Goal: Task Accomplishment & Management: Manage account settings

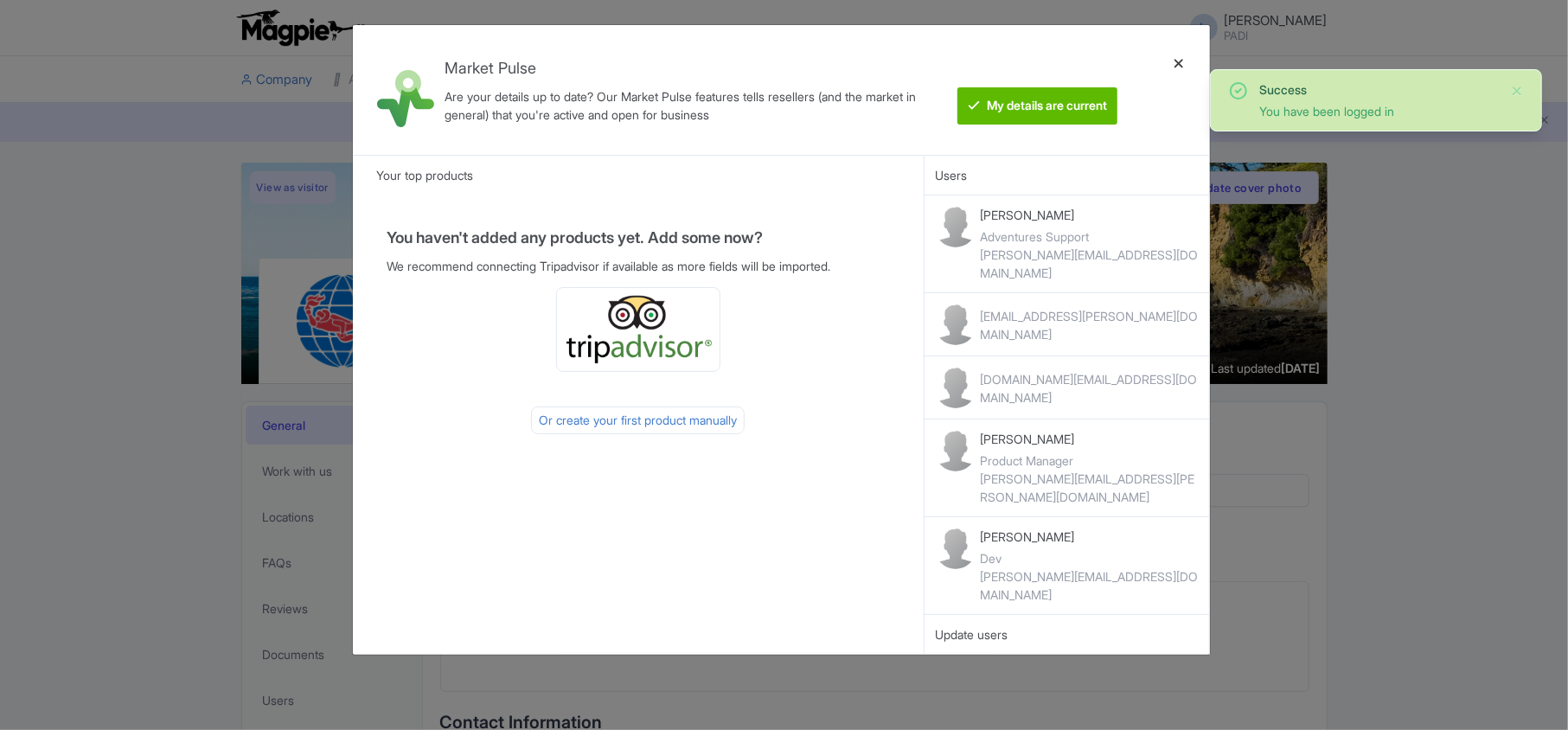
click at [1179, 58] on div at bounding box center [1178, 90] width 42 height 102
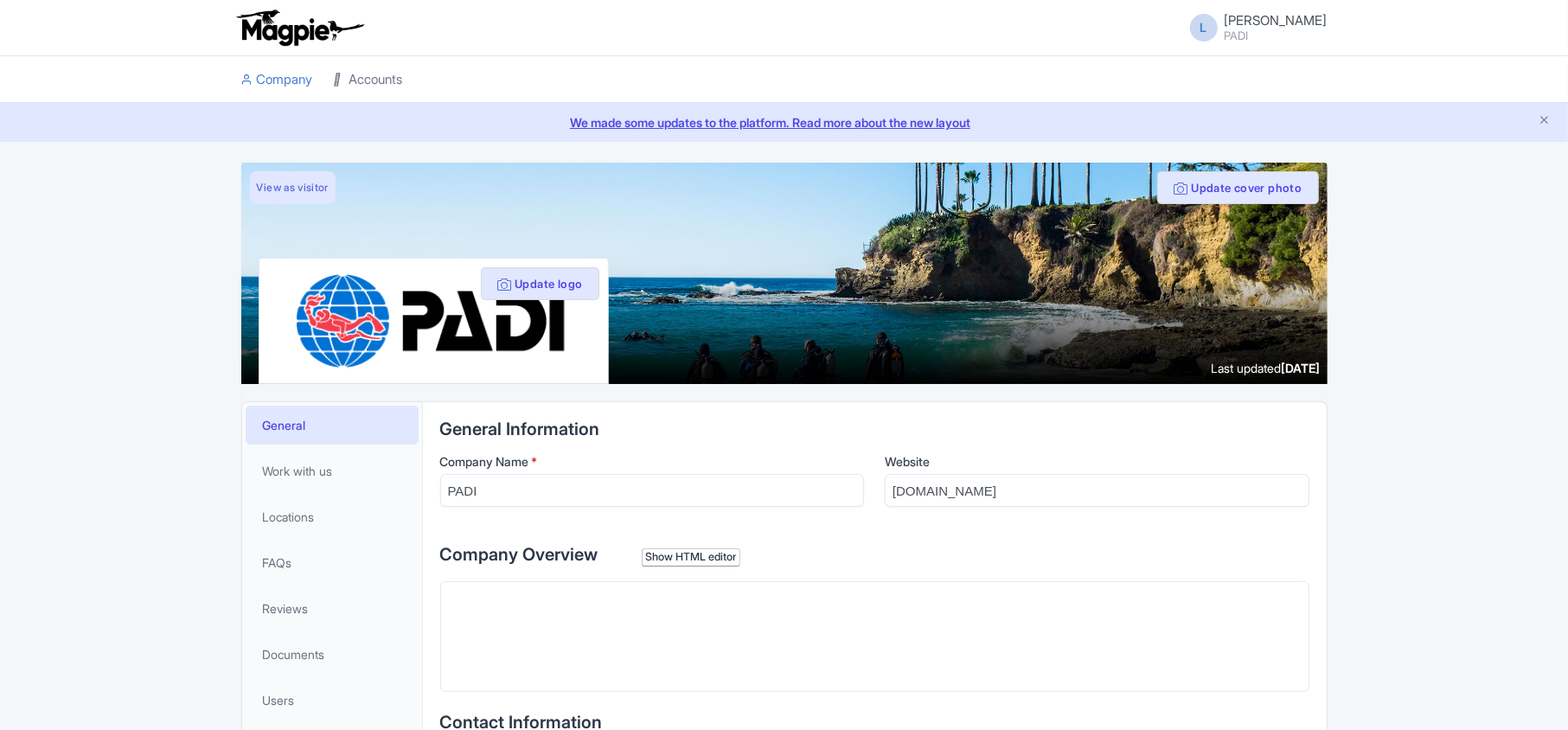
click at [362, 85] on link "Accounts" at bounding box center [368, 80] width 69 height 48
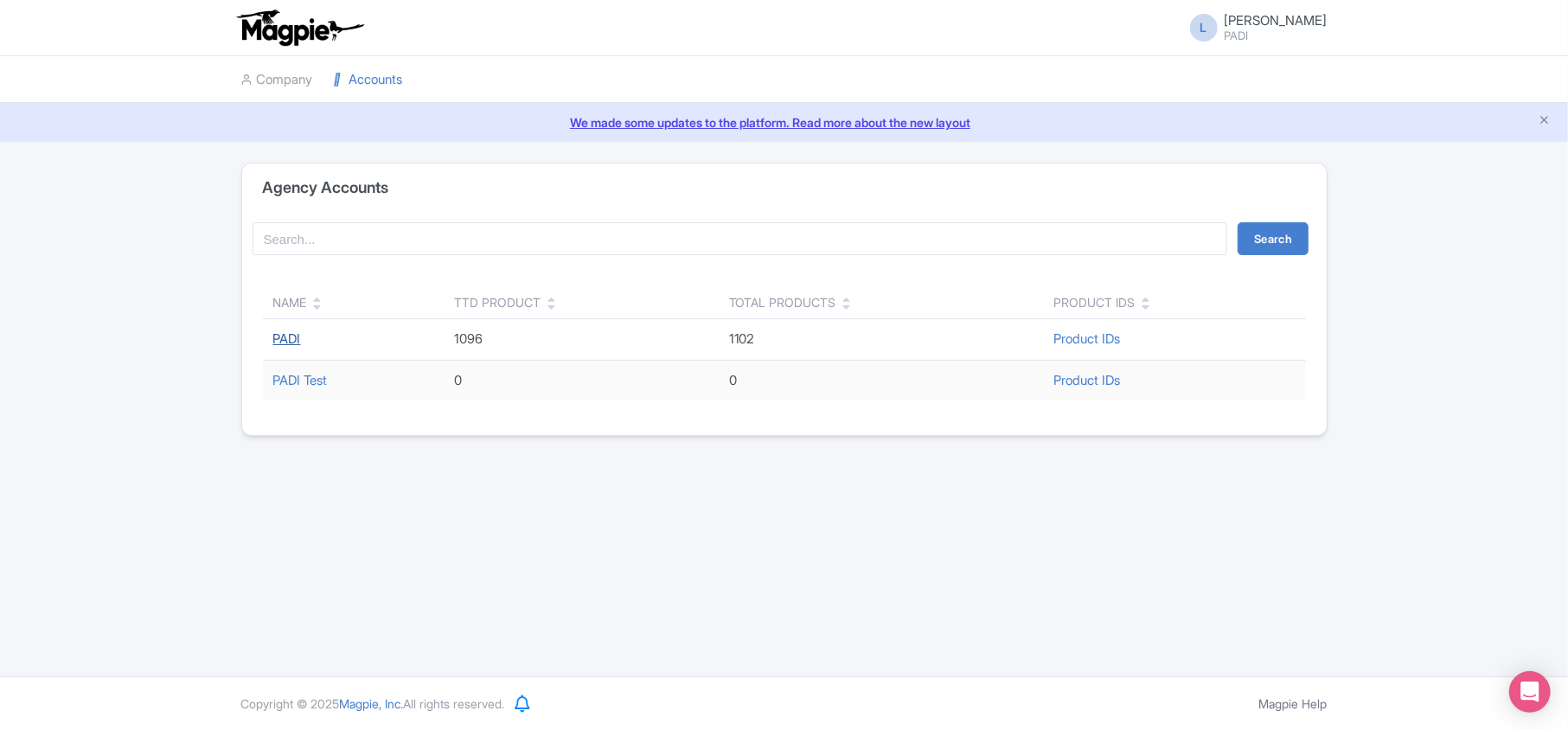
click at [287, 335] on link "PADI" at bounding box center [287, 338] width 27 height 17
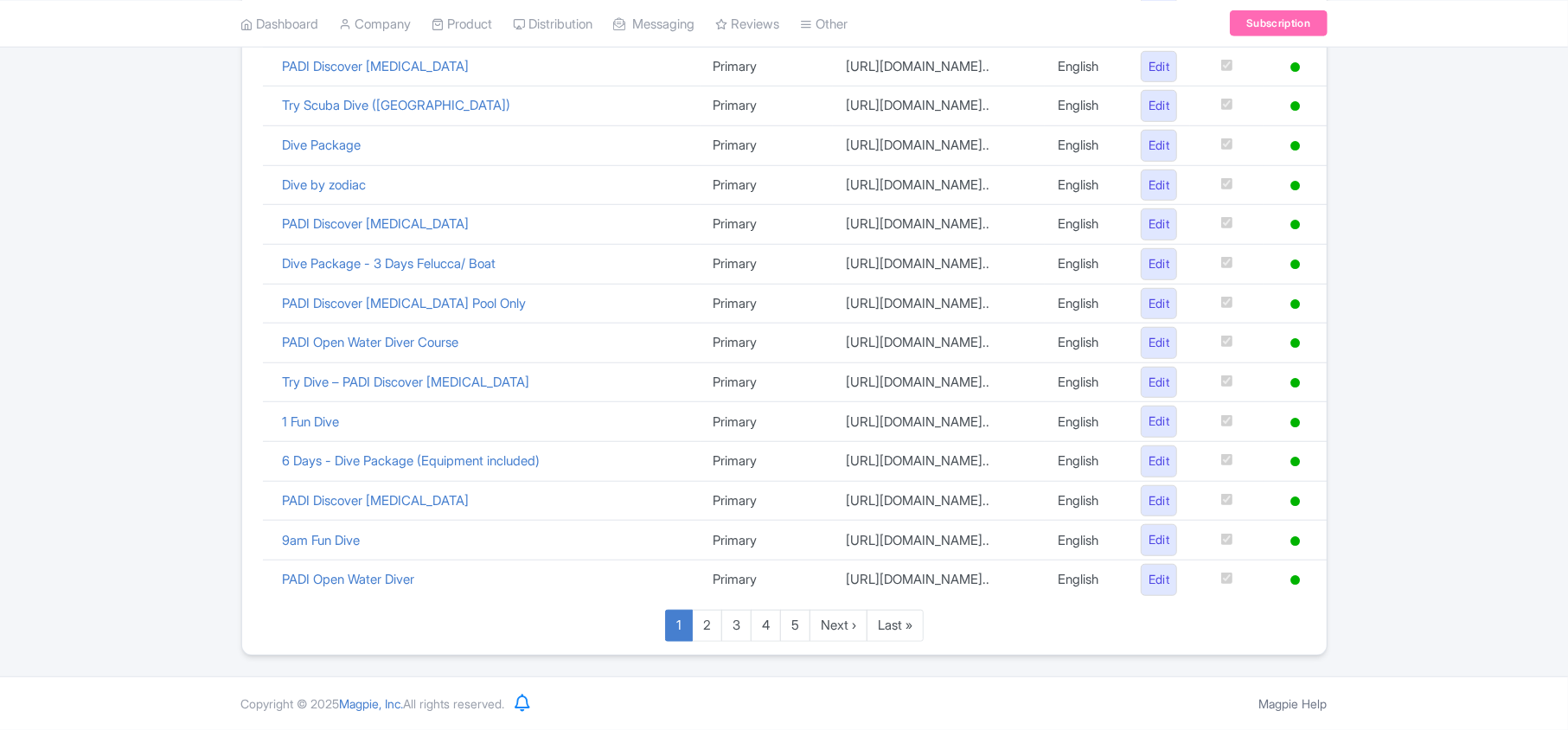
scroll to position [1194, 0]
click at [886, 628] on link "Last »" at bounding box center [895, 626] width 57 height 32
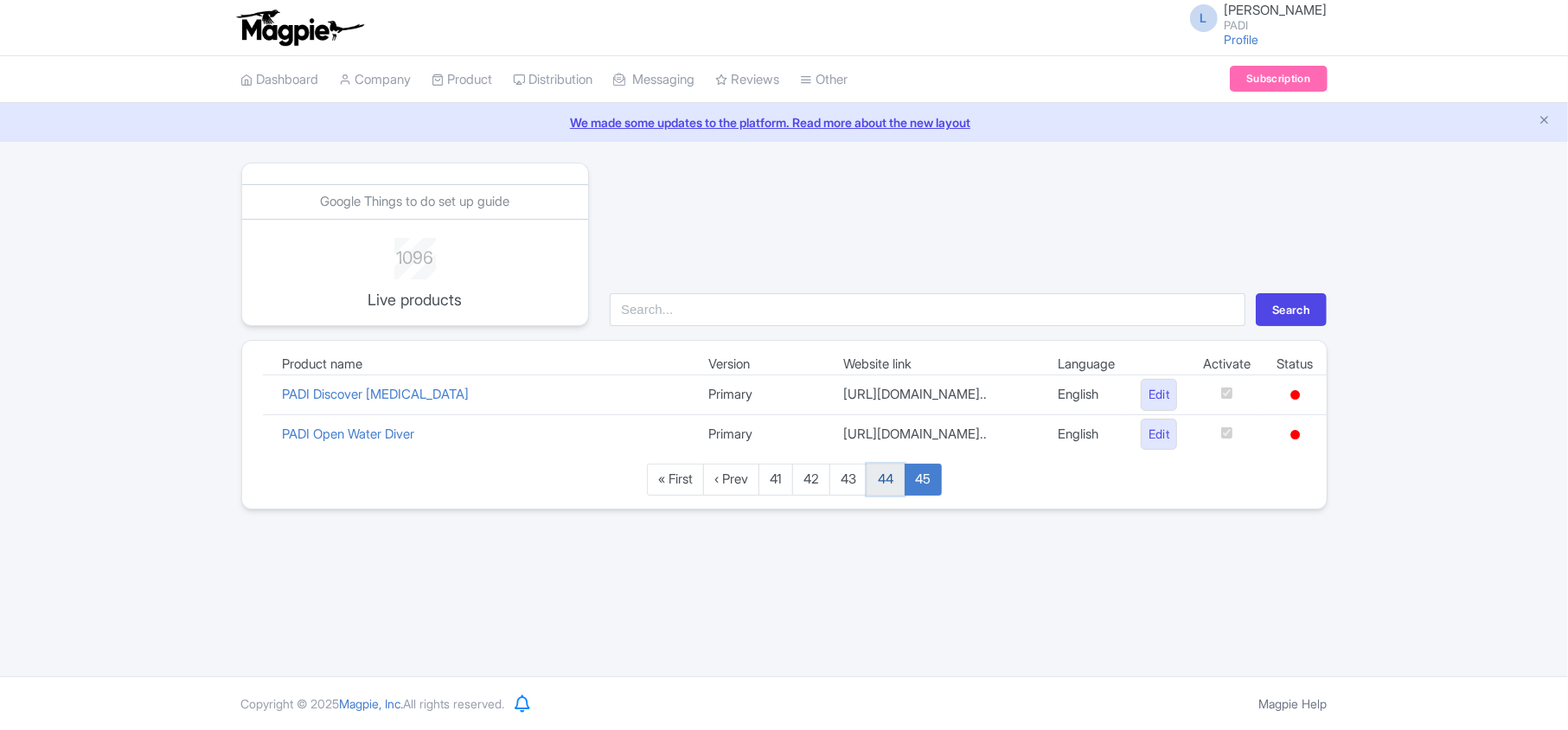
click at [887, 495] on link "44" at bounding box center [885, 480] width 38 height 32
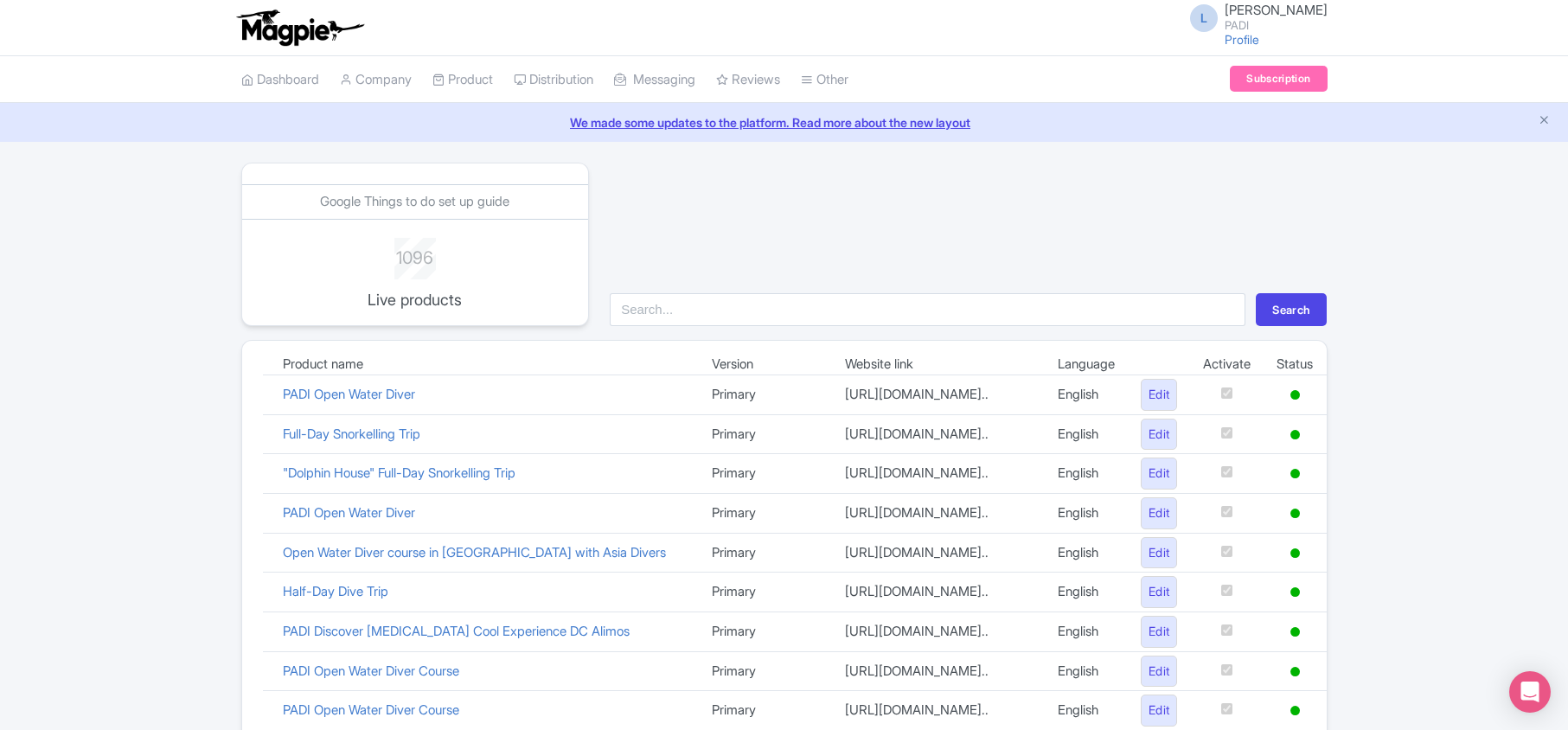
scroll to position [1211, 0]
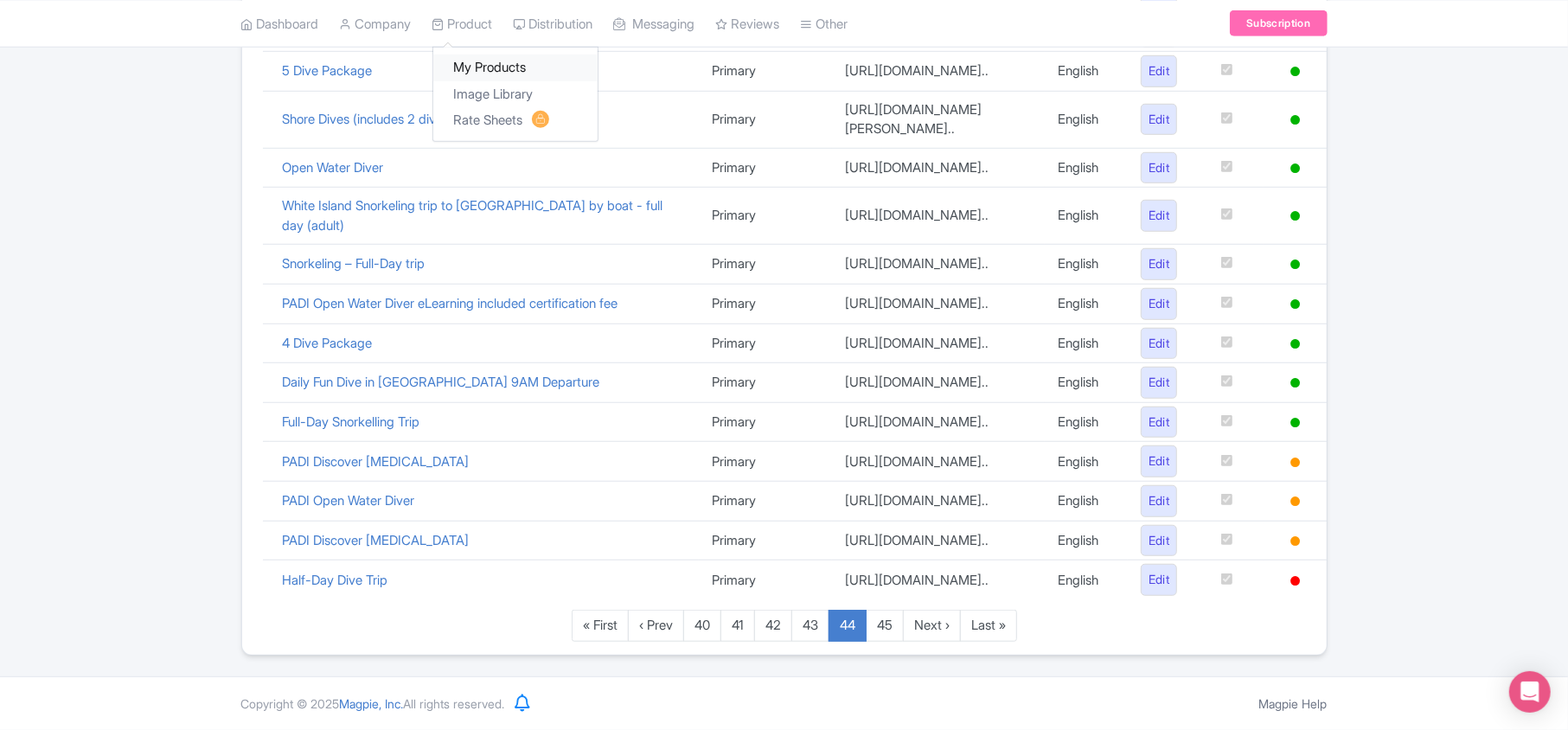
click at [465, 76] on link "My Products" at bounding box center [516, 68] width 165 height 27
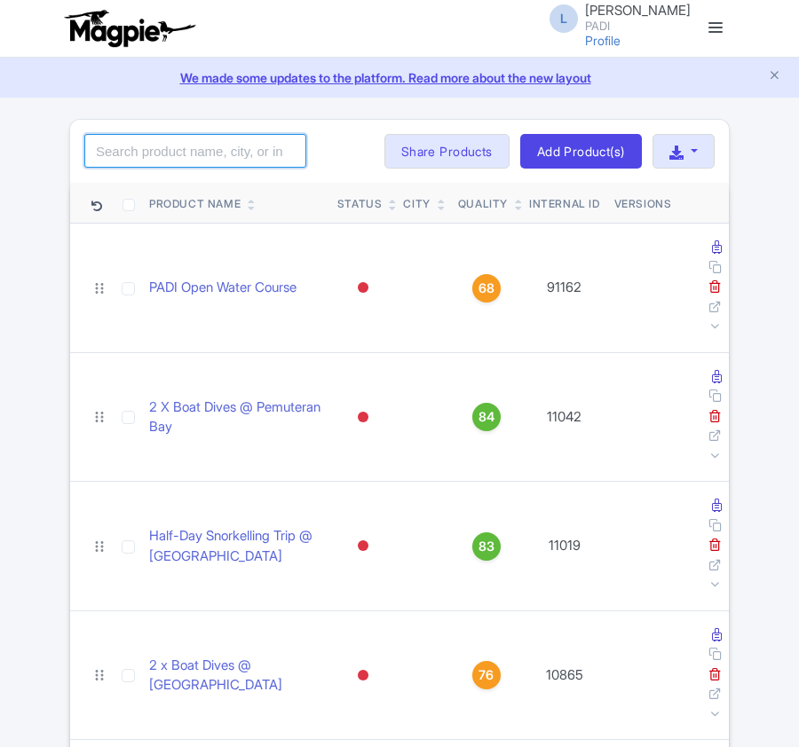
click at [165, 154] on input "search" at bounding box center [195, 151] width 222 height 34
paste input "19083"
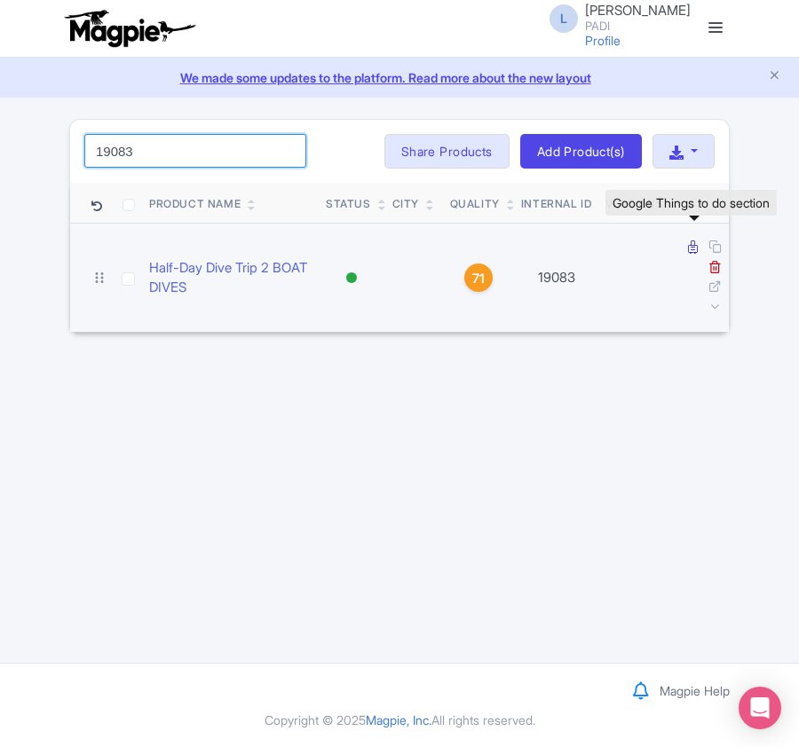
type input "19083"
click at [688, 247] on icon at bounding box center [693, 246] width 10 height 13
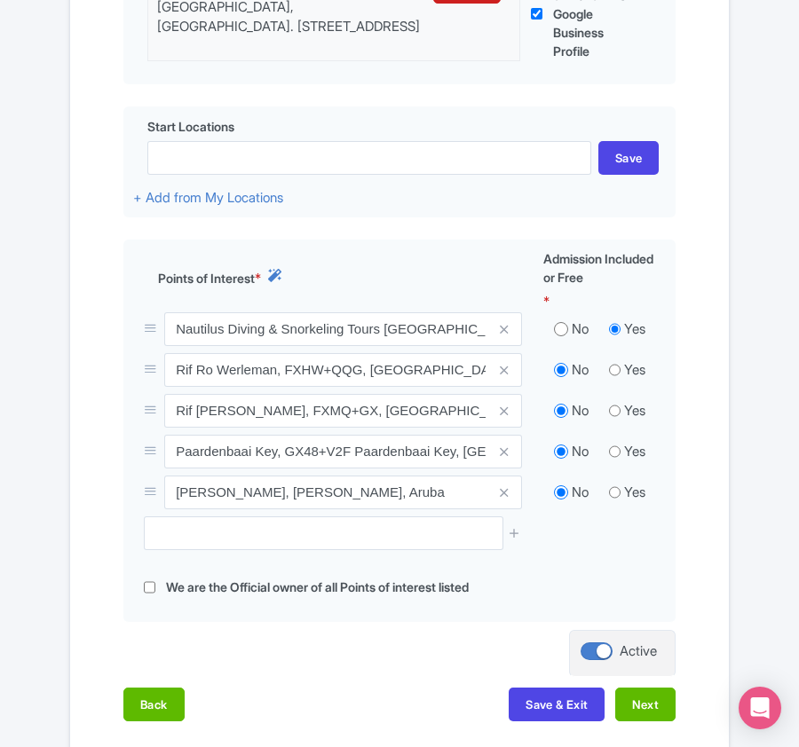
scroll to position [591, 0]
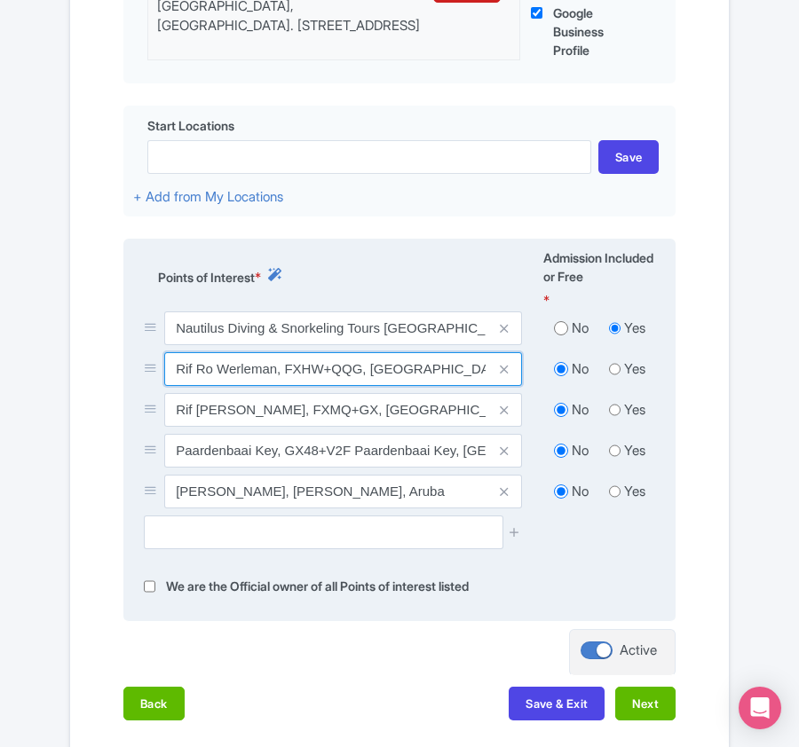
drag, startPoint x: 176, startPoint y: 366, endPoint x: 278, endPoint y: 363, distance: 102.1
click at [278, 363] on input "Rif Ro Werleman, FXHW+QQG, Oranjestad, Aruba" at bounding box center [343, 369] width 358 height 34
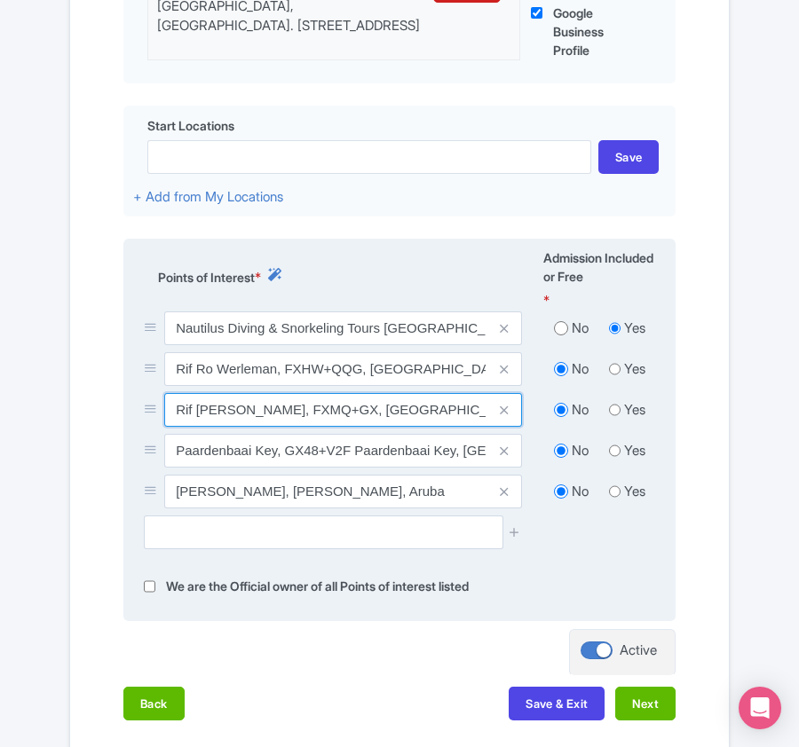
drag, startPoint x: 177, startPoint y: 410, endPoint x: 231, endPoint y: 396, distance: 55.1
click at [231, 396] on input "Rif di Loy, FXMQ+GX, Oranjestad, Aruba" at bounding box center [343, 410] width 358 height 34
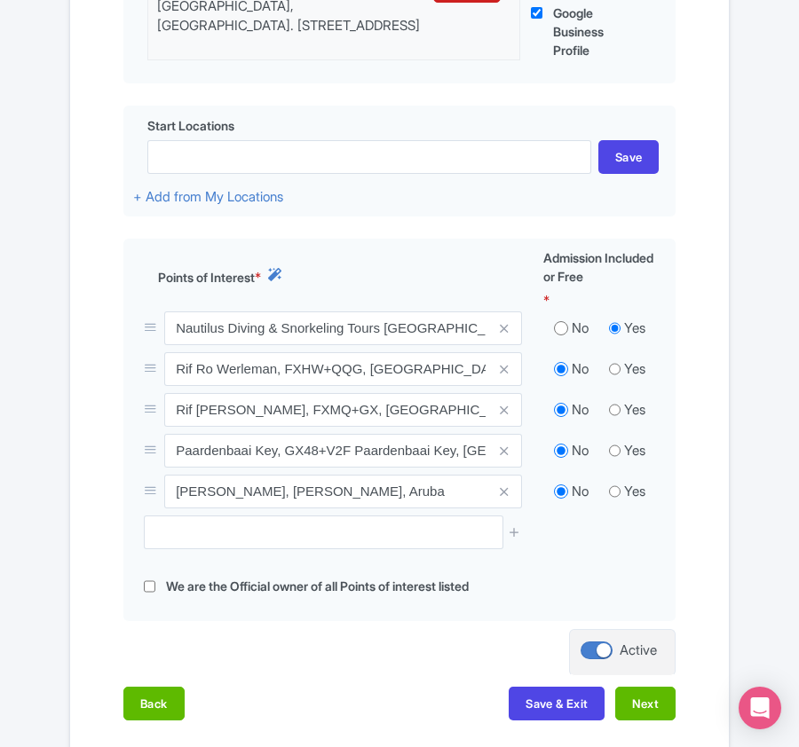
click at [363, 683] on div "Name & Price Locations Description & Reviews Images & Categories Complete Edit …" at bounding box center [399, 243] width 637 height 990
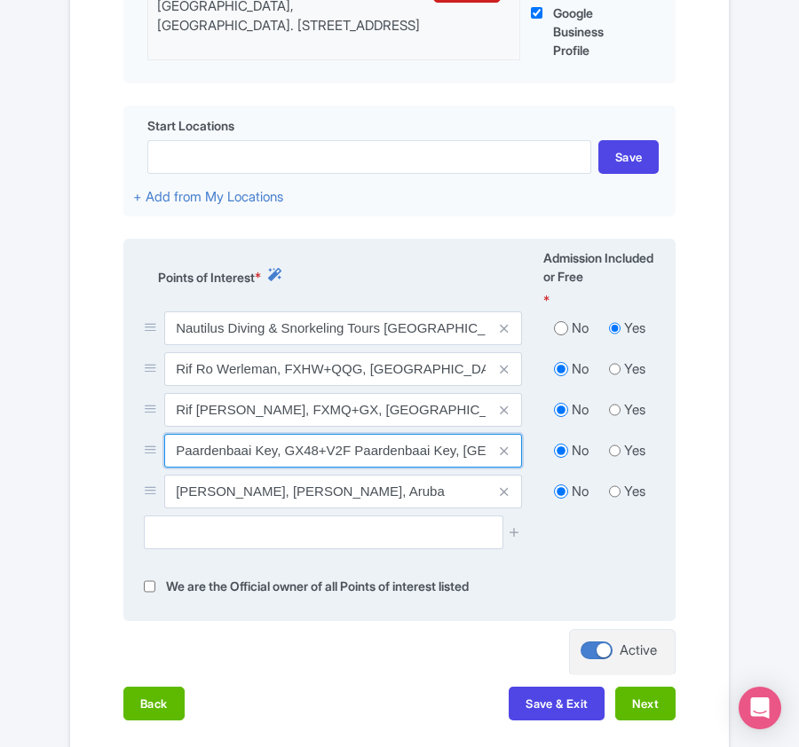
drag, startPoint x: 176, startPoint y: 458, endPoint x: 278, endPoint y: 451, distance: 102.3
click at [278, 451] on input "Paardenbaai Key, GX48+V2F Paardenbaai Key, Oranjestad, Aruba" at bounding box center [343, 451] width 358 height 34
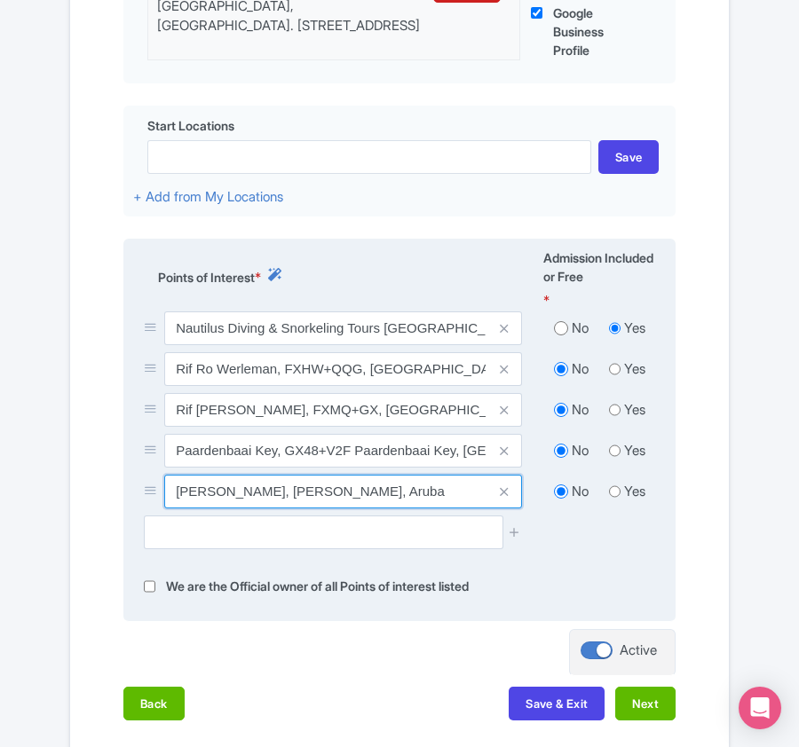
drag, startPoint x: 179, startPoint y: 500, endPoint x: 383, endPoint y: 484, distance: 204.8
click at [383, 484] on input "Mangel Halto, Mangel Halto, Aruba" at bounding box center [343, 492] width 358 height 34
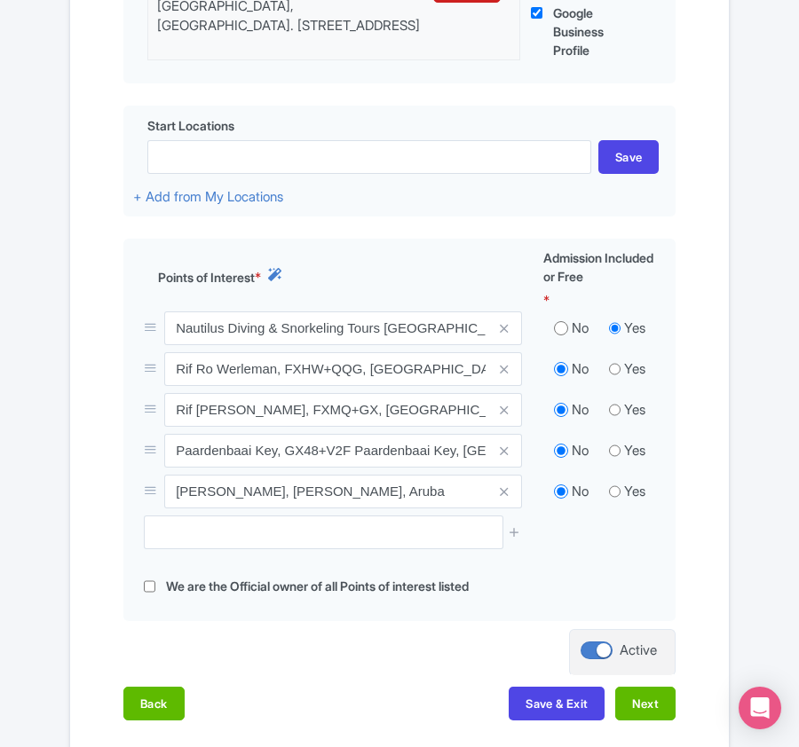
click at [292, 712] on div "Back Save & Exit Next" at bounding box center [399, 712] width 552 height 51
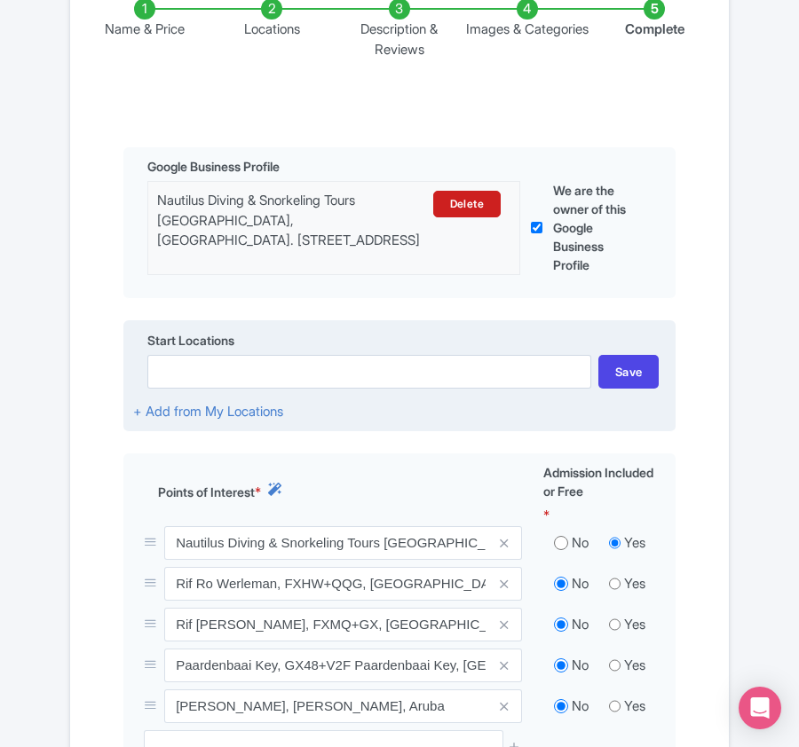
scroll to position [355, 0]
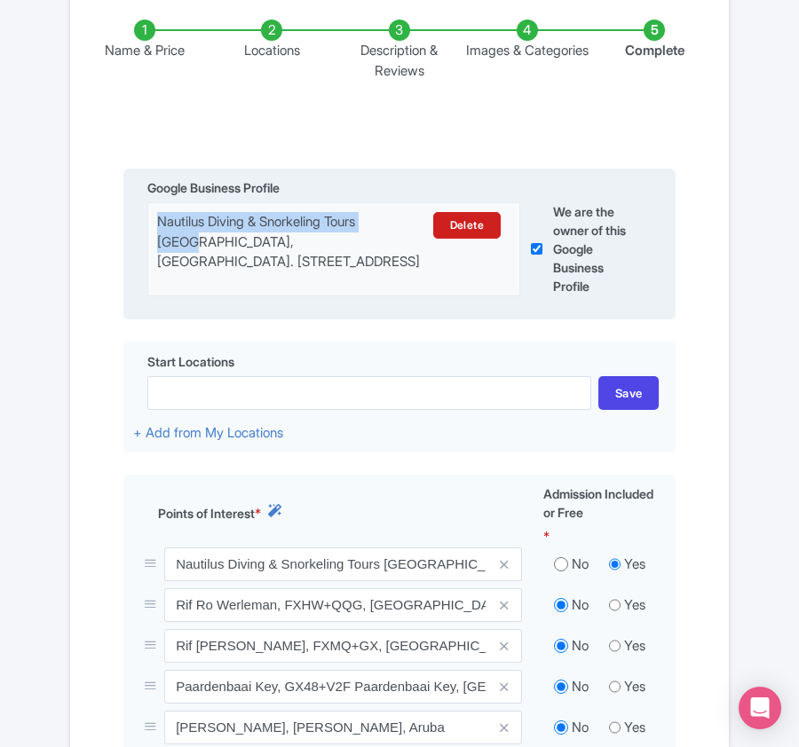
drag, startPoint x: 157, startPoint y: 225, endPoint x: 413, endPoint y: 203, distance: 256.5
click at [413, 203] on div "Nautilus Diving & Snorkeling Tours Aruba, Ir. Luymesstraat 3, Savaneta, Aruba D…" at bounding box center [333, 249] width 373 height 94
copy div "Nautilus Diving & Snorkeling Tours Aruba"
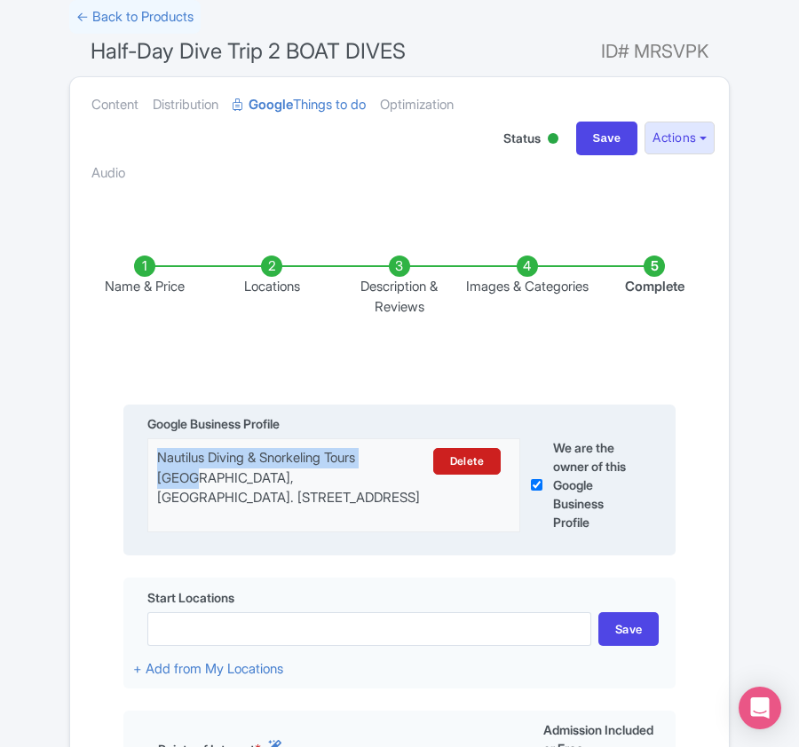
scroll to position [118, 0]
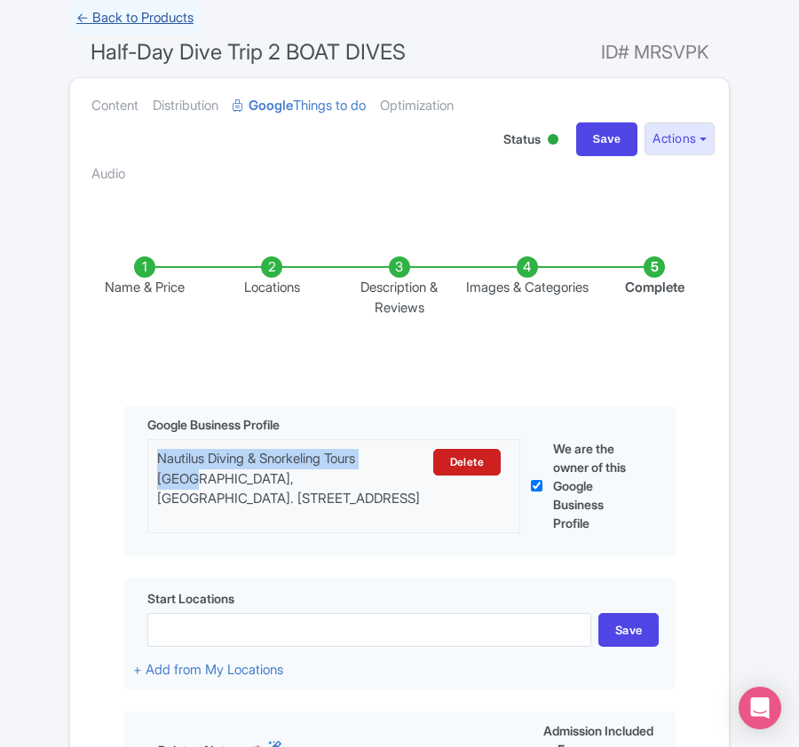
click at [156, 9] on link "← Back to Products" at bounding box center [134, 18] width 131 height 35
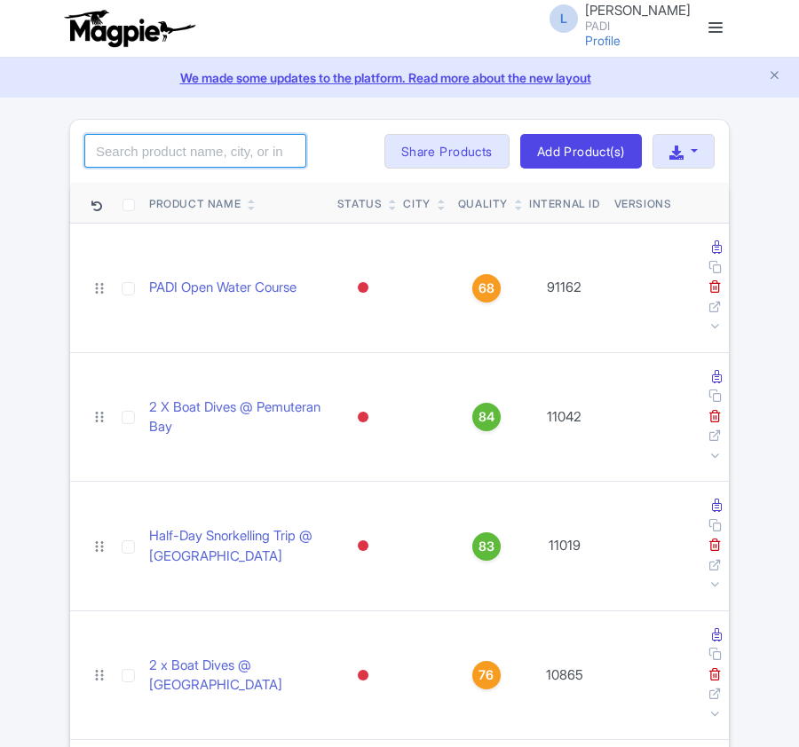
click at [135, 154] on input "search" at bounding box center [195, 151] width 222 height 34
paste input "99145"
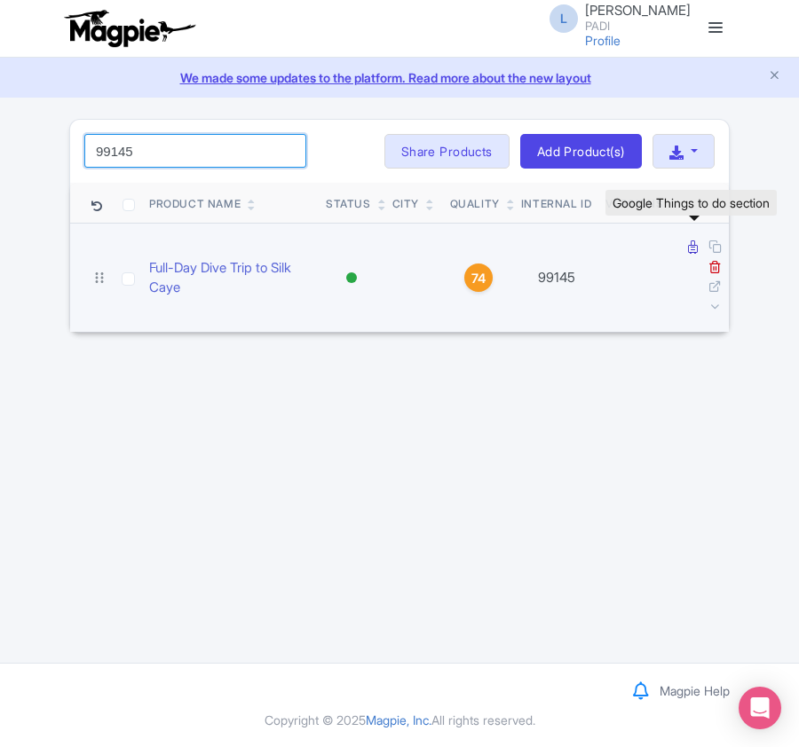
type input "99145"
click at [689, 246] on icon at bounding box center [693, 246] width 10 height 13
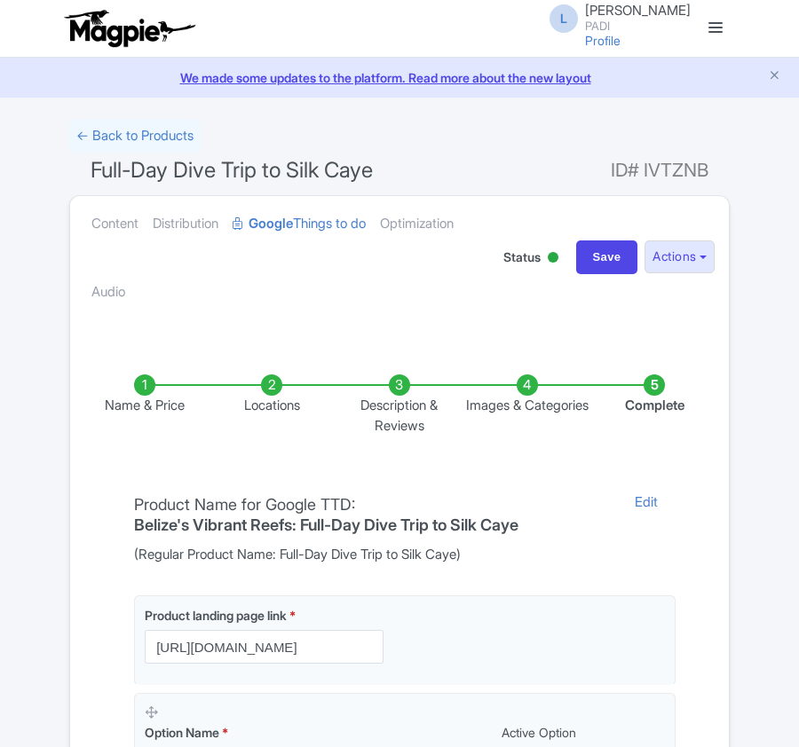
scroll to position [355, 0]
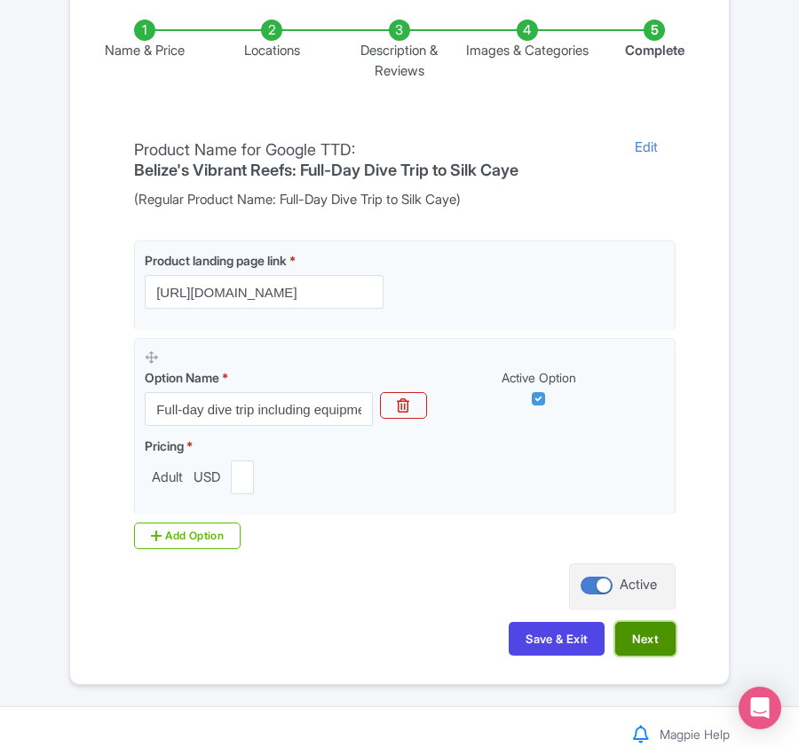
click at [647, 646] on button "Next" at bounding box center [645, 639] width 60 height 34
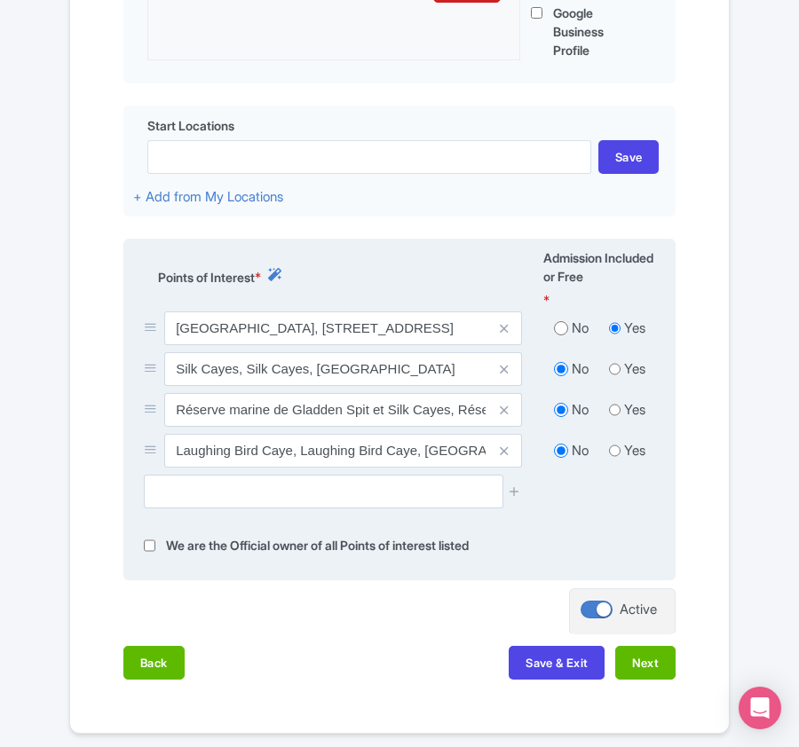
scroll to position [0, 0]
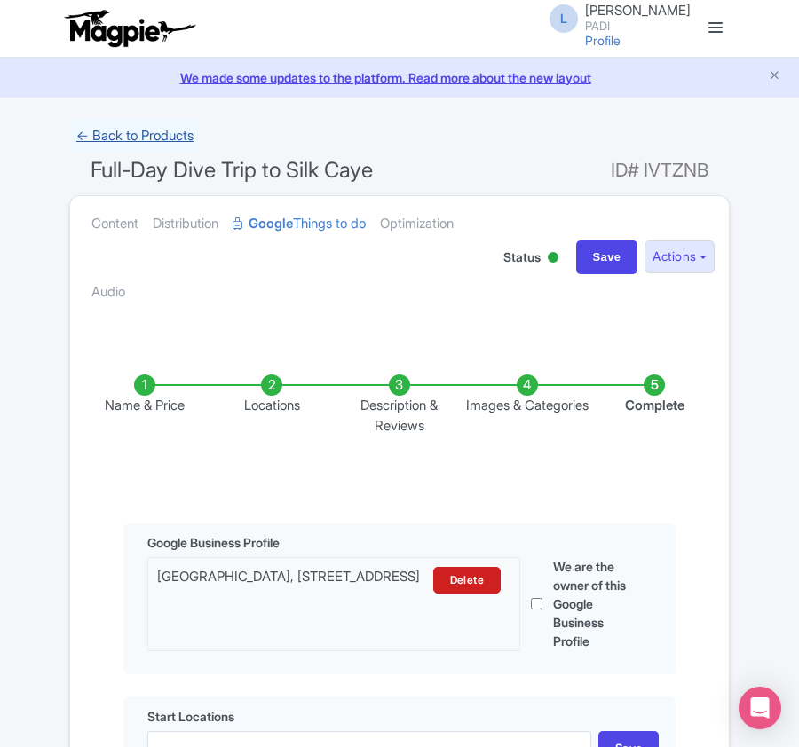
click at [124, 133] on link "← Back to Products" at bounding box center [134, 136] width 131 height 35
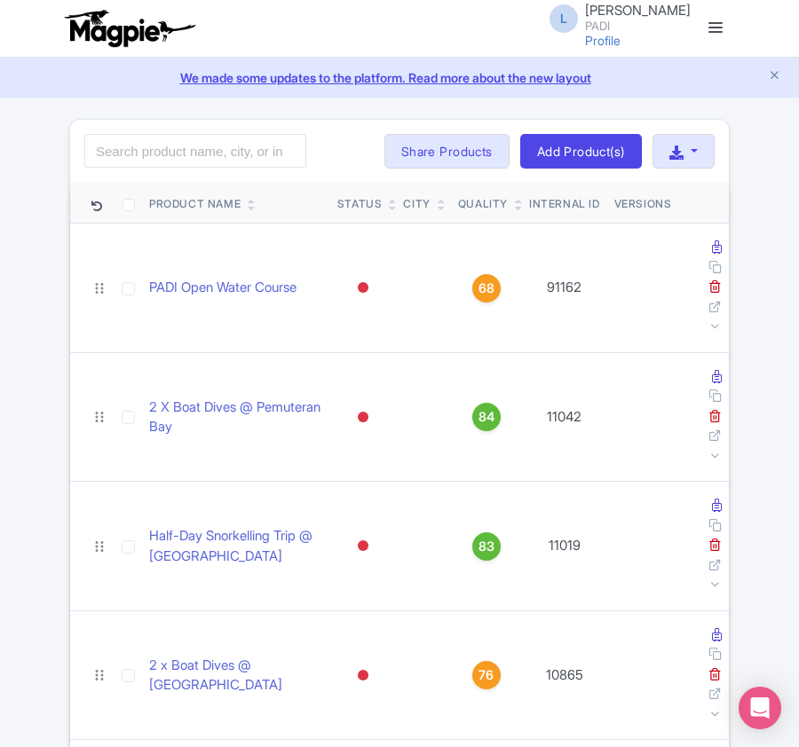
click at [267, 22] on div "L [PERSON_NAME] PADI Profile Users Settings Sign out" at bounding box center [399, 29] width 660 height 50
click at [182, 157] on input "search" at bounding box center [195, 151] width 222 height 34
paste input "99141"
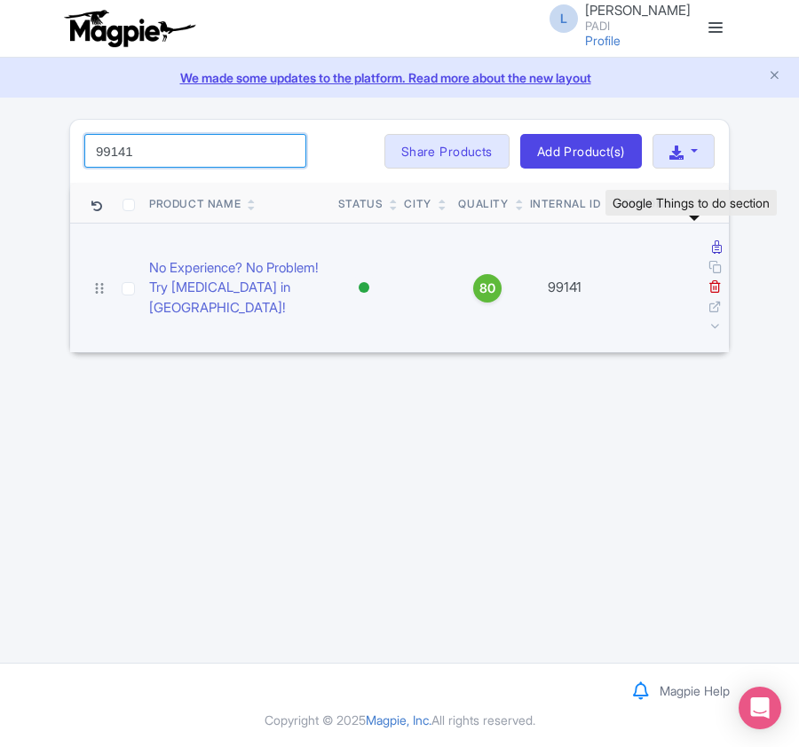
type input "99141"
click at [712, 249] on icon at bounding box center [717, 246] width 10 height 13
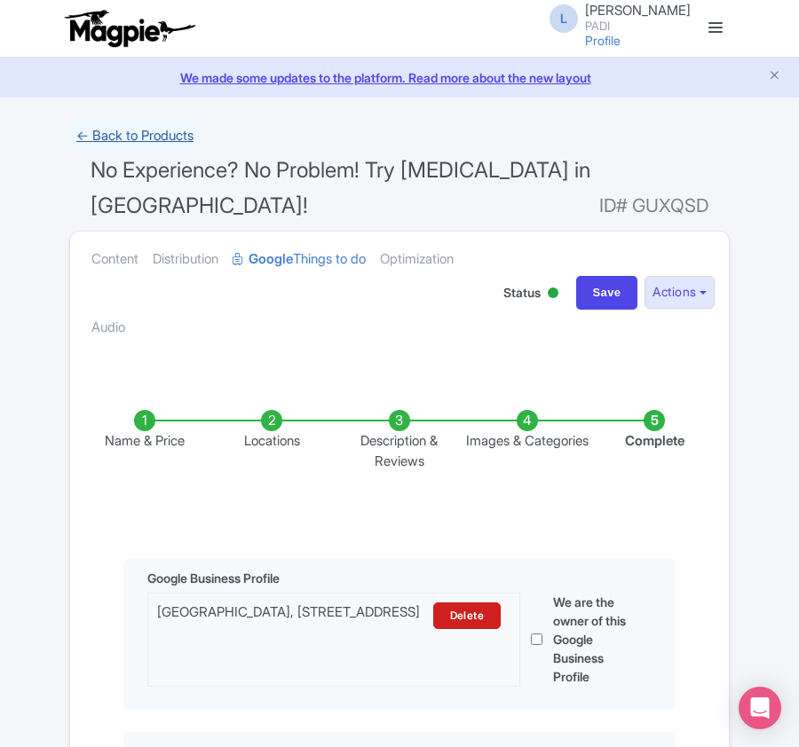
click at [115, 142] on link "← Back to Products" at bounding box center [134, 136] width 131 height 35
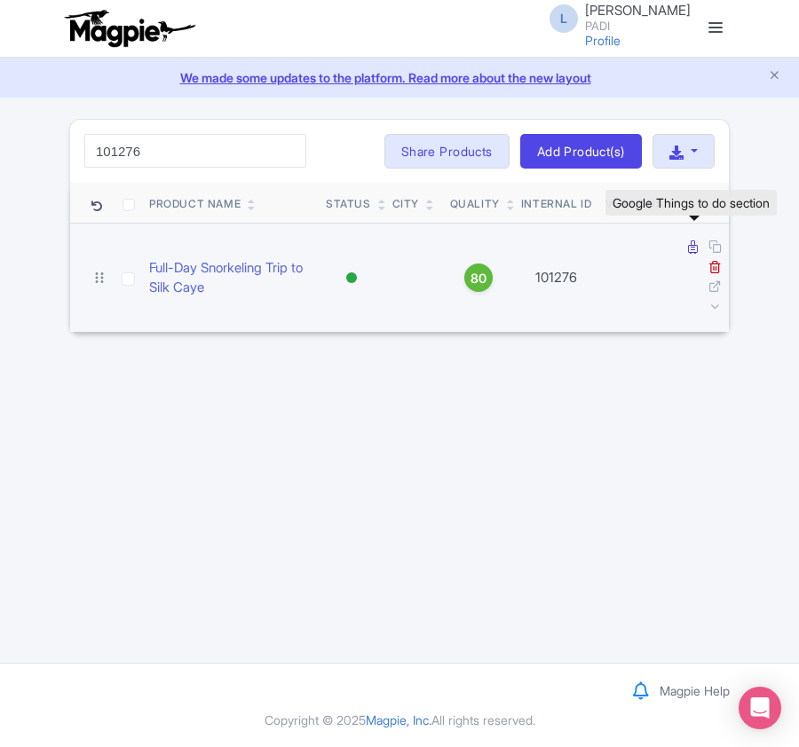
type input "101276"
click at [690, 250] on icon at bounding box center [693, 246] width 10 height 13
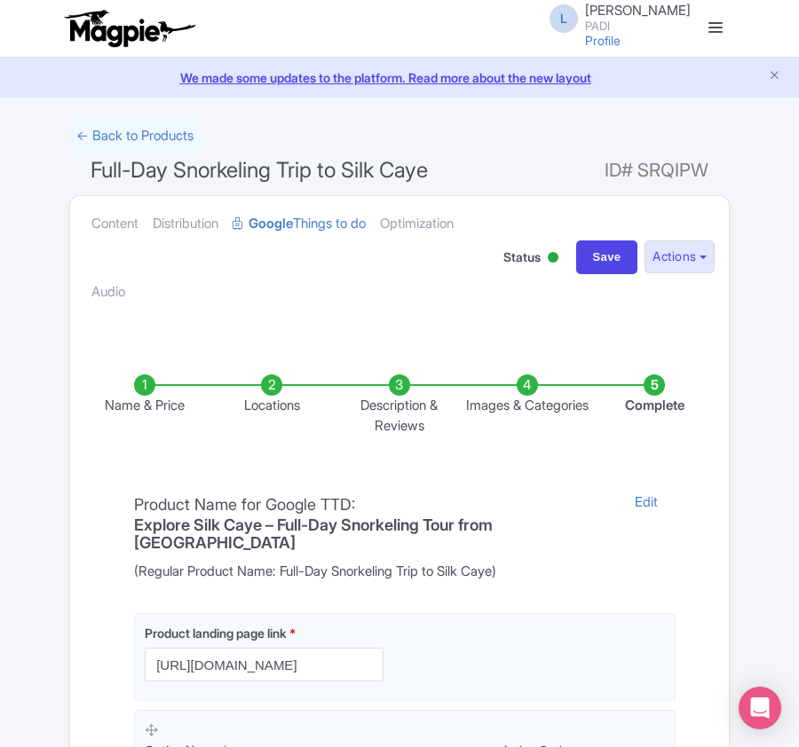
scroll to position [402, 0]
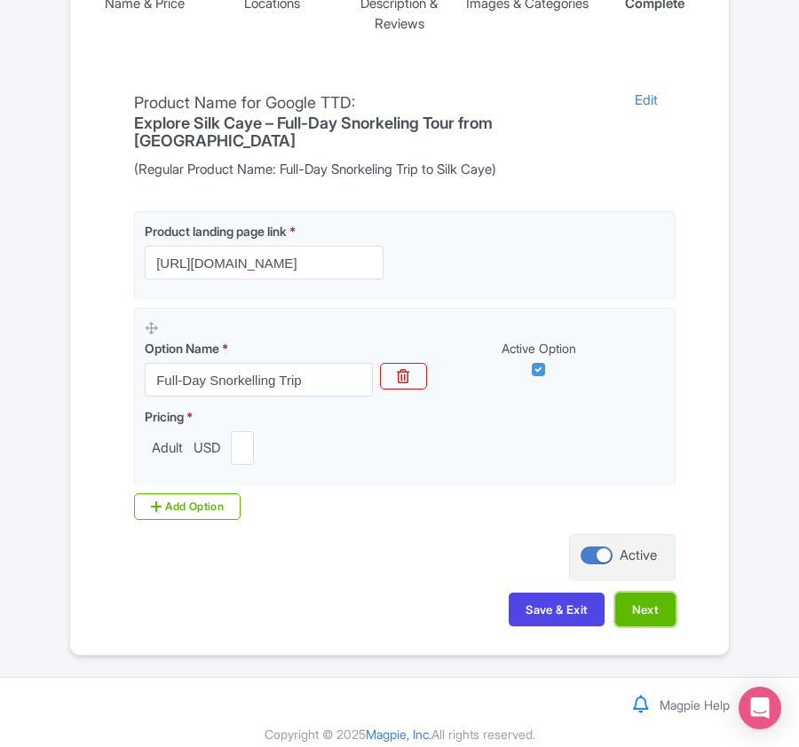
click at [666, 593] on button "Next" at bounding box center [645, 610] width 60 height 34
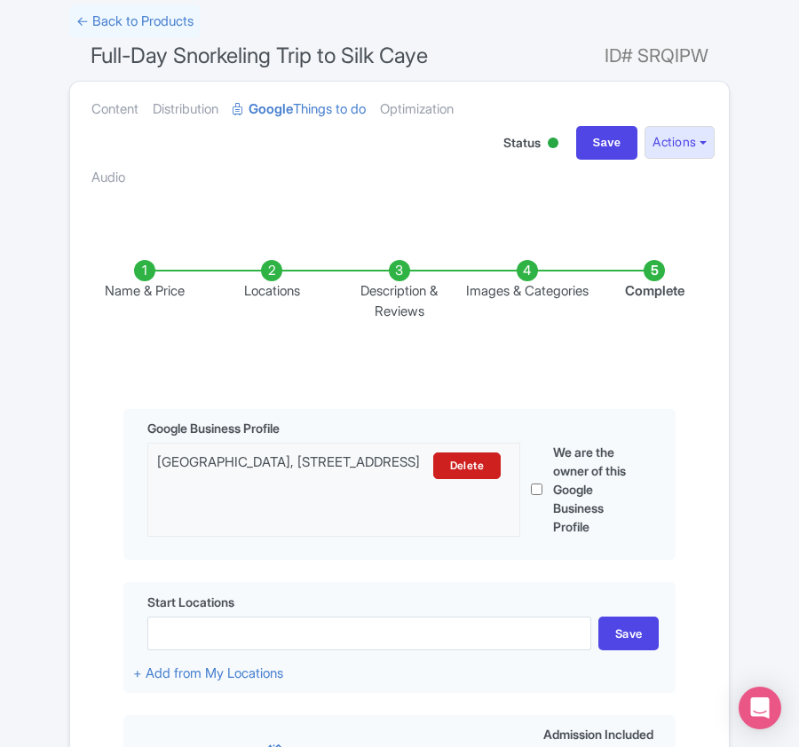
scroll to position [0, 0]
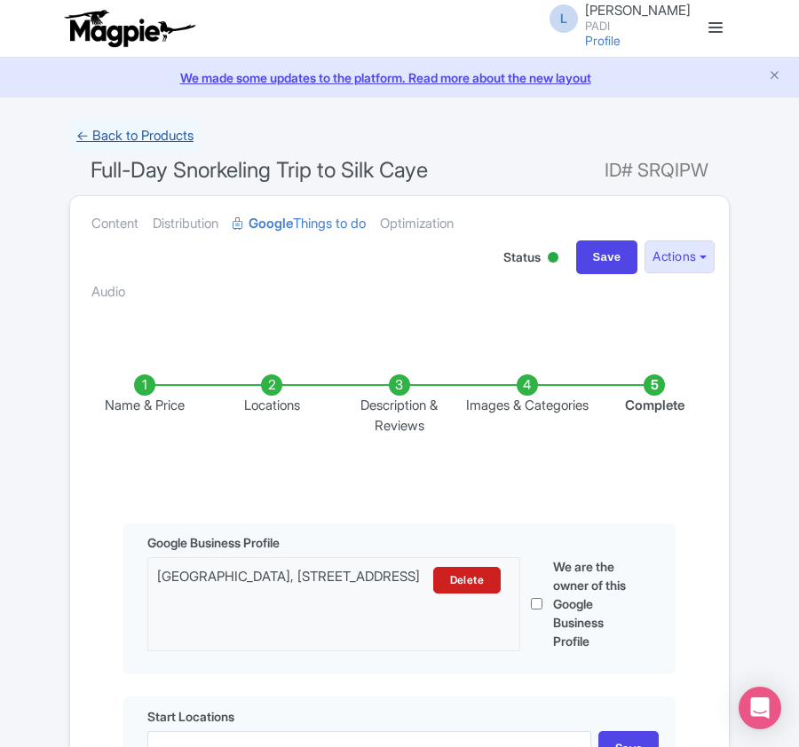
click at [110, 125] on link "← Back to Products" at bounding box center [134, 136] width 131 height 35
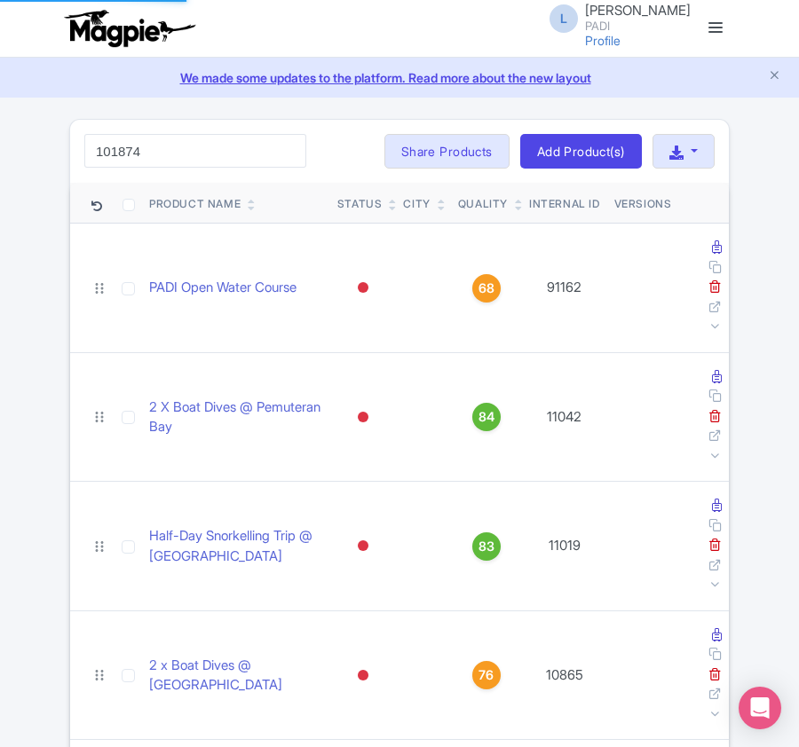
type input "101874"
click button "Search" at bounding box center [0, 0] width 0 height 0
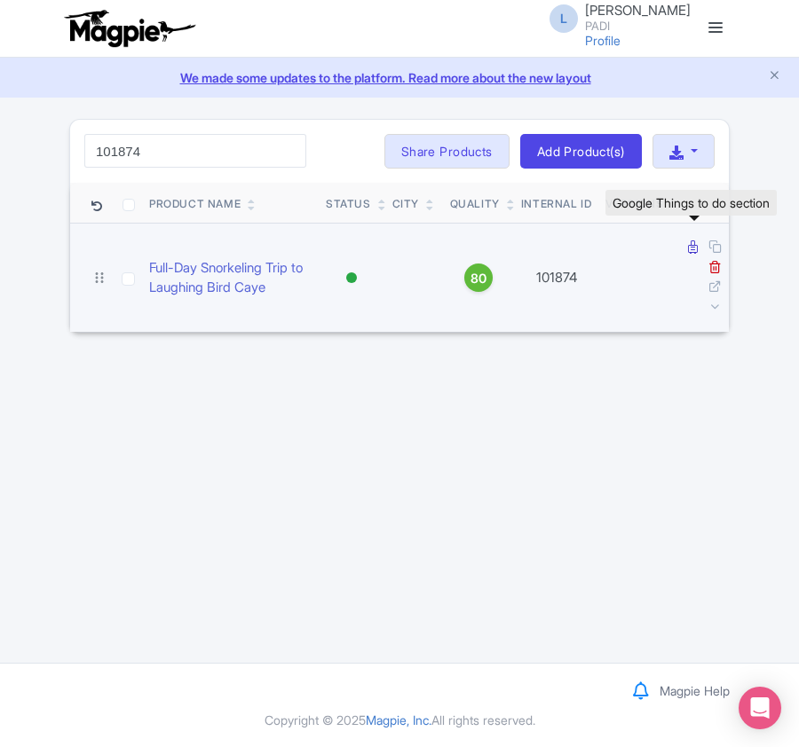
click at [689, 248] on icon at bounding box center [693, 246] width 10 height 13
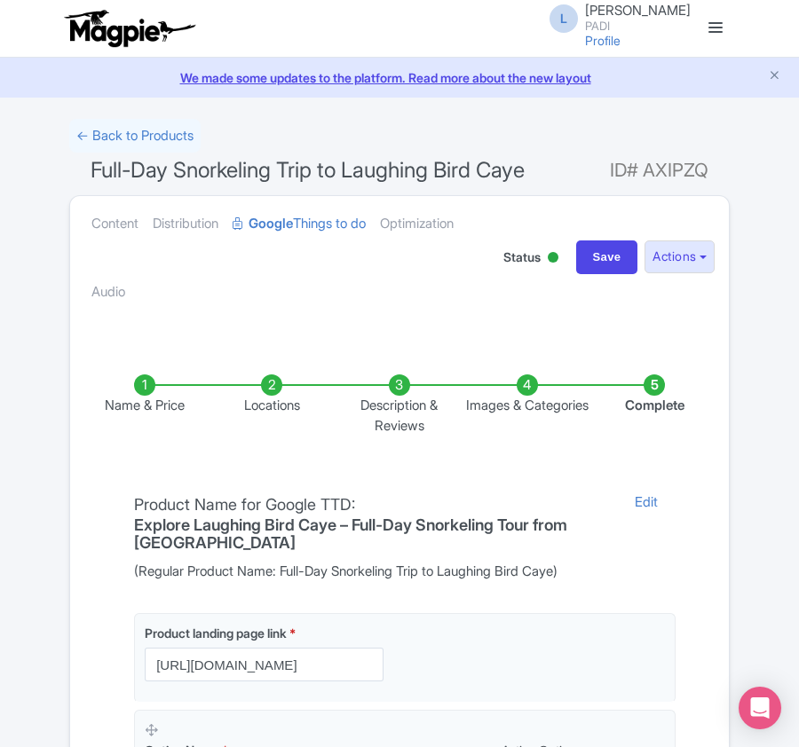
click at [273, 374] on li "Locations" at bounding box center [273, 404] width 128 height 61
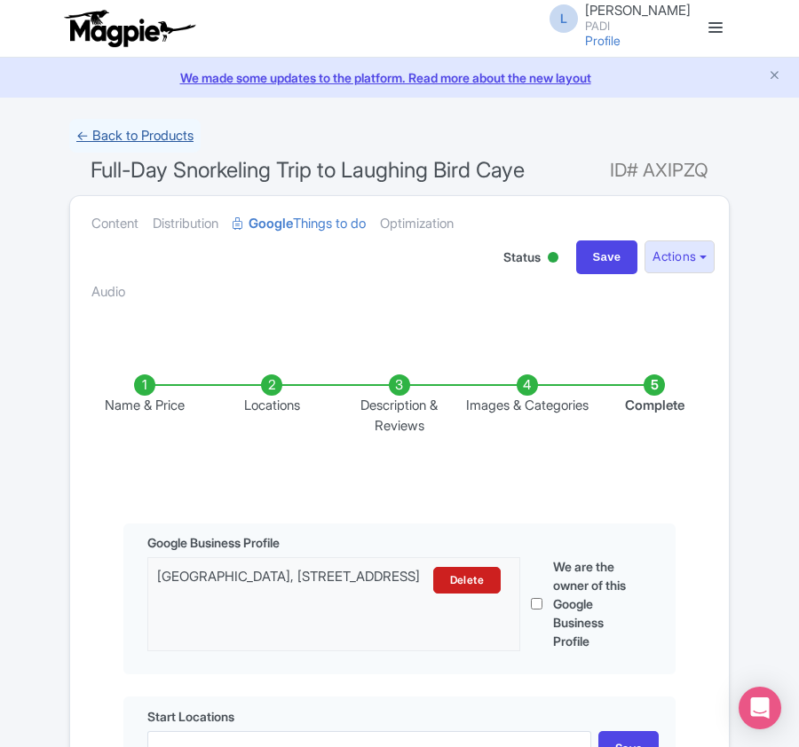
click at [170, 138] on link "← Back to Products" at bounding box center [134, 136] width 131 height 35
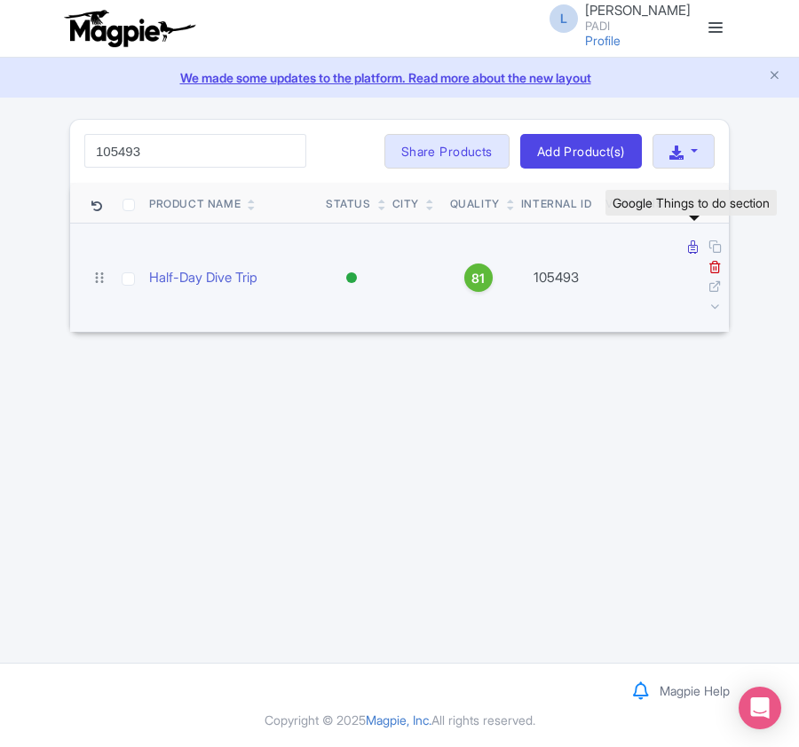
type input "105493"
click at [689, 246] on icon at bounding box center [693, 246] width 10 height 13
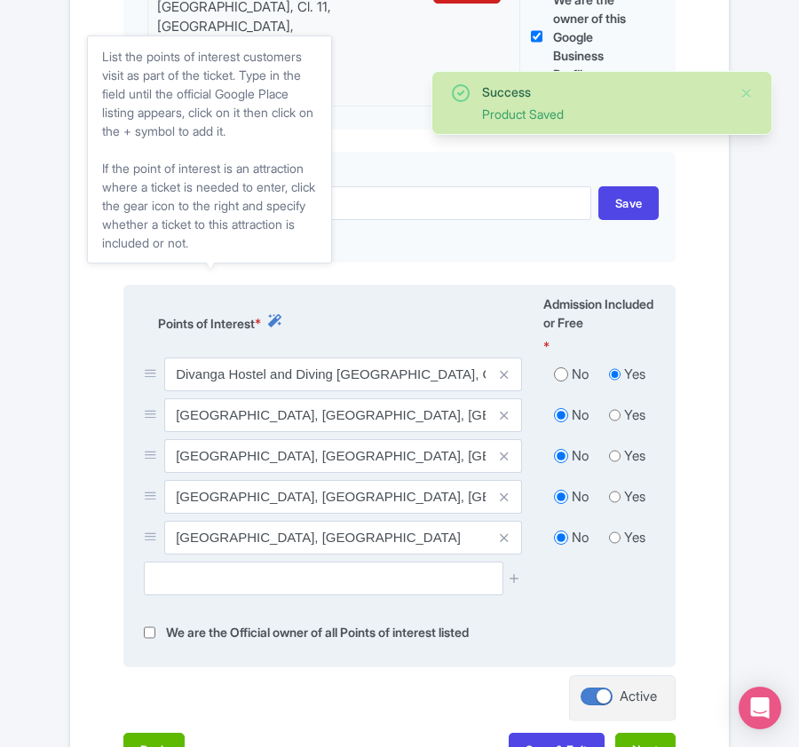
scroll to position [591, 0]
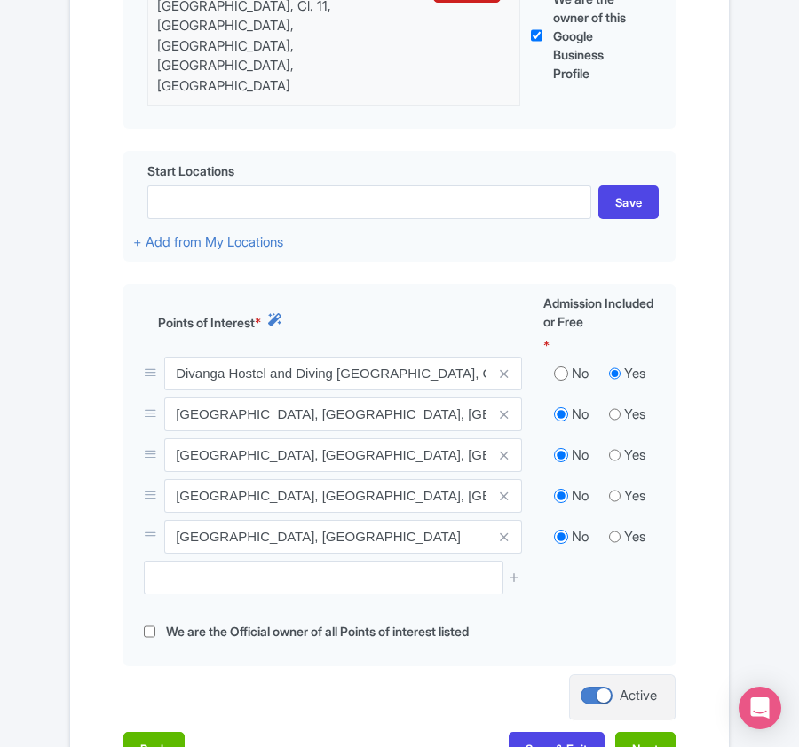
click at [320, 671] on div "Name & Price Locations Description & Reviews Images & Categories Complete Edit …" at bounding box center [399, 266] width 637 height 1036
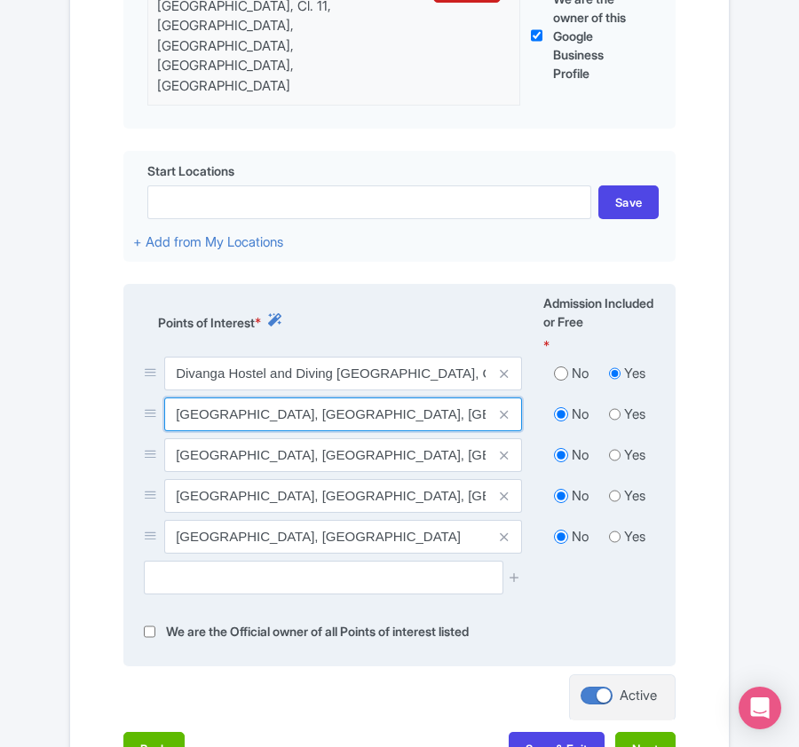
drag, startPoint x: 172, startPoint y: 374, endPoint x: 373, endPoint y: 389, distance: 201.1
click at [373, 398] on input "Parque Nacional Natural Tayrona, Magdalena, Colombia" at bounding box center [343, 415] width 358 height 34
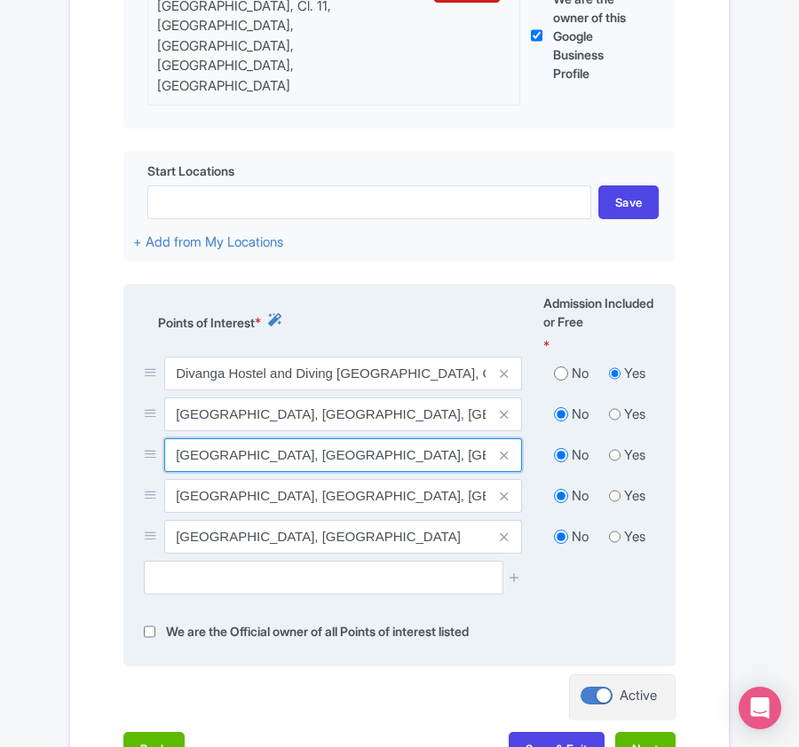
drag, startPoint x: 178, startPoint y: 412, endPoint x: 454, endPoint y: 401, distance: 276.2
click at [454, 438] on input "Chengue Cove, Magdalena, Colombia" at bounding box center [343, 455] width 358 height 34
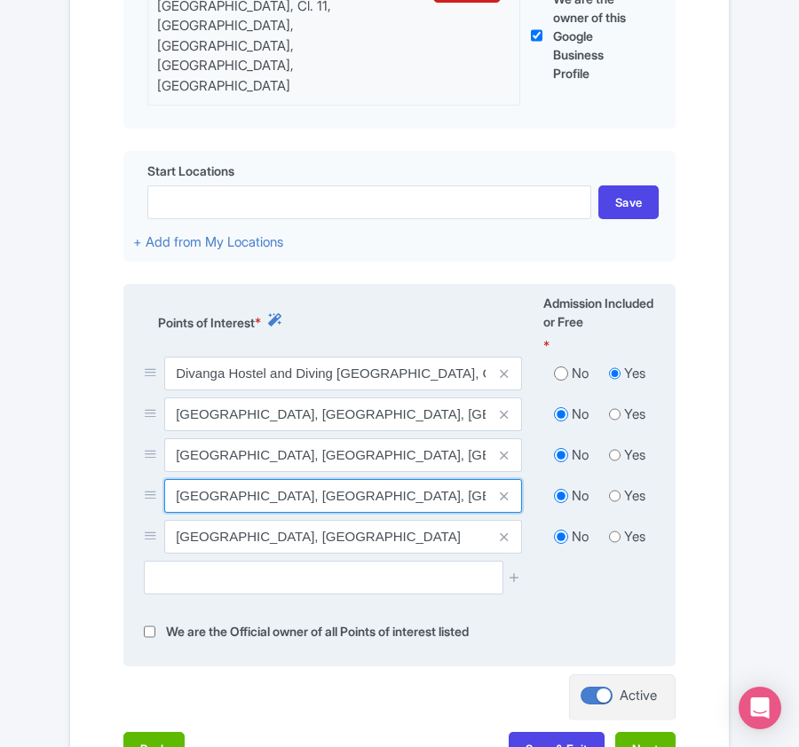
drag, startPoint x: 172, startPoint y: 453, endPoint x: 453, endPoint y: 460, distance: 280.5
click at [453, 479] on input "Punta de Nenguange, Santa Marta, Magdalena, Colombia" at bounding box center [343, 496] width 358 height 34
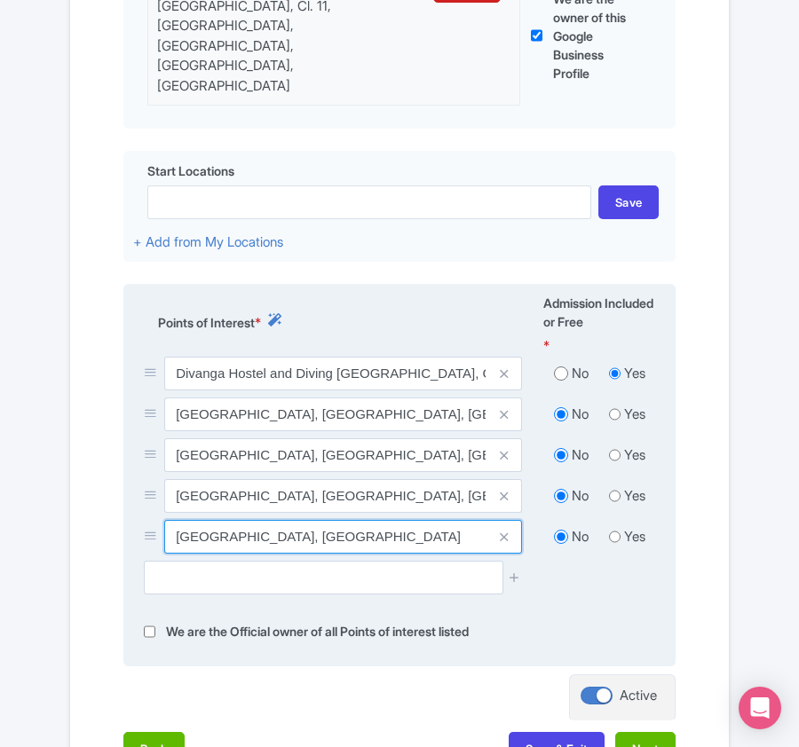
drag, startPoint x: 176, startPoint y: 502, endPoint x: 339, endPoint y: 488, distance: 163.9
click at [339, 520] on input "Isla de La Aguja, Colombia" at bounding box center [343, 537] width 358 height 34
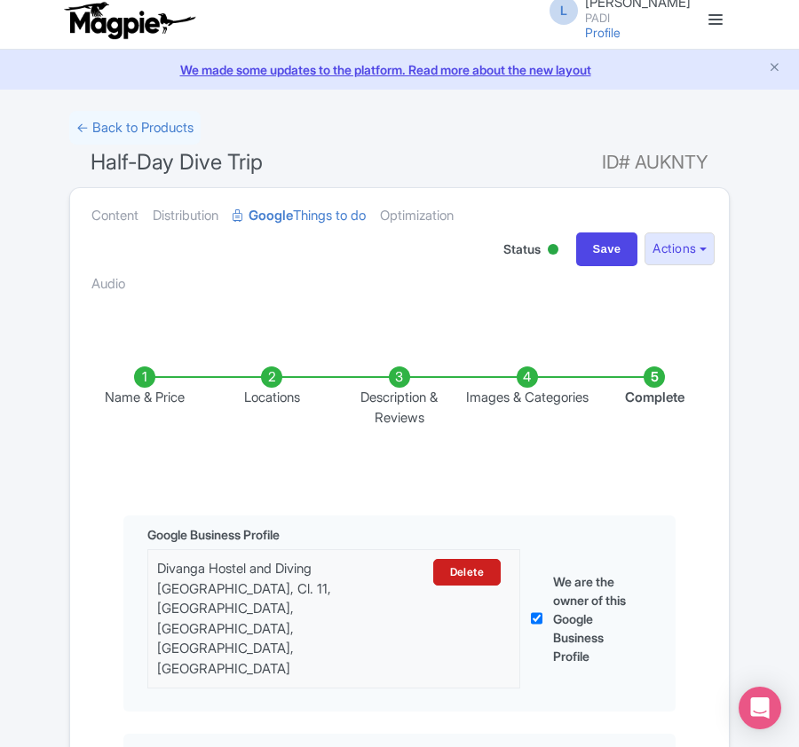
scroll to position [0, 0]
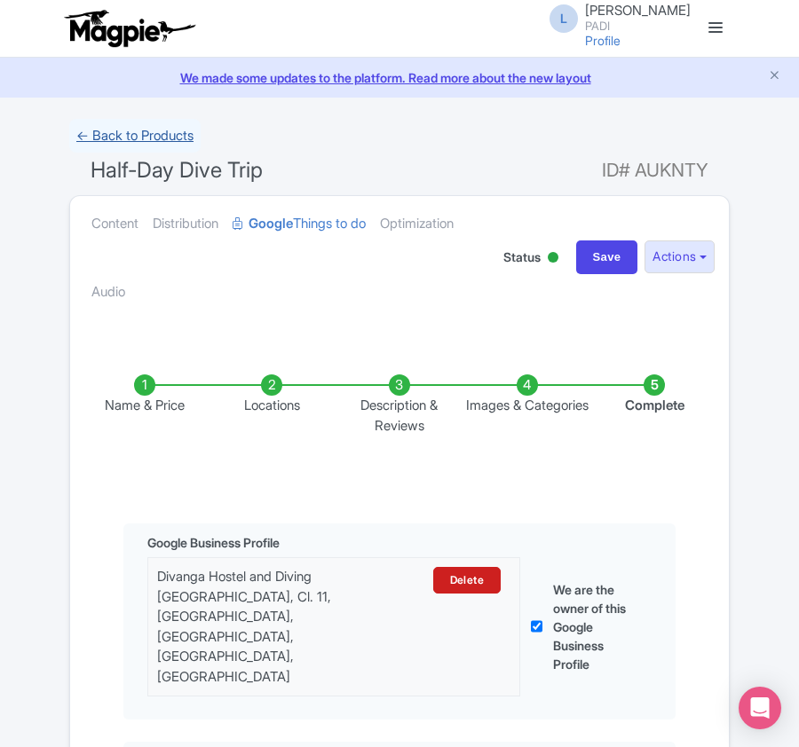
click at [90, 130] on link "← Back to Products" at bounding box center [134, 136] width 131 height 35
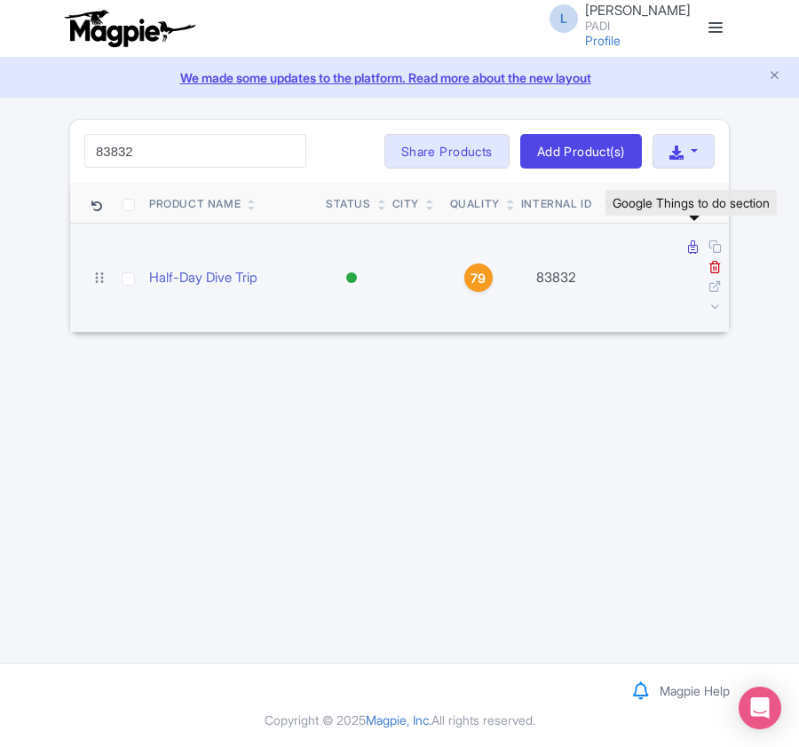
type input "83832"
click at [689, 245] on icon at bounding box center [693, 246] width 10 height 13
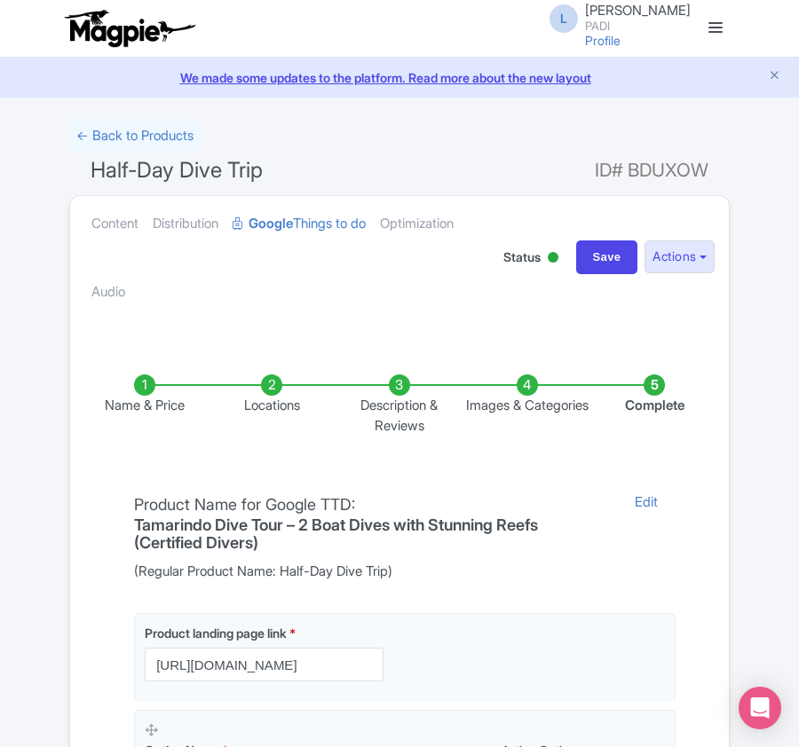
scroll to position [420, 0]
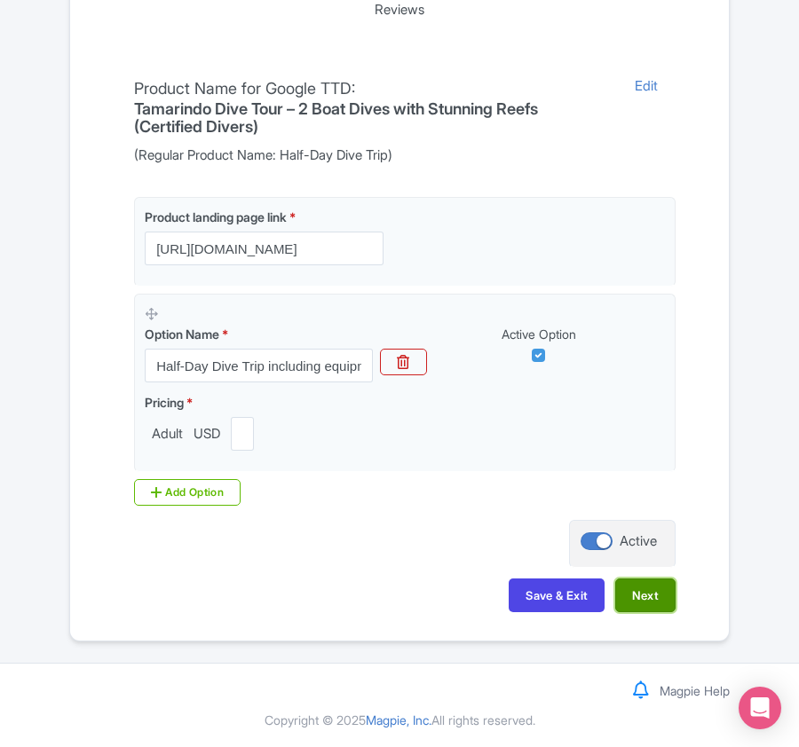
click at [628, 597] on button "Next" at bounding box center [645, 596] width 60 height 34
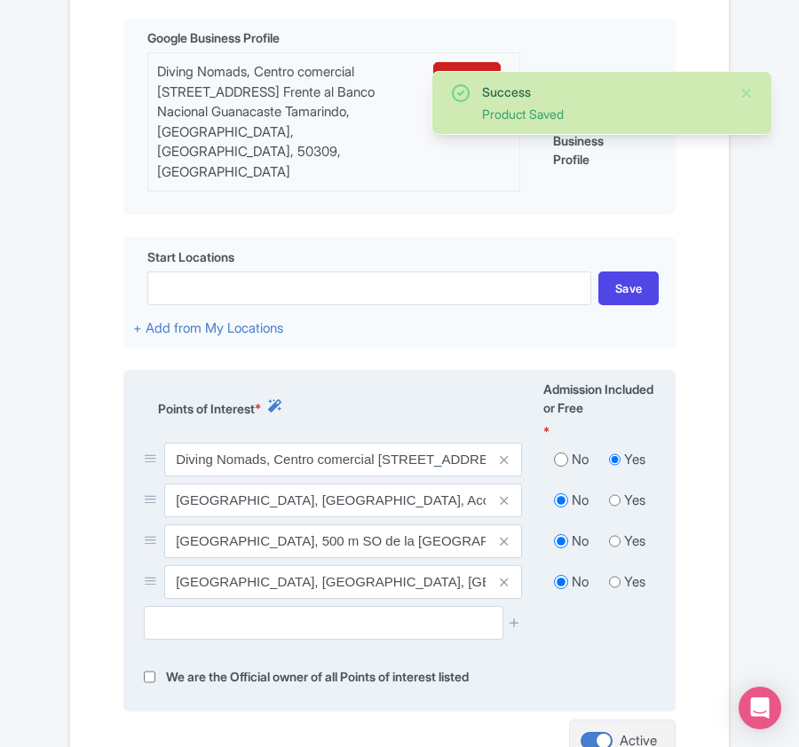
scroll to position [657, 0]
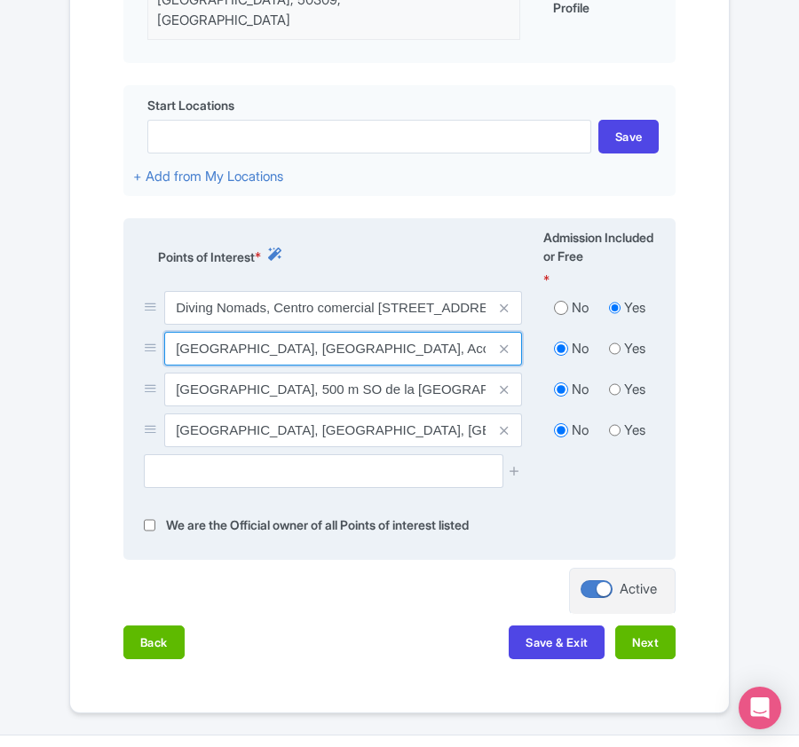
drag, startPoint x: 175, startPoint y: 337, endPoint x: 274, endPoint y: 348, distance: 100.0
click at [274, 348] on input "Playa Tamarindo, Playa Tamarindo, Acceso publico a la playa, Provincia de Guana…" at bounding box center [343, 349] width 358 height 34
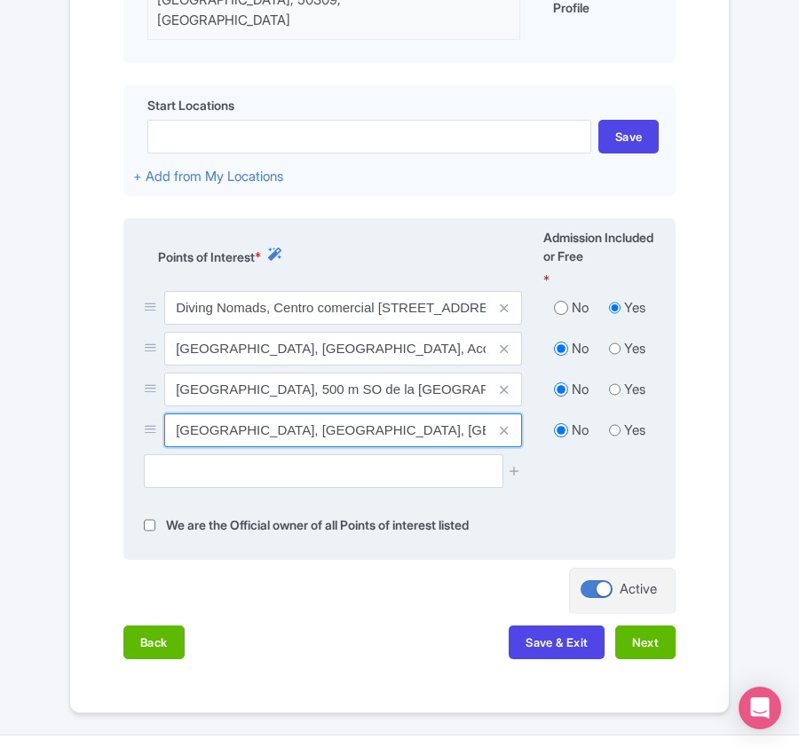
drag, startPoint x: 174, startPoint y: 417, endPoint x: 402, endPoint y: 426, distance: 228.2
click at [402, 426] on input "Isla Capitán, Isla Capitán, Costa Rica" at bounding box center [343, 431] width 358 height 34
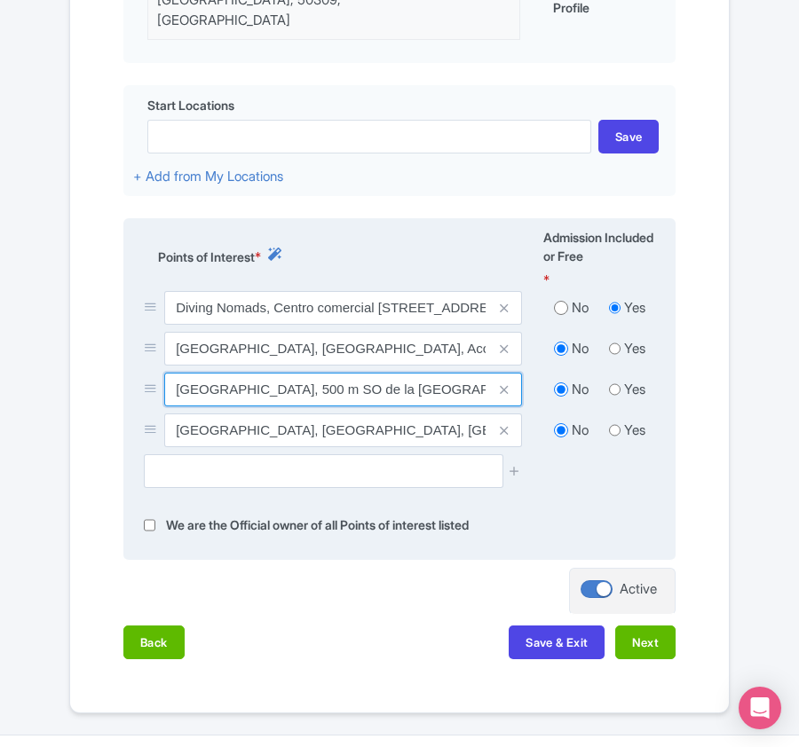
drag, startPoint x: 177, startPoint y: 370, endPoint x: 388, endPoint y: 371, distance: 210.3
click at [388, 373] on input "Parque Nacional Marino Las Baulas, 500 m SO de la Escuela de Playa Grande 933, …" at bounding box center [343, 390] width 358 height 34
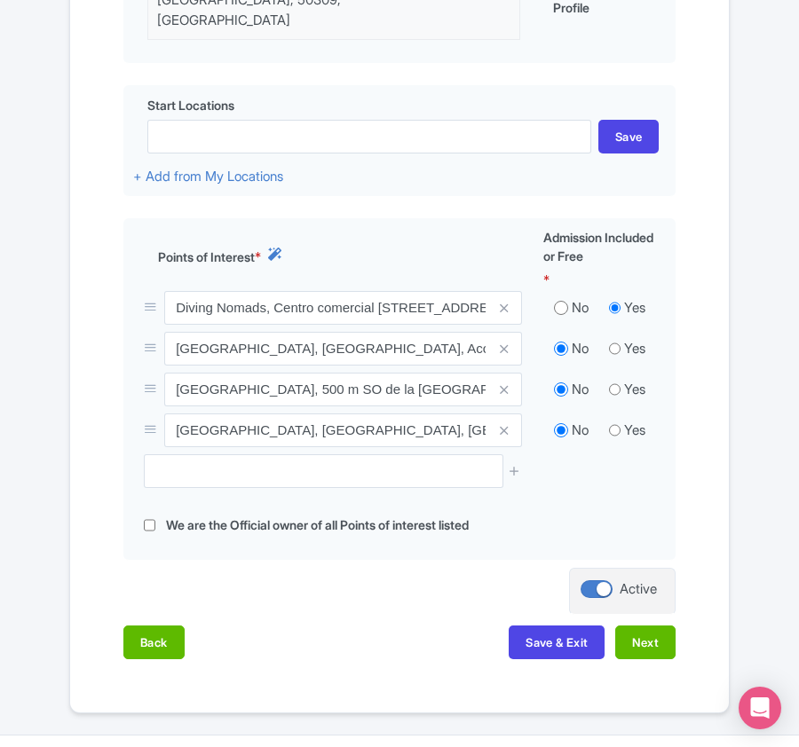
drag, startPoint x: 371, startPoint y: 634, endPoint x: 344, endPoint y: 611, distance: 34.7
click at [371, 634] on div "Back Save & Exit Next" at bounding box center [399, 651] width 552 height 51
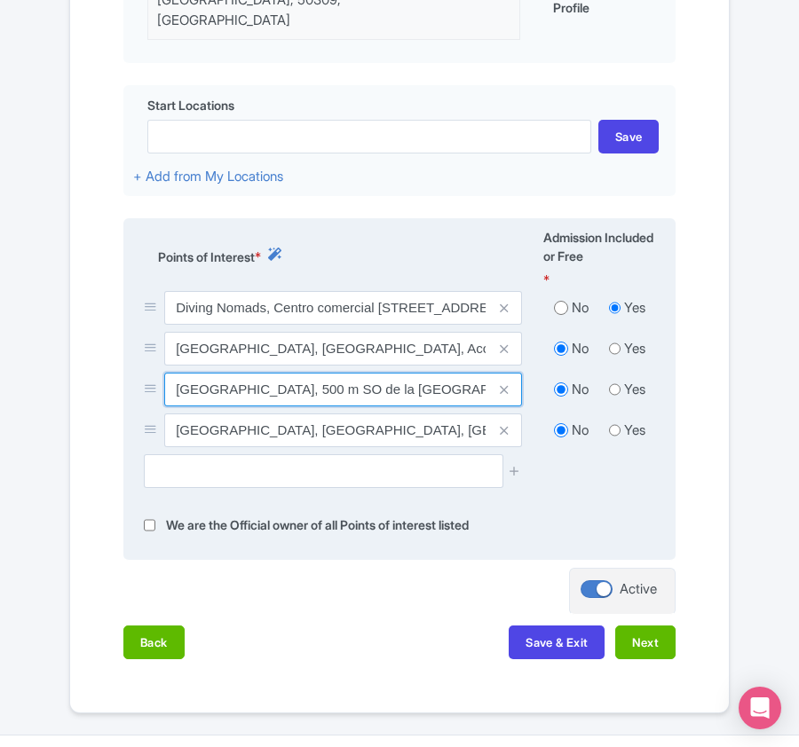
drag, startPoint x: 170, startPoint y: 374, endPoint x: 384, endPoint y: 374, distance: 213.9
click at [384, 374] on input "[GEOGRAPHIC_DATA], 500 m SO de la [GEOGRAPHIC_DATA] 933, [GEOGRAPHIC_DATA], [GE…" at bounding box center [343, 390] width 358 height 34
click at [383, 373] on input "[GEOGRAPHIC_DATA], 500 m SO de la [GEOGRAPHIC_DATA] 933, [GEOGRAPHIC_DATA], [GE…" at bounding box center [343, 390] width 358 height 34
drag, startPoint x: 384, startPoint y: 371, endPoint x: 179, endPoint y: 385, distance: 205.5
click at [179, 385] on input "Parque Nacional Marino Las Baulas, 500 m SO de la Escuela de Playa Grande 933, …" at bounding box center [343, 390] width 358 height 34
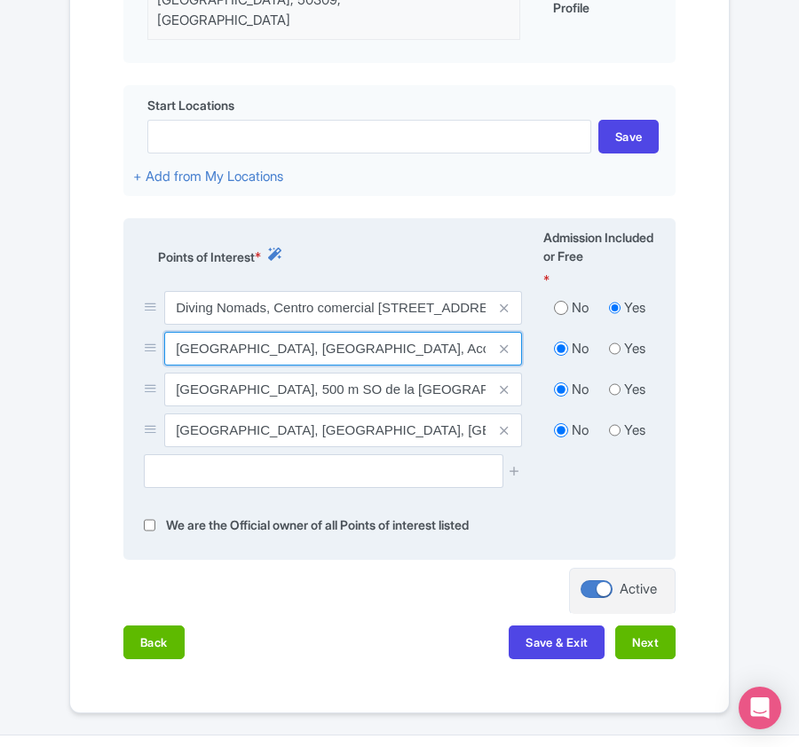
drag, startPoint x: 172, startPoint y: 334, endPoint x: 274, endPoint y: 331, distance: 102.1
click at [274, 332] on input "Playa Tamarindo, Playa Tamarindo, Acceso publico a la playa, Provincia de Guana…" at bounding box center [343, 349] width 358 height 34
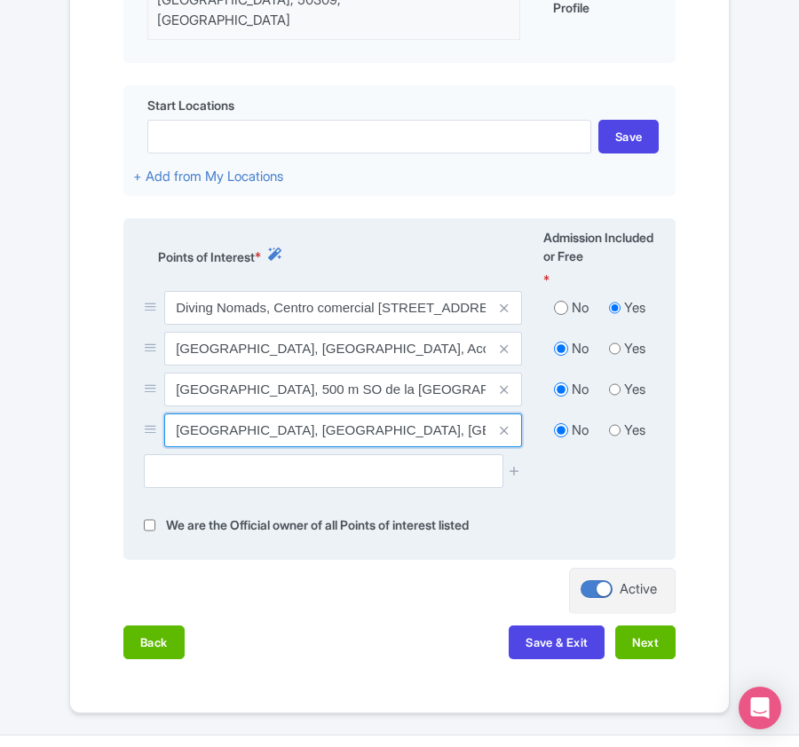
drag, startPoint x: 167, startPoint y: 419, endPoint x: 246, endPoint y: 419, distance: 79.0
click at [246, 419] on input "Isla Capitán, Isla Capitán, Costa Rica" at bounding box center [343, 431] width 358 height 34
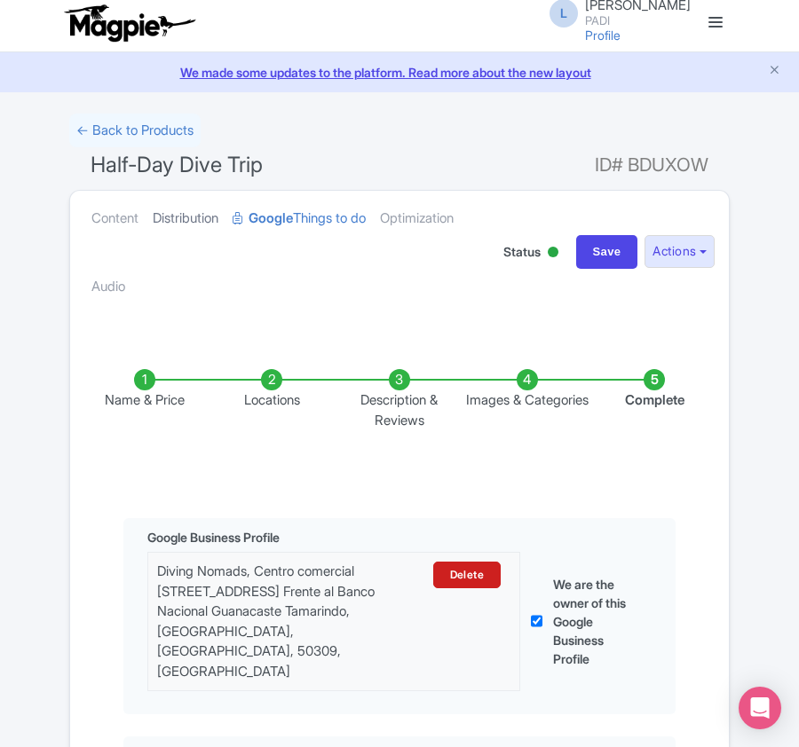
scroll to position [0, 0]
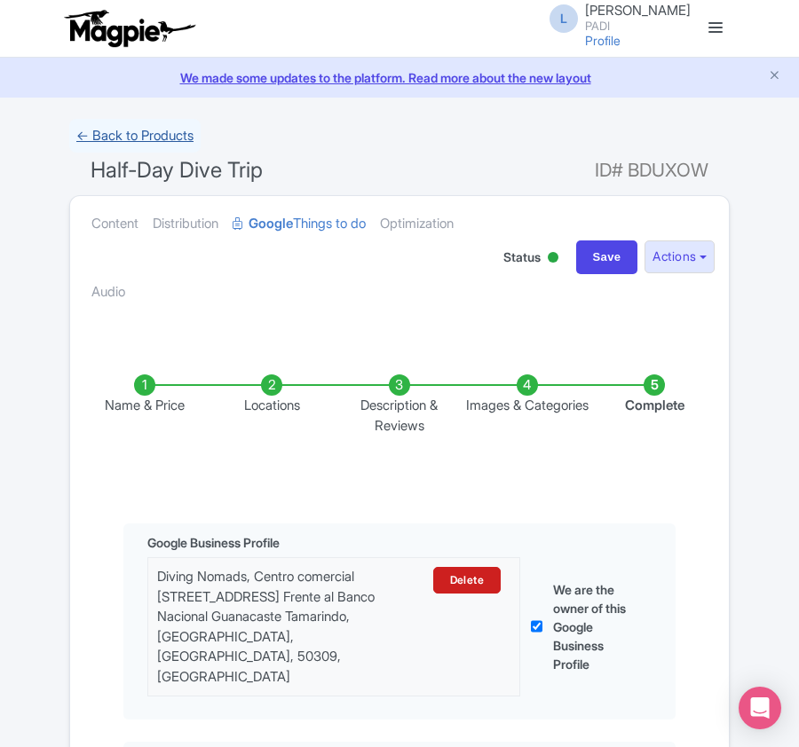
click at [138, 128] on link "← Back to Products" at bounding box center [134, 136] width 131 height 35
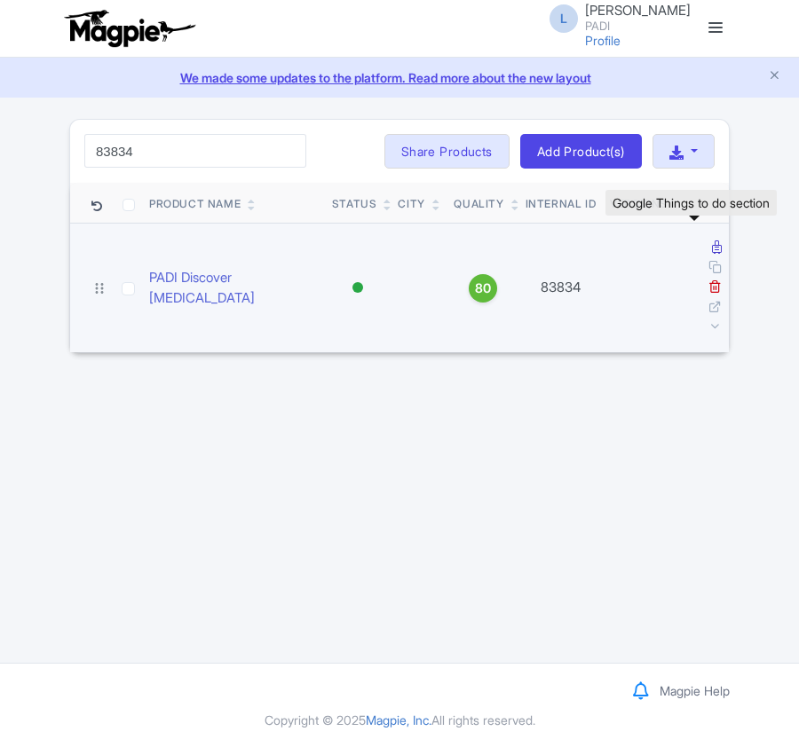
type input "83834"
click at [712, 249] on icon at bounding box center [717, 246] width 10 height 13
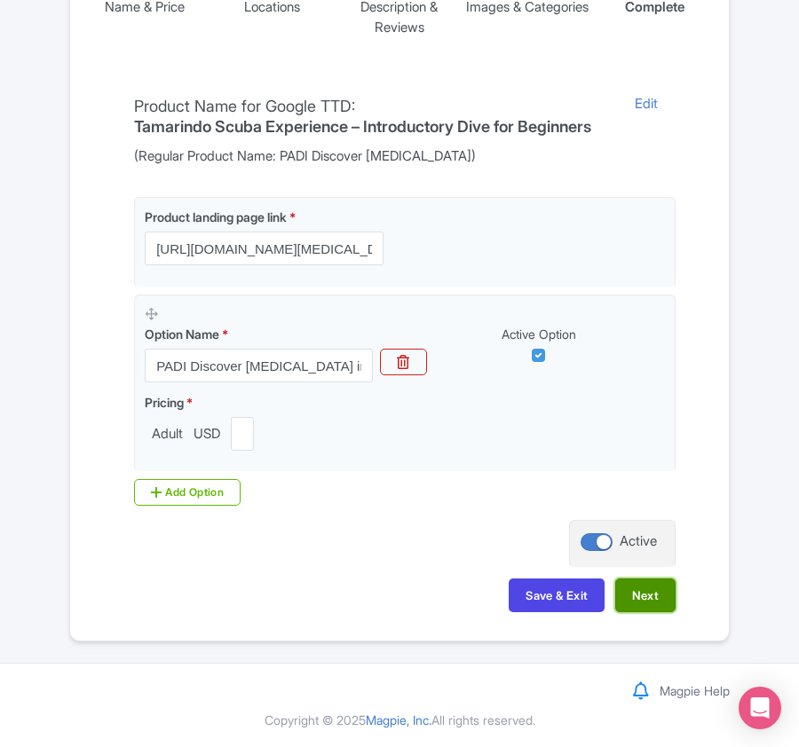
click at [650, 597] on button "Next" at bounding box center [645, 596] width 60 height 34
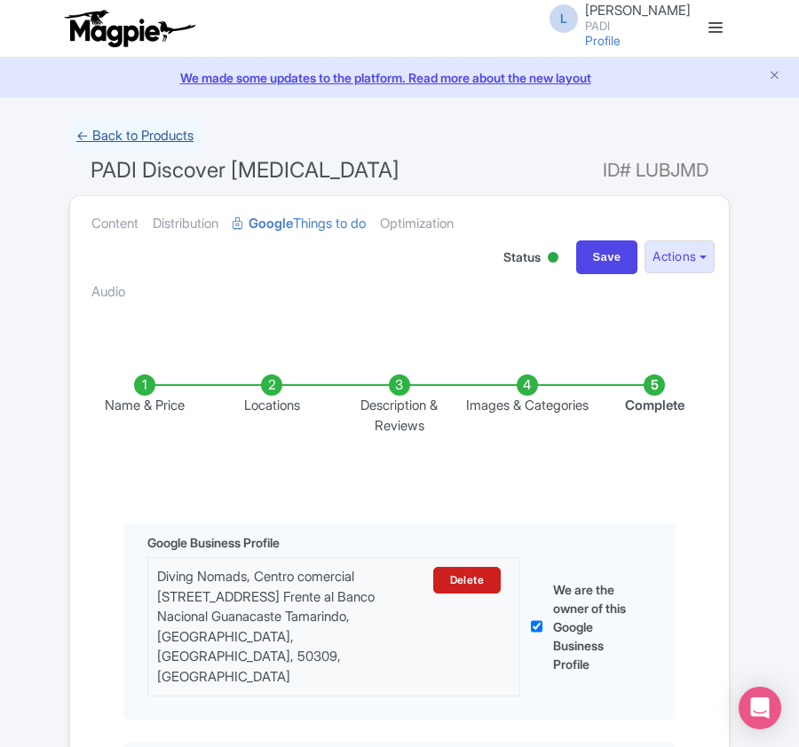
click at [124, 137] on link "← Back to Products" at bounding box center [134, 136] width 131 height 35
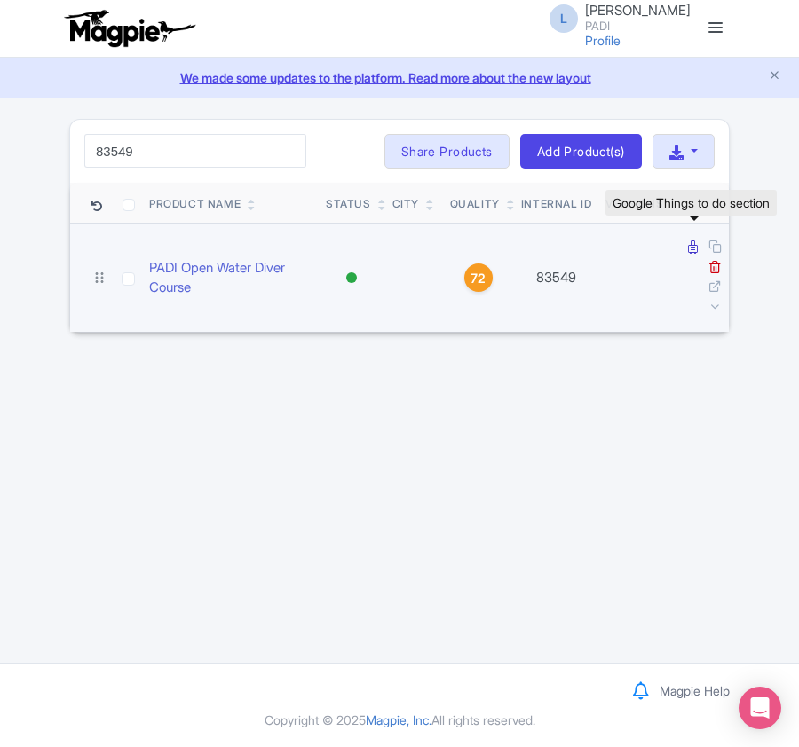
type input "83549"
click at [689, 250] on icon at bounding box center [693, 246] width 10 height 13
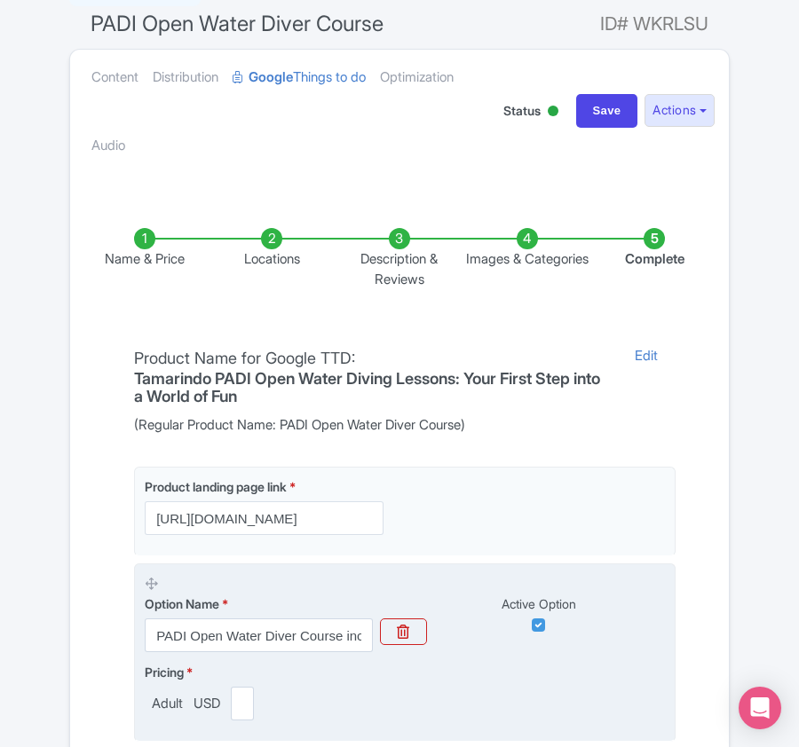
scroll to position [355, 0]
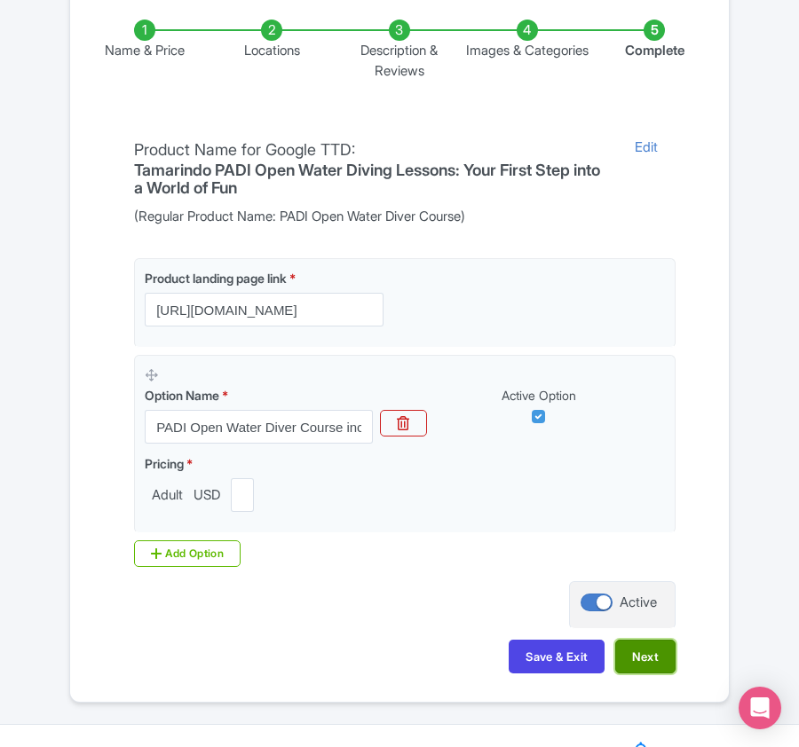
click at [635, 650] on button "Next" at bounding box center [645, 657] width 60 height 34
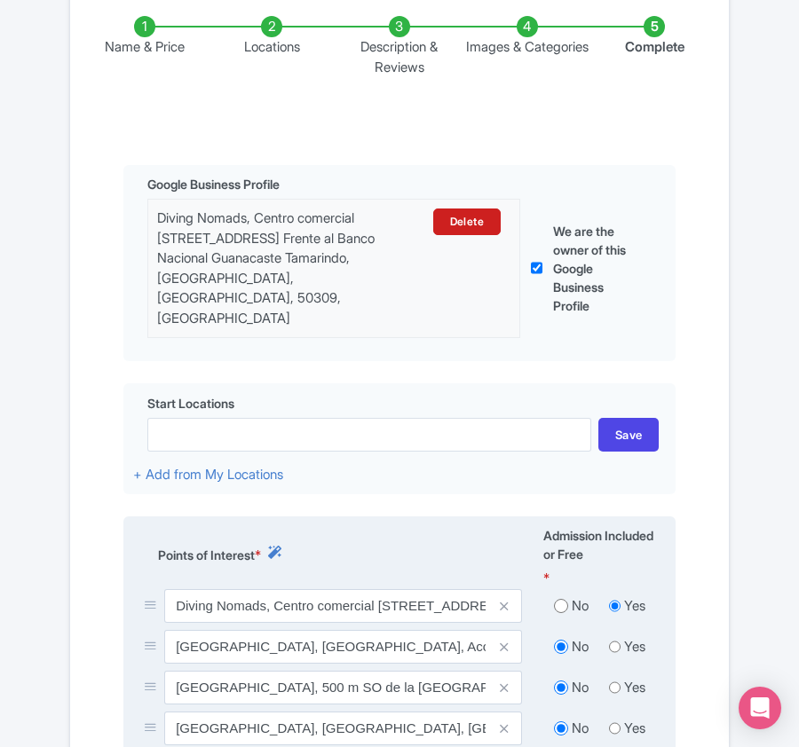
scroll to position [0, 0]
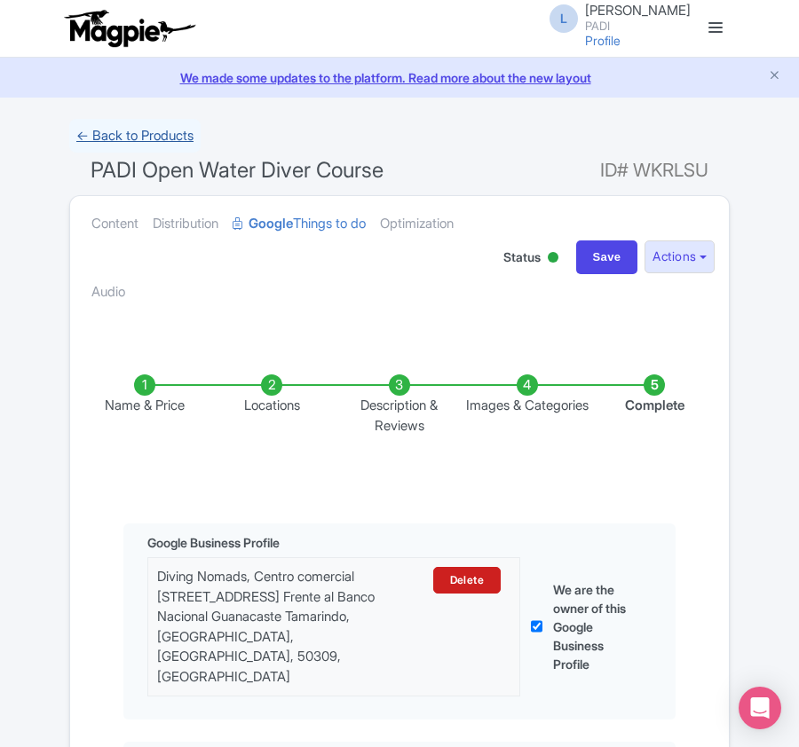
click at [130, 135] on link "← Back to Products" at bounding box center [134, 136] width 131 height 35
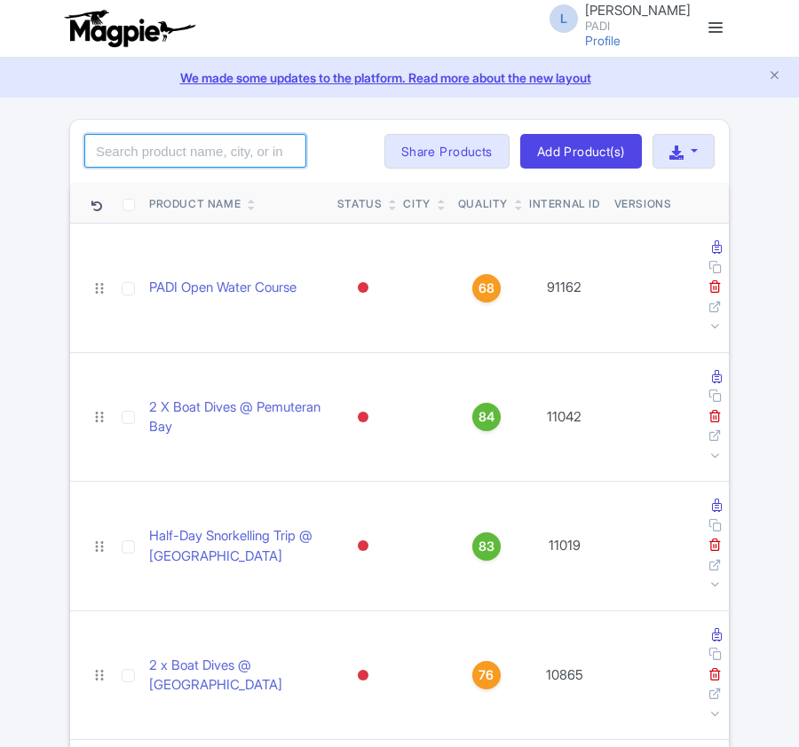
click at [140, 147] on input "search" at bounding box center [195, 151] width 222 height 34
paste input "91439"
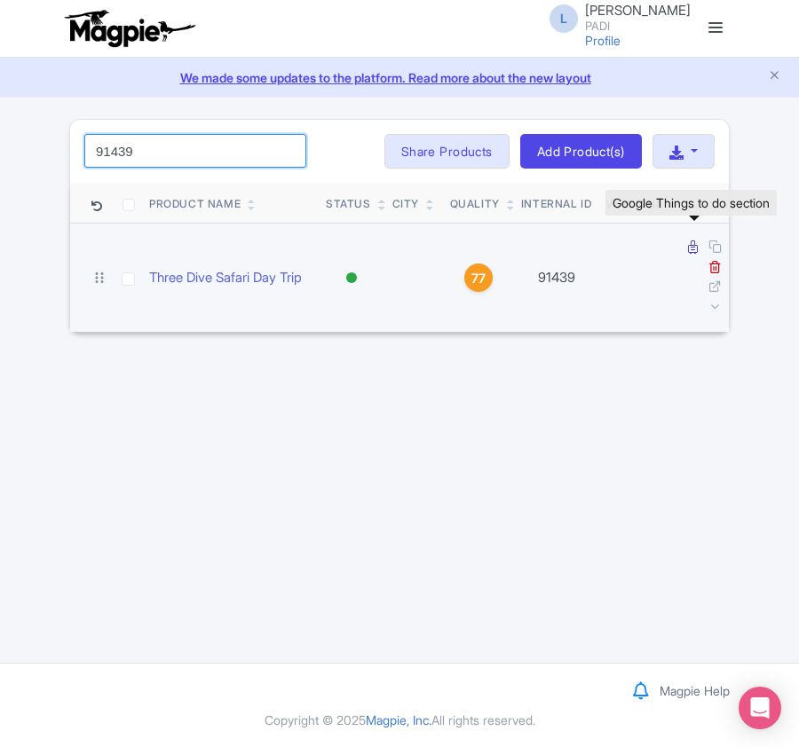
type input "91439"
click at [690, 252] on icon at bounding box center [693, 246] width 10 height 13
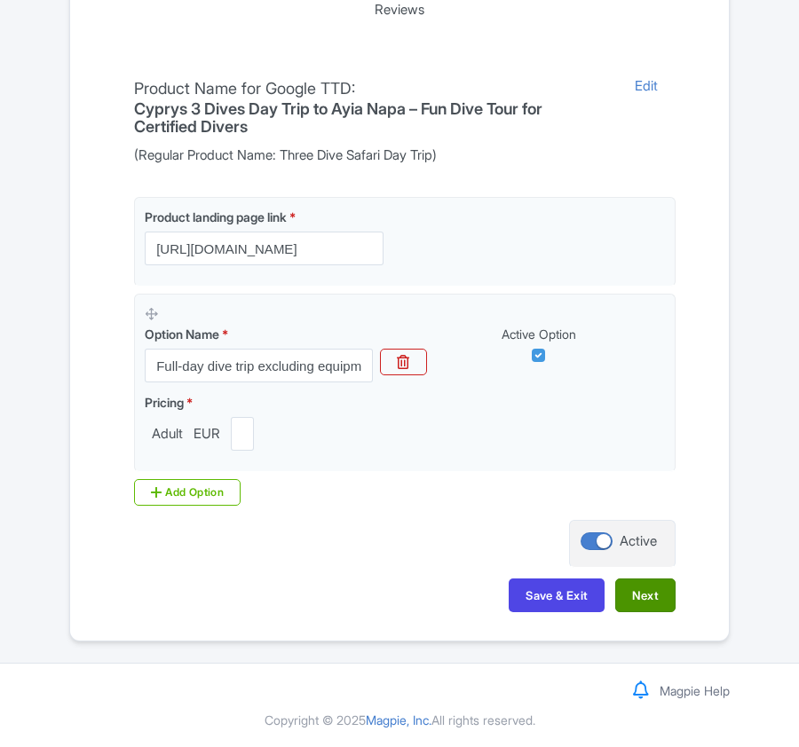
scroll to position [420, 0]
click at [637, 589] on button "Next" at bounding box center [645, 596] width 60 height 34
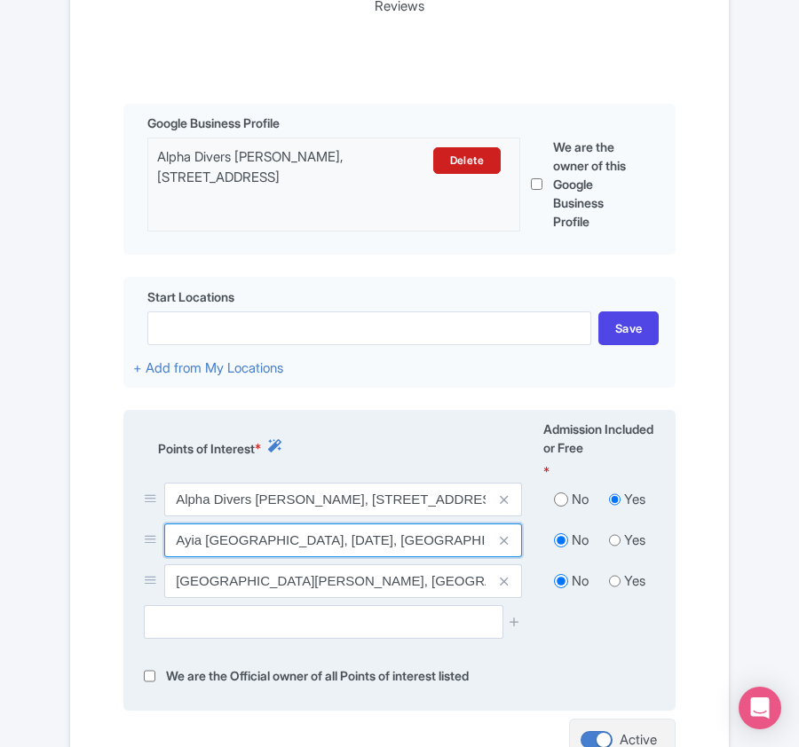
drag, startPoint x: 174, startPoint y: 544, endPoint x: 288, endPoint y: 544, distance: 114.5
click at [288, 544] on input "Ayia [GEOGRAPHIC_DATA], [DATE], [GEOGRAPHIC_DATA] 5330, [GEOGRAPHIC_DATA]" at bounding box center [343, 541] width 358 height 34
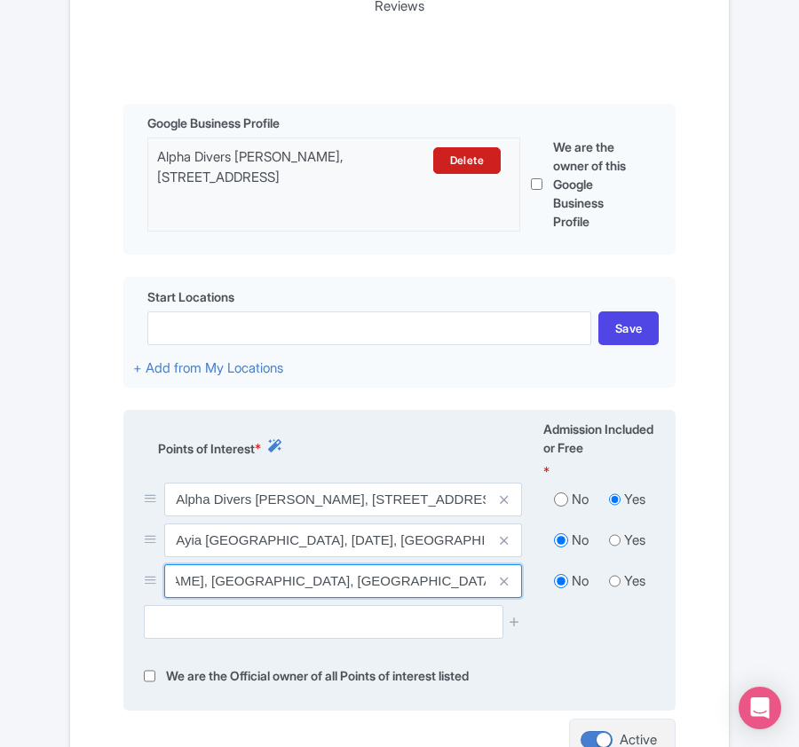
scroll to position [0, 250]
drag, startPoint x: 174, startPoint y: 587, endPoint x: 238, endPoint y: 595, distance: 64.4
click at [238, 595] on input "MUSAN Museum of Underwater Sculpture Ayia Napa, Pernera beach, Ayia Napa 5330, …" at bounding box center [343, 581] width 358 height 34
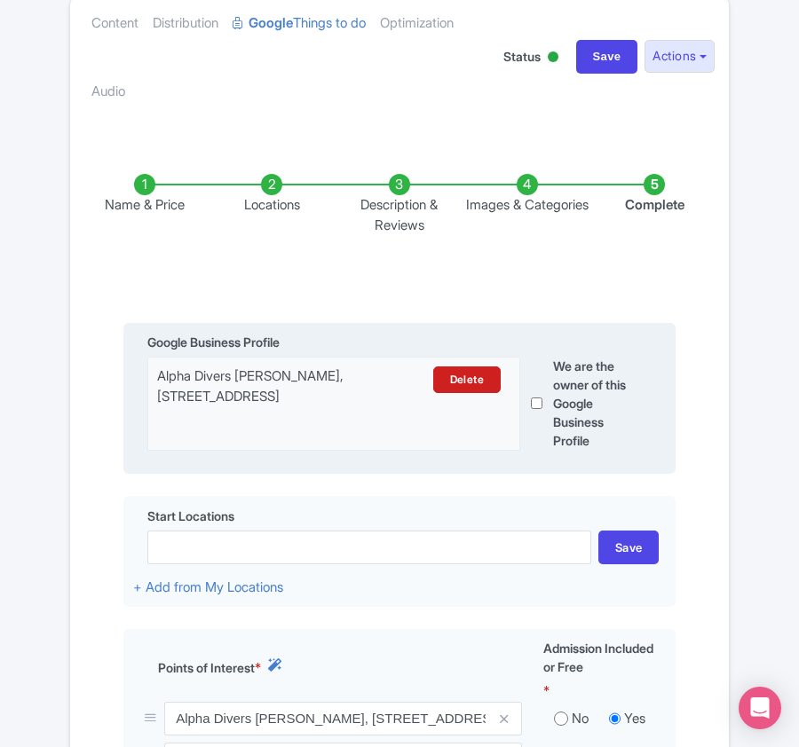
scroll to position [0, 0]
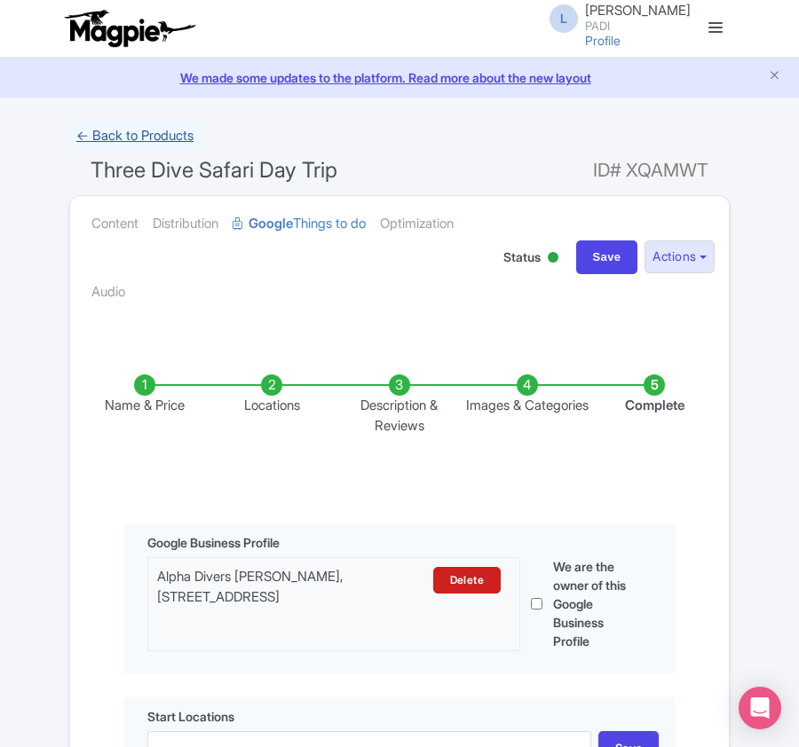
click at [119, 137] on link "← Back to Products" at bounding box center [134, 136] width 131 height 35
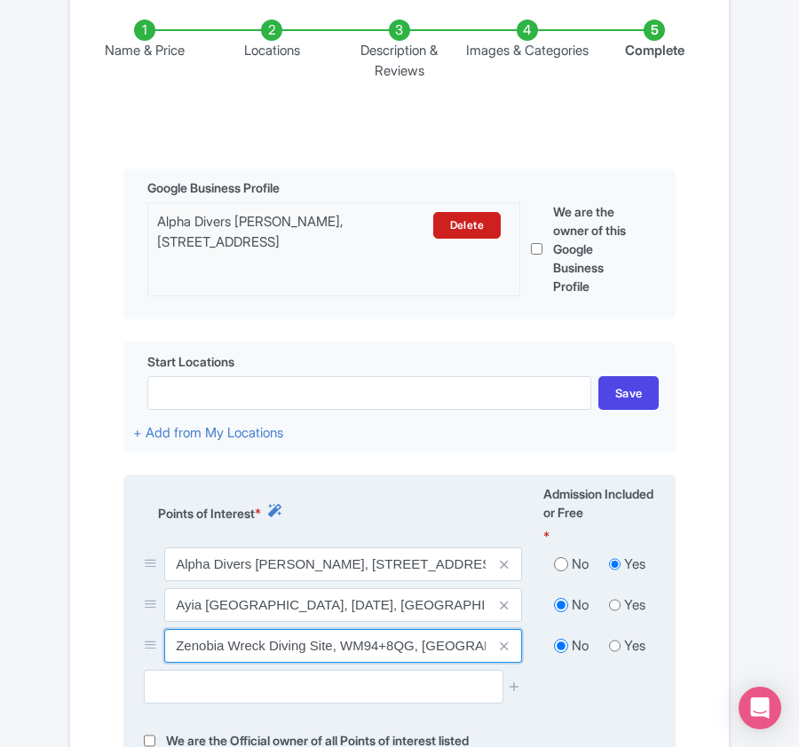
drag, startPoint x: 176, startPoint y: 650, endPoint x: 331, endPoint y: 648, distance: 155.3
click at [331, 648] on input "Zenobia Wreck Diving Site, WM94+8QG, [GEOGRAPHIC_DATA], [GEOGRAPHIC_DATA]" at bounding box center [343, 646] width 358 height 34
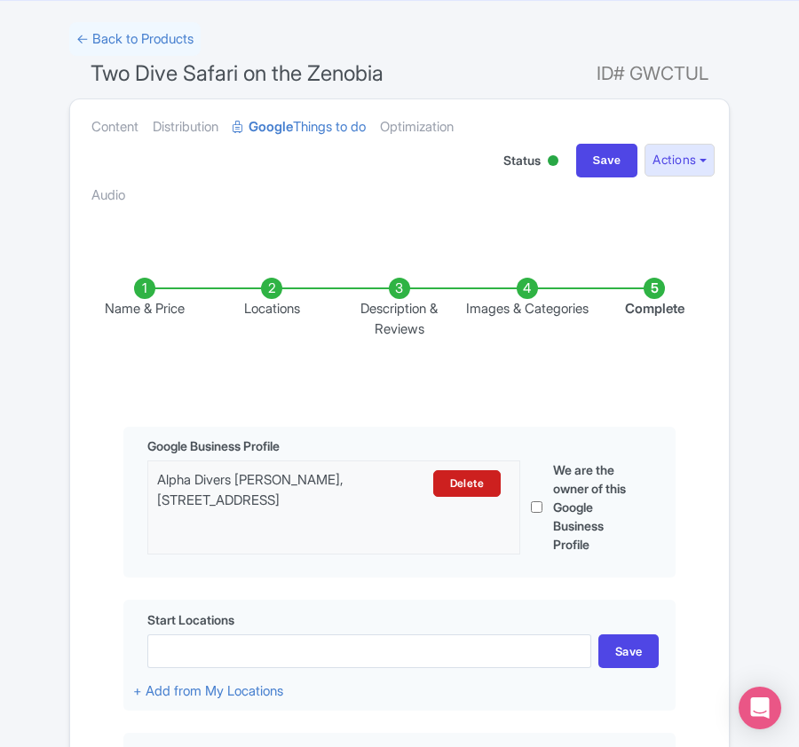
scroll to position [0, 0]
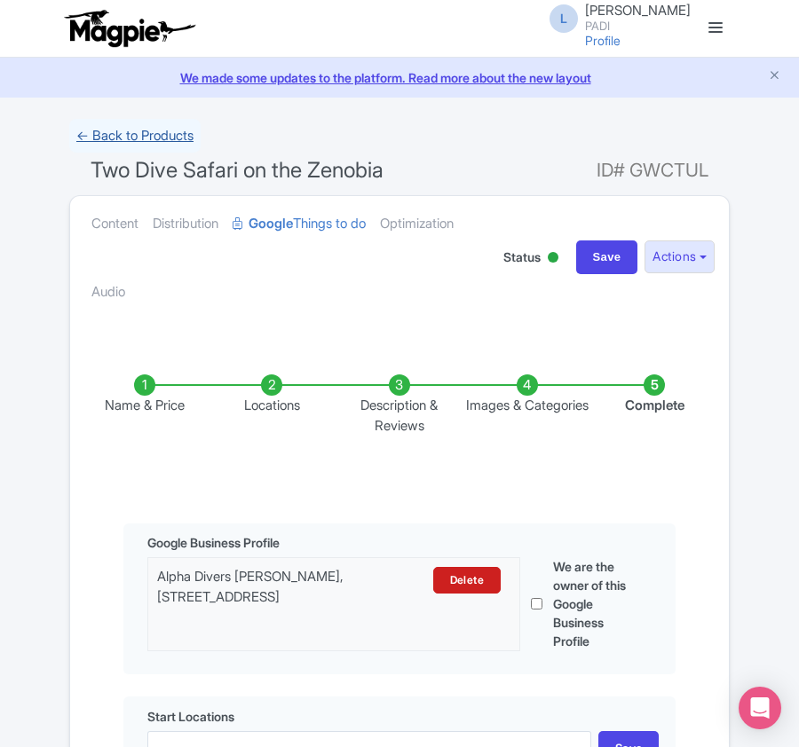
click at [91, 132] on link "← Back to Products" at bounding box center [134, 136] width 131 height 35
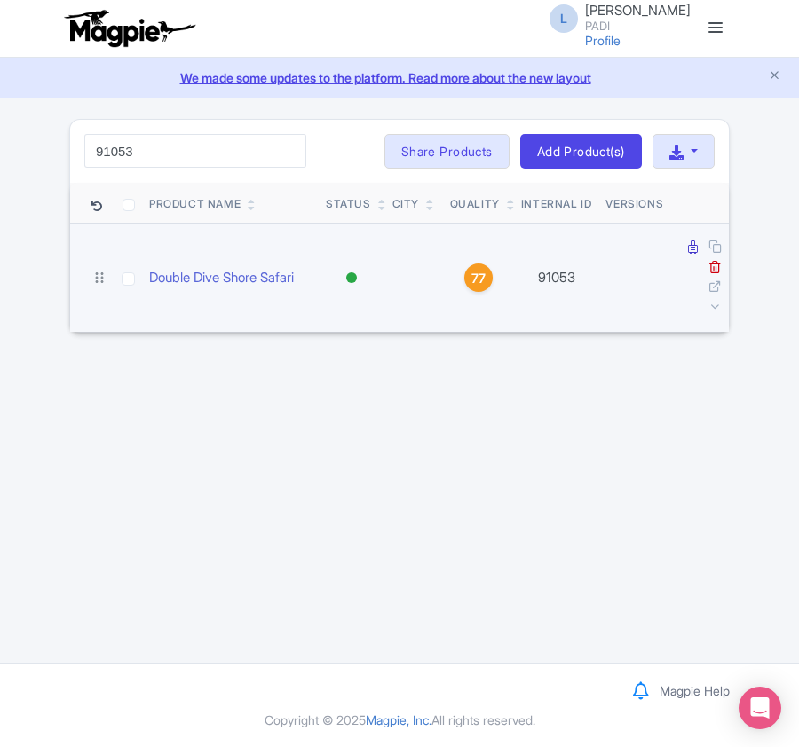
type input "91053"
click button "Search" at bounding box center [0, 0] width 0 height 0
click at [697, 246] on link at bounding box center [694, 247] width 13 height 17
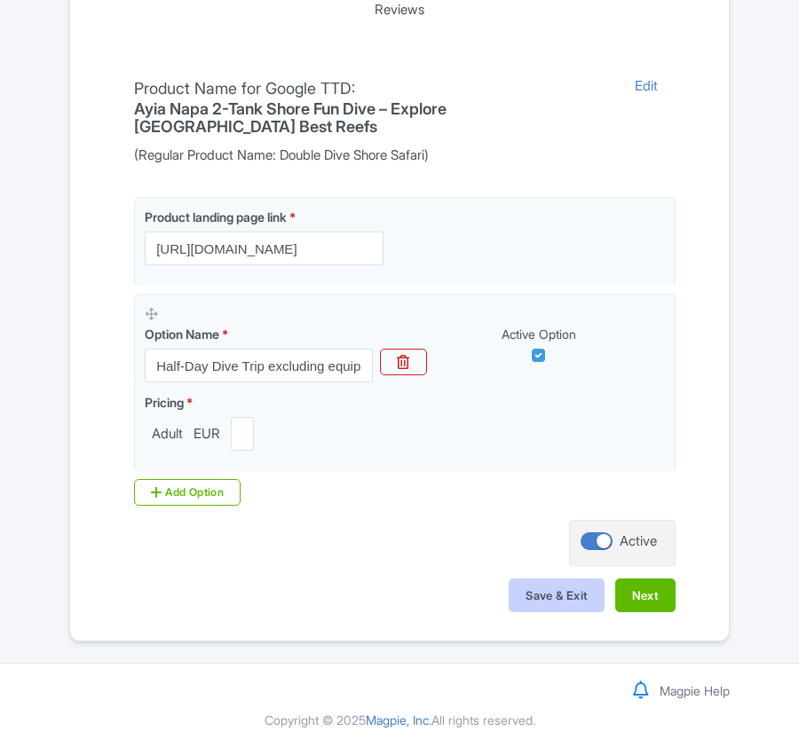
scroll to position [420, 0]
click at [633, 586] on button "Next" at bounding box center [645, 596] width 60 height 34
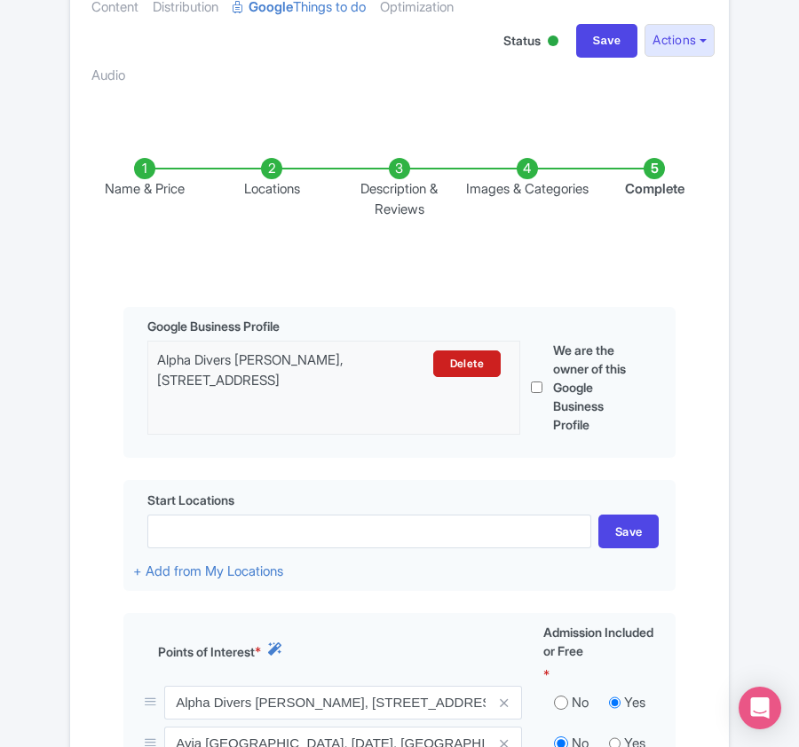
scroll to position [0, 0]
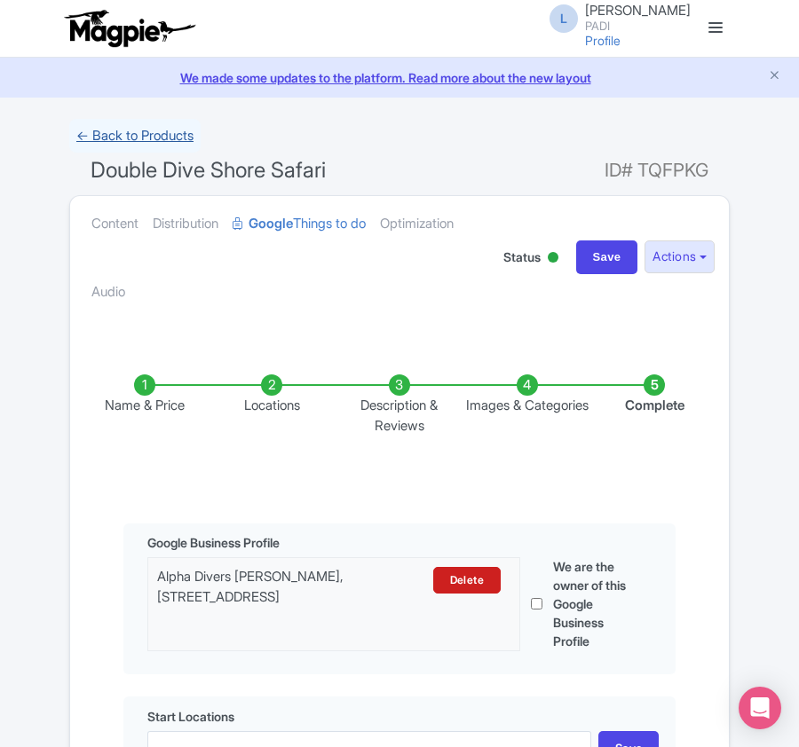
click at [110, 139] on link "← Back to Products" at bounding box center [134, 136] width 131 height 35
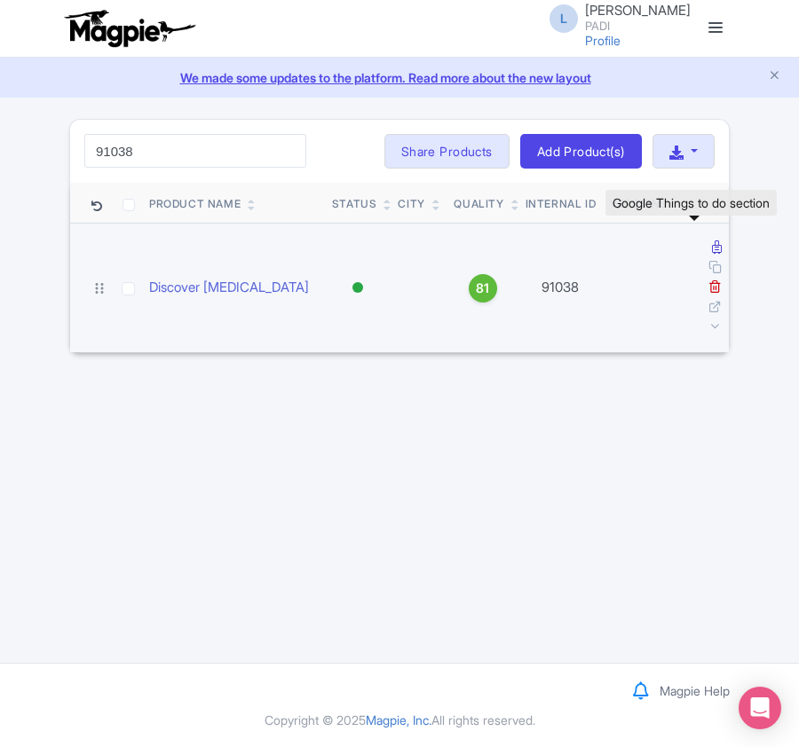
type input "91038"
click at [712, 250] on icon at bounding box center [717, 246] width 10 height 13
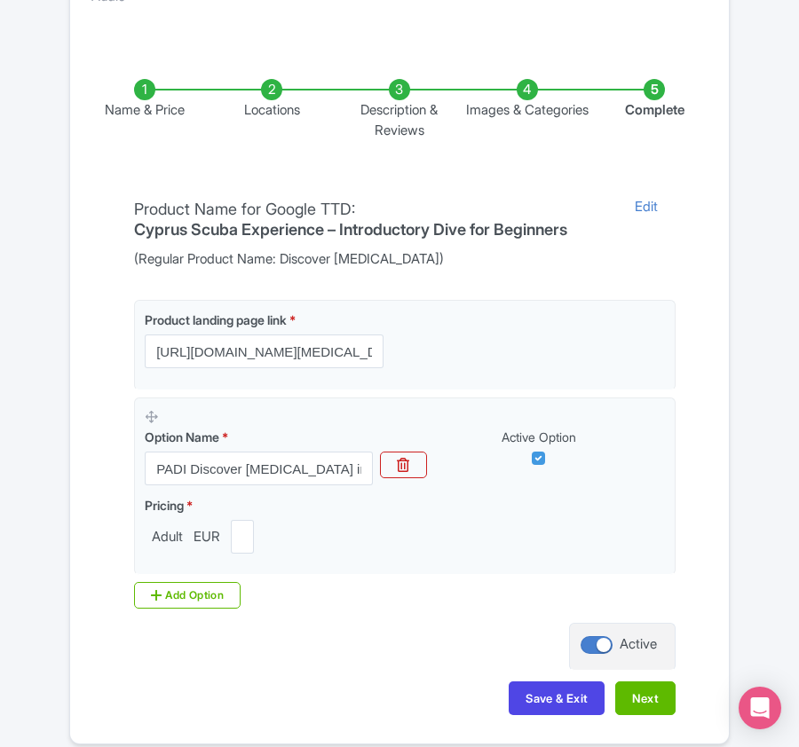
scroll to position [402, 0]
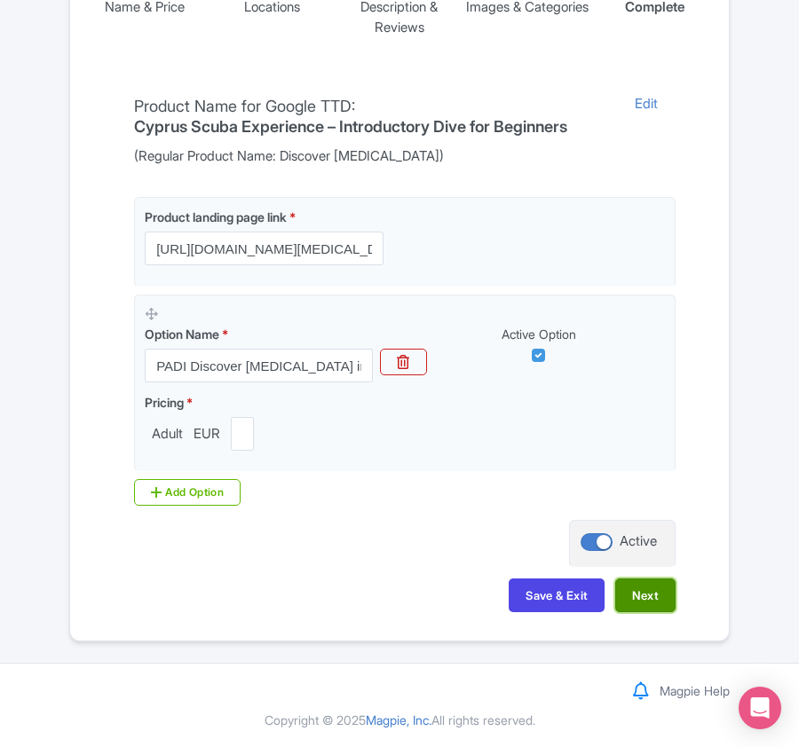
click at [654, 597] on button "Next" at bounding box center [645, 596] width 60 height 34
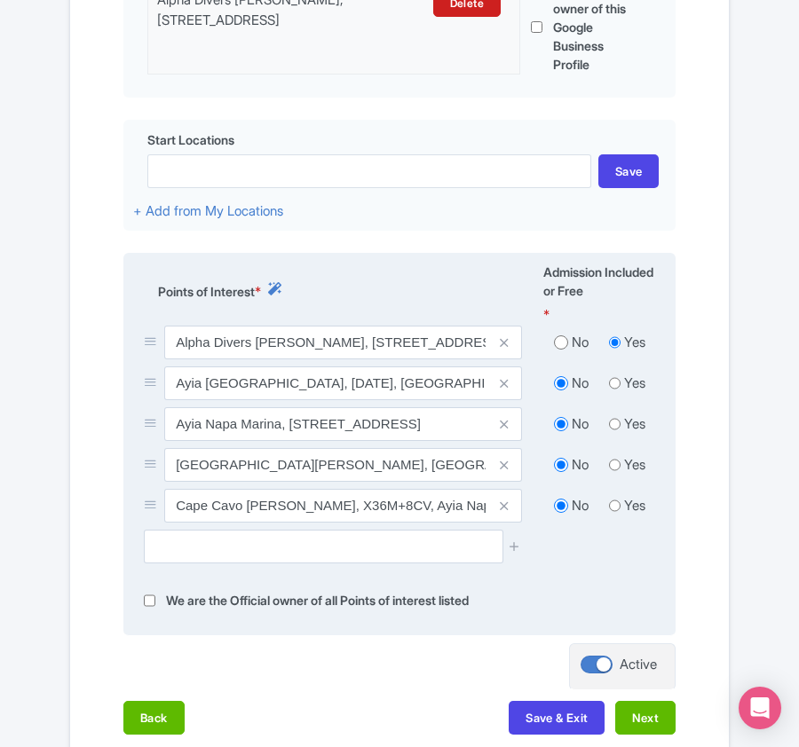
scroll to position [520, 0]
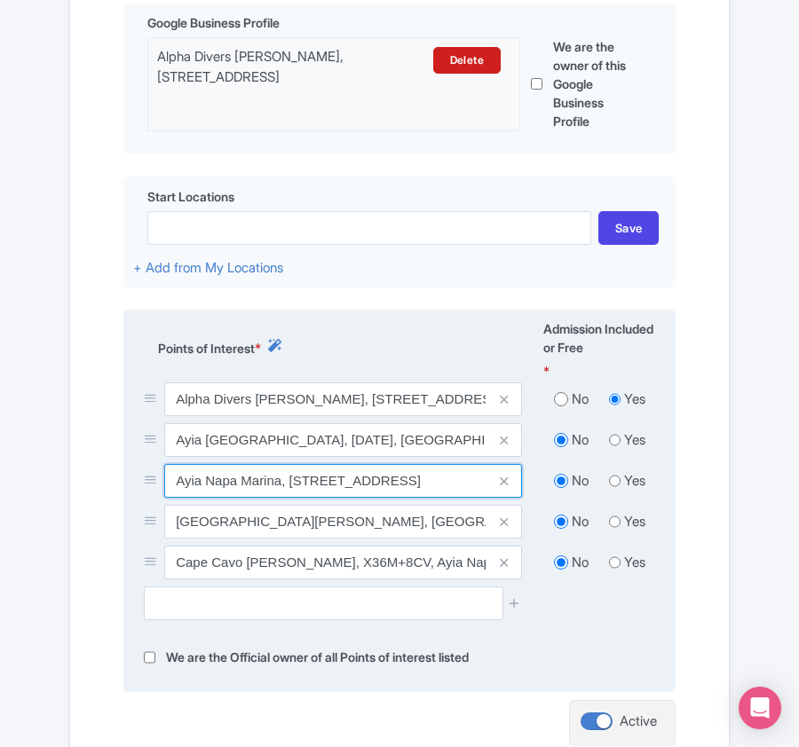
drag, startPoint x: 175, startPoint y: 487, endPoint x: 279, endPoint y: 485, distance: 103.9
click at [279, 485] on input "Ayia Napa Marina, 52 Ayia Thekla Street Ayia Napa, Ayia Napa 5330, Cyprus" at bounding box center [343, 481] width 358 height 34
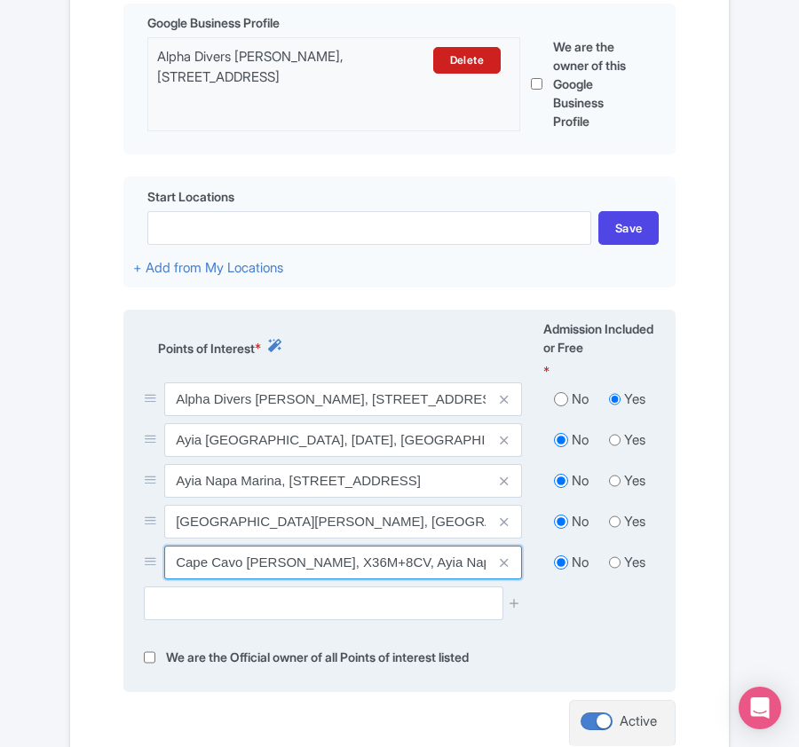
drag, startPoint x: 172, startPoint y: 566, endPoint x: 288, endPoint y: 558, distance: 116.5
click at [288, 558] on input "Cape Cavo Greco, X36M+8CV, Ayia Napa 5330, Cyprus" at bounding box center [343, 563] width 358 height 34
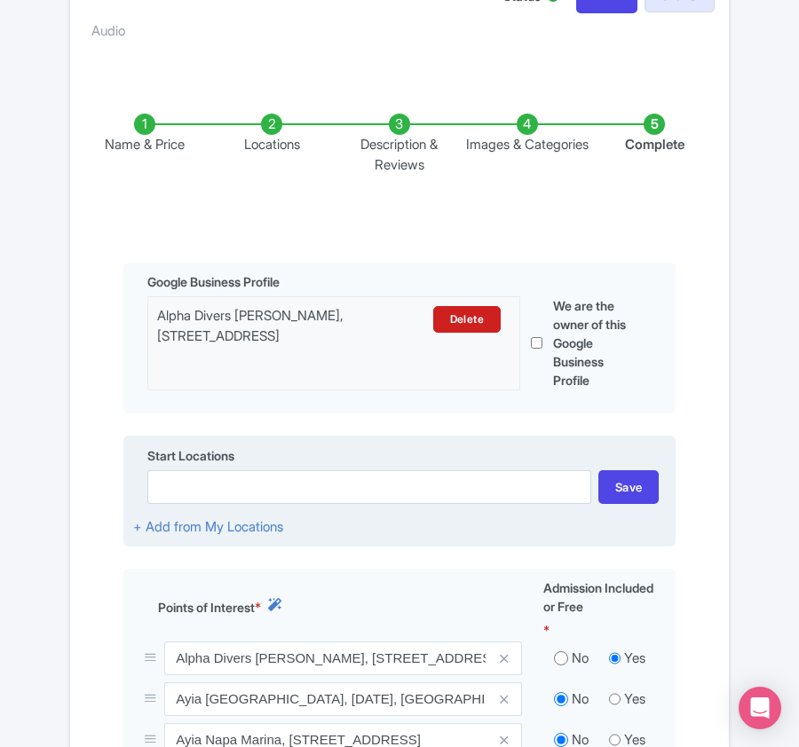
scroll to position [0, 0]
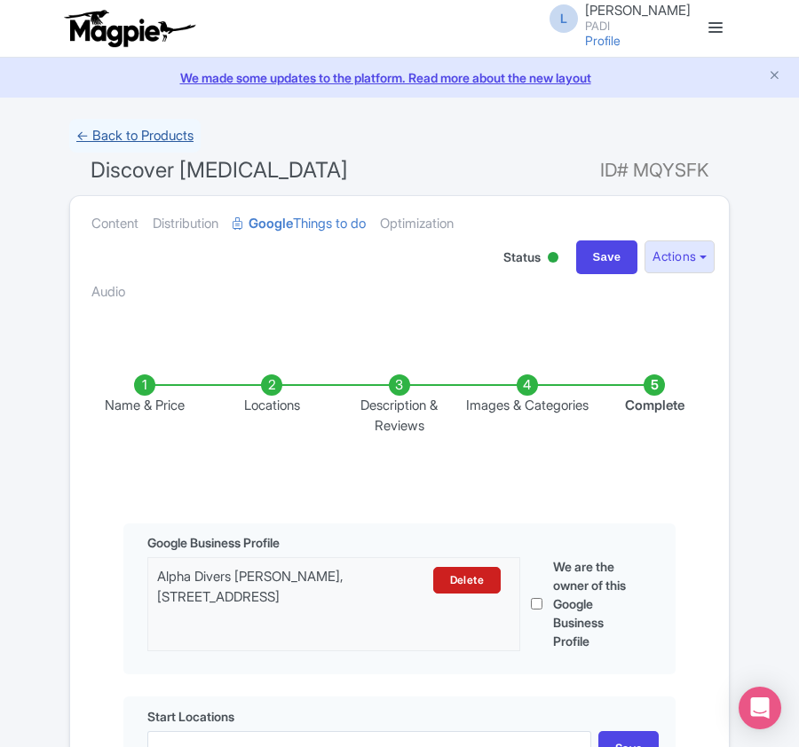
click at [117, 131] on link "← Back to Products" at bounding box center [134, 136] width 131 height 35
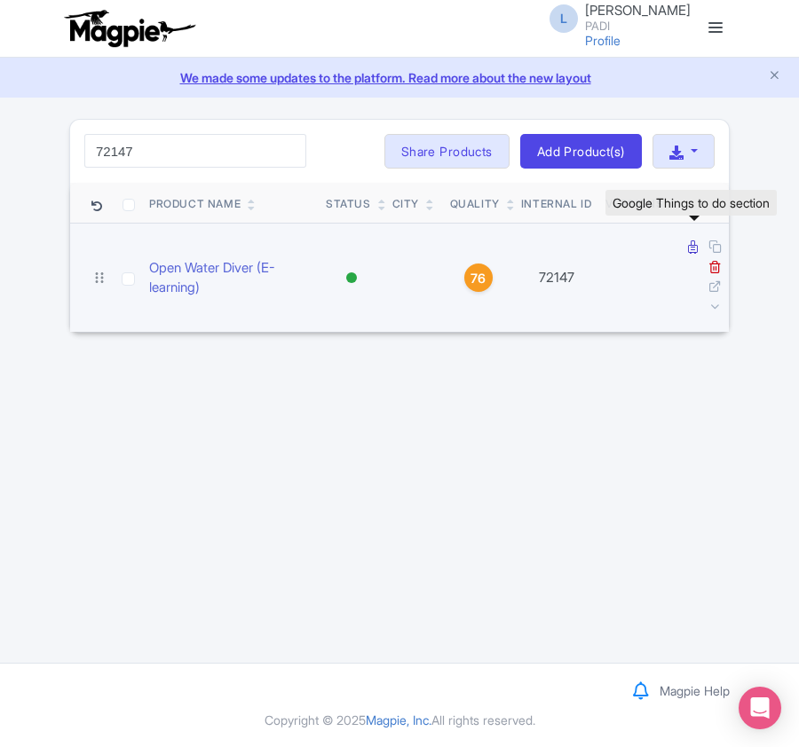
type input "72147"
click at [692, 248] on icon at bounding box center [693, 246] width 10 height 13
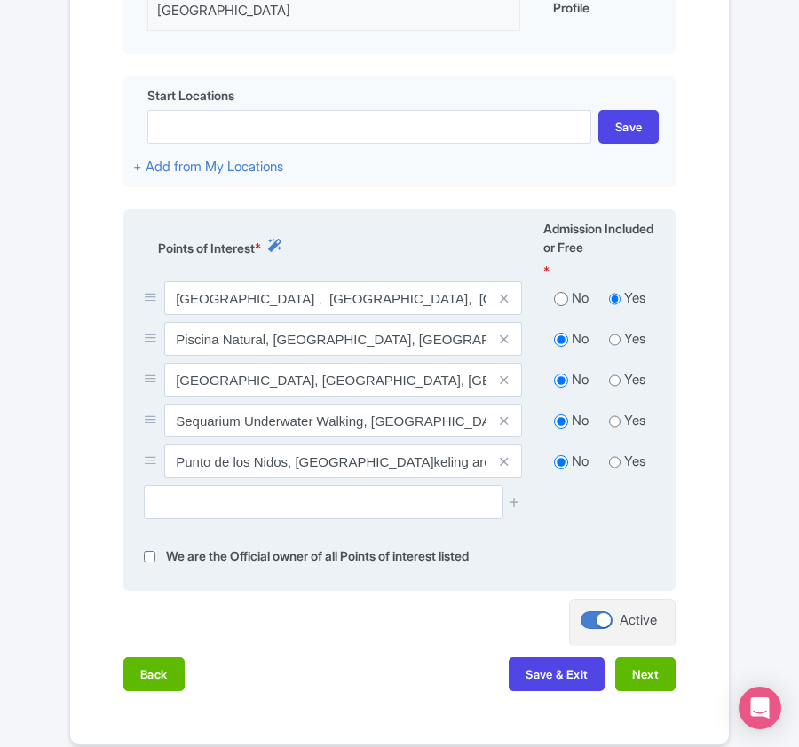
scroll to position [657, 0]
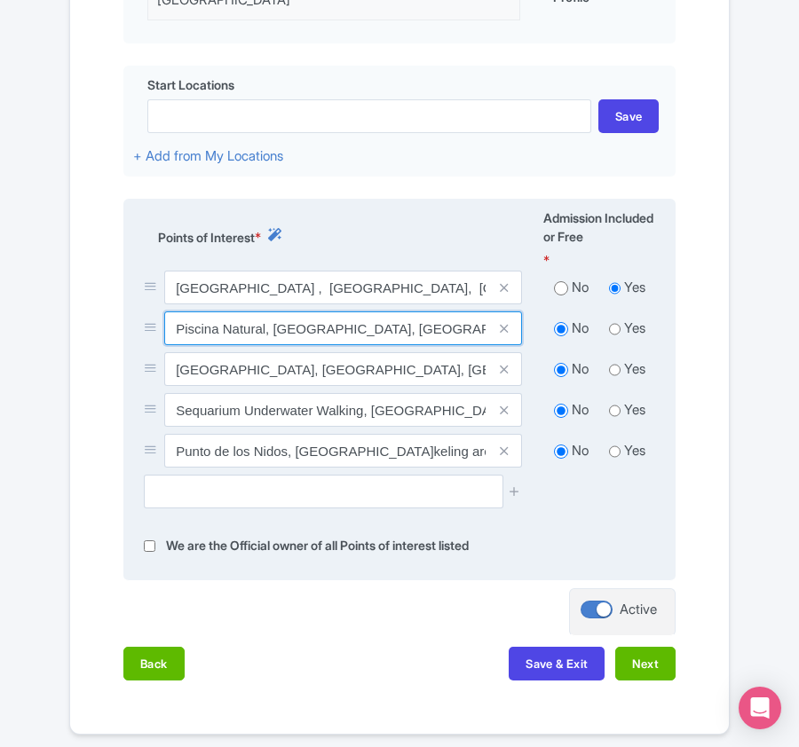
drag, startPoint x: 170, startPoint y: 305, endPoint x: 477, endPoint y: 296, distance: 306.3
click at [477, 311] on input "Piscina Natural, Punta Cana, Dominican Republic" at bounding box center [343, 328] width 358 height 34
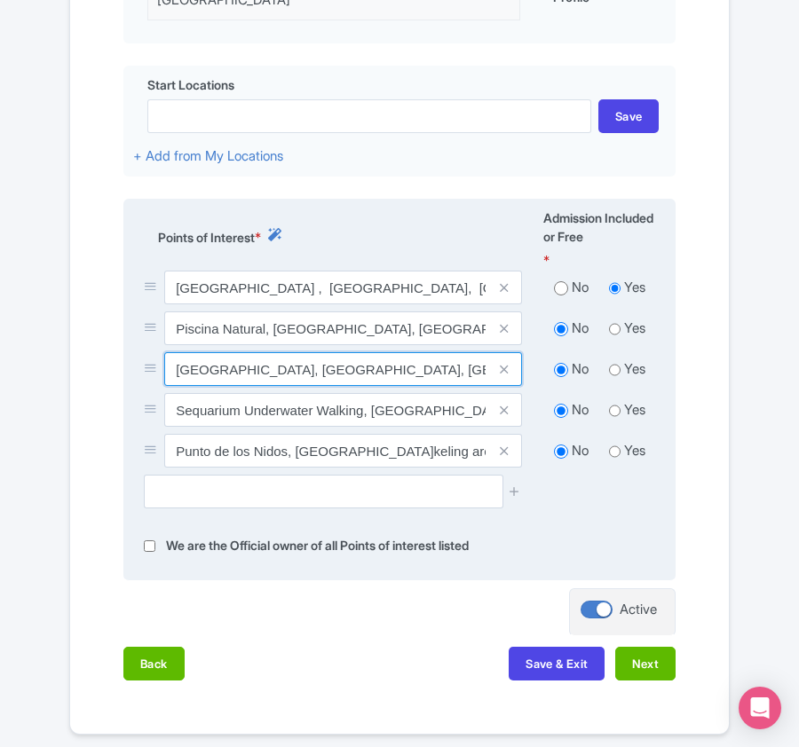
drag, startPoint x: 174, startPoint y: 346, endPoint x: 469, endPoint y: 352, distance: 295.6
click at [469, 352] on input "[GEOGRAPHIC_DATA], [GEOGRAPHIC_DATA], [GEOGRAPHIC_DATA]" at bounding box center [343, 369] width 358 height 34
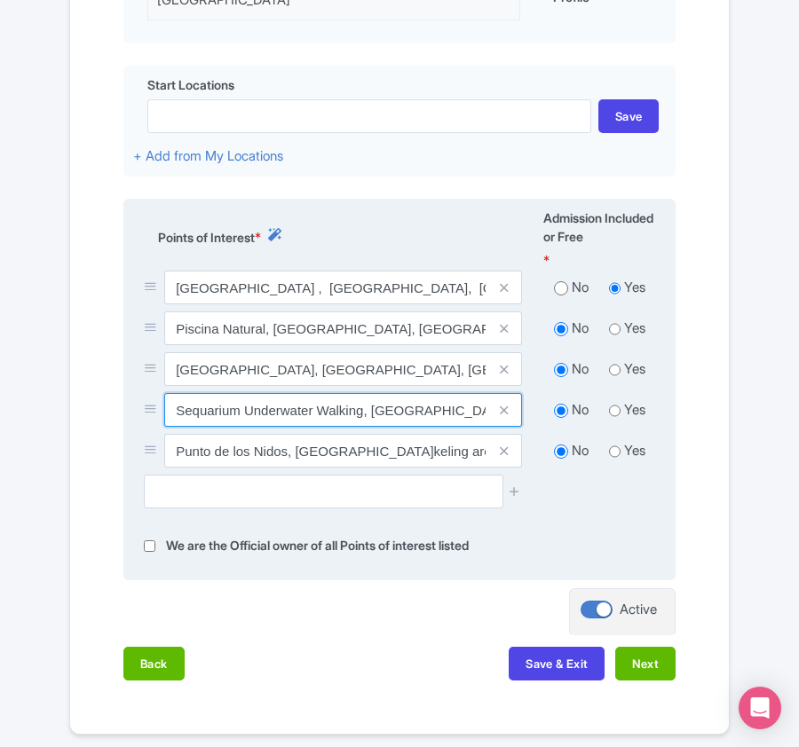
drag, startPoint x: 175, startPoint y: 381, endPoint x: 440, endPoint y: 388, distance: 265.4
click at [440, 393] on input "Sequarium Underwater Walking, [GEOGRAPHIC_DATA], [GEOGRAPHIC_DATA]" at bounding box center [343, 410] width 358 height 34
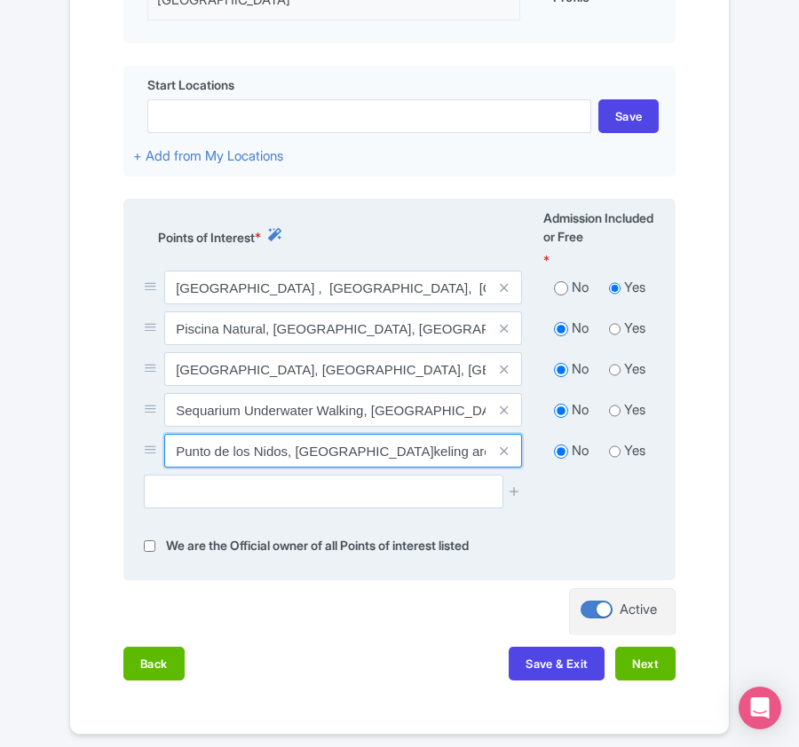
drag, startPoint x: 175, startPoint y: 427, endPoint x: 391, endPoint y: 435, distance: 216.7
click at [391, 435] on input "Punto de los Nidos, Snorkeling area, Cabeza De Toro, Punta Cana, Dominican Repu…" at bounding box center [343, 451] width 358 height 34
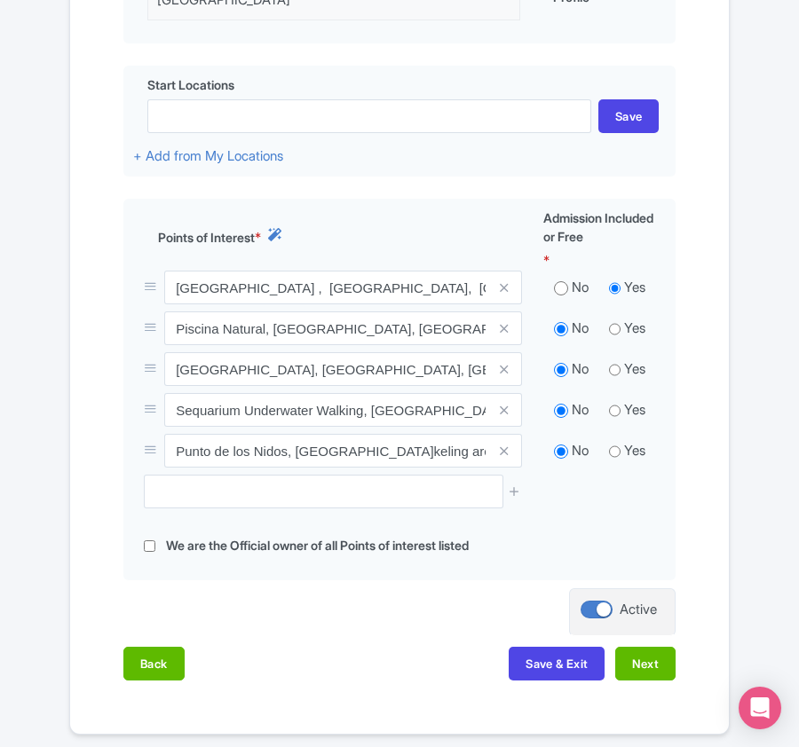
click at [12, 424] on div "Success Product Saved ← Back to Products Open Water Diver (E-learning) ID# WBEF…" at bounding box center [399, 98] width 799 height 1273
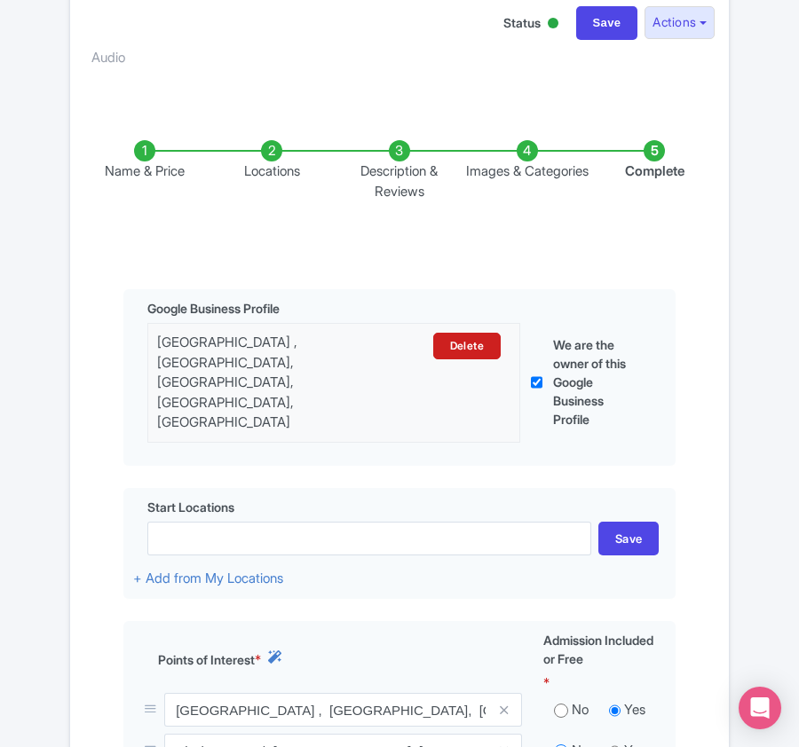
scroll to position [0, 0]
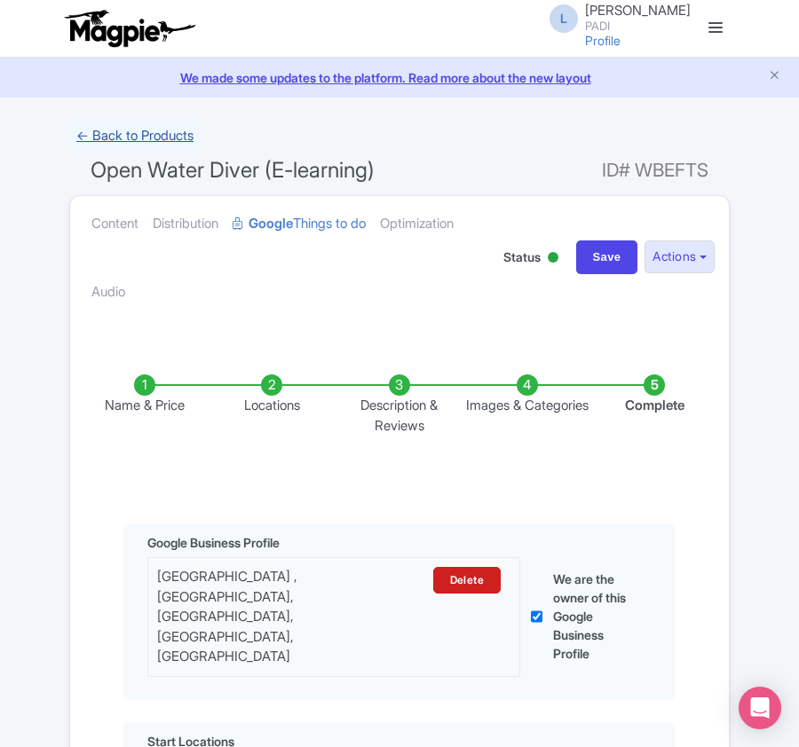
click at [108, 139] on link "← Back to Products" at bounding box center [134, 136] width 131 height 35
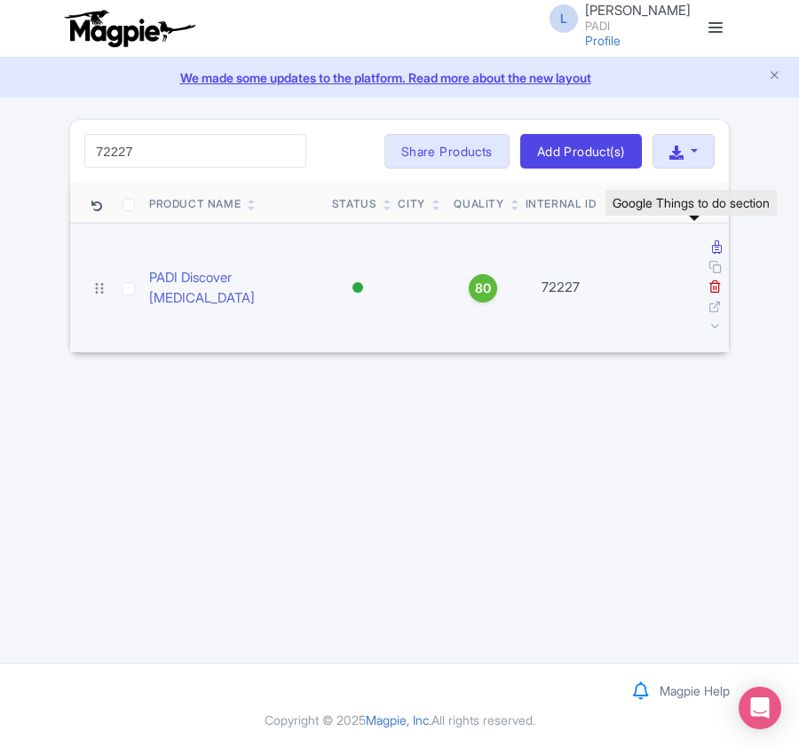
type input "72227"
click at [712, 248] on icon at bounding box center [717, 246] width 10 height 13
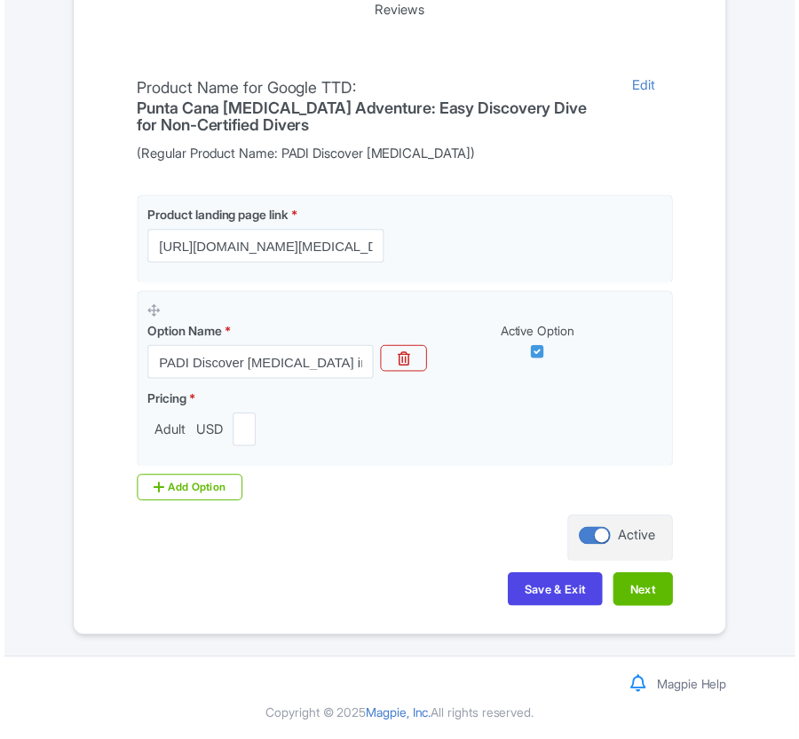
scroll to position [420, 0]
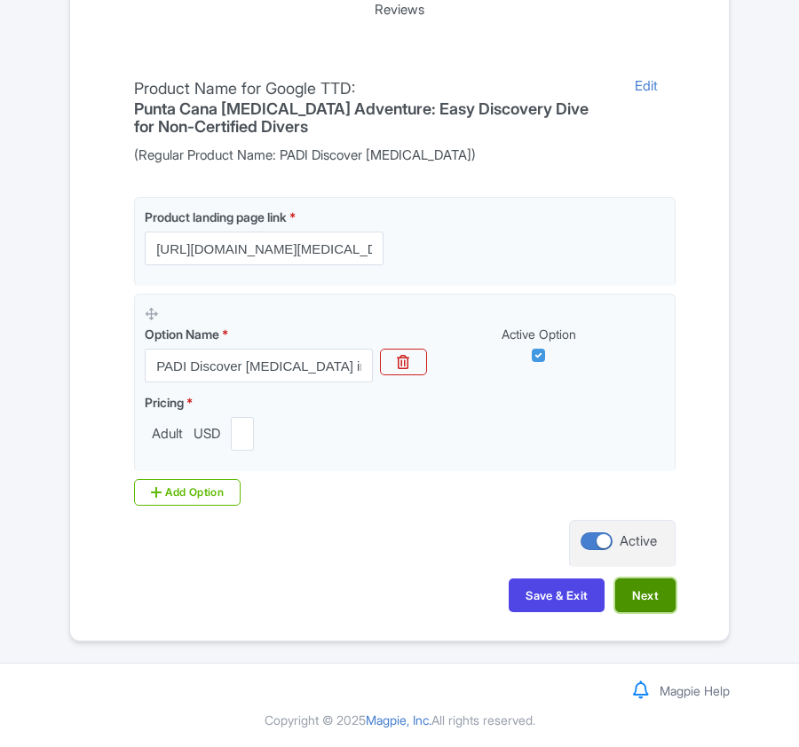
click at [635, 601] on button "Next" at bounding box center [645, 596] width 60 height 34
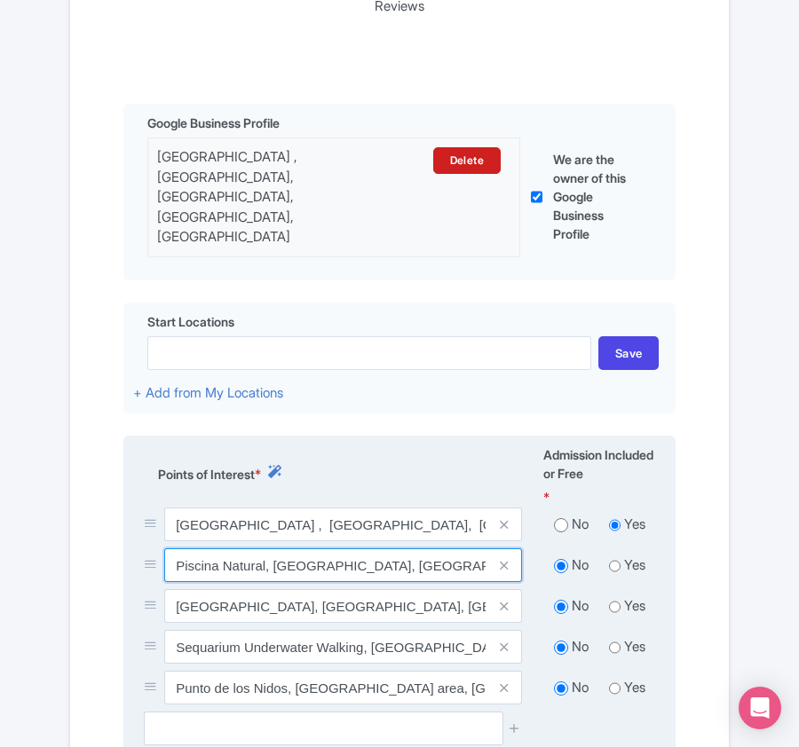
drag, startPoint x: 172, startPoint y: 548, endPoint x: 264, endPoint y: 541, distance: 92.5
click at [264, 548] on input "Piscina Natural, Punta Cana, Dominican Republic" at bounding box center [343, 565] width 358 height 34
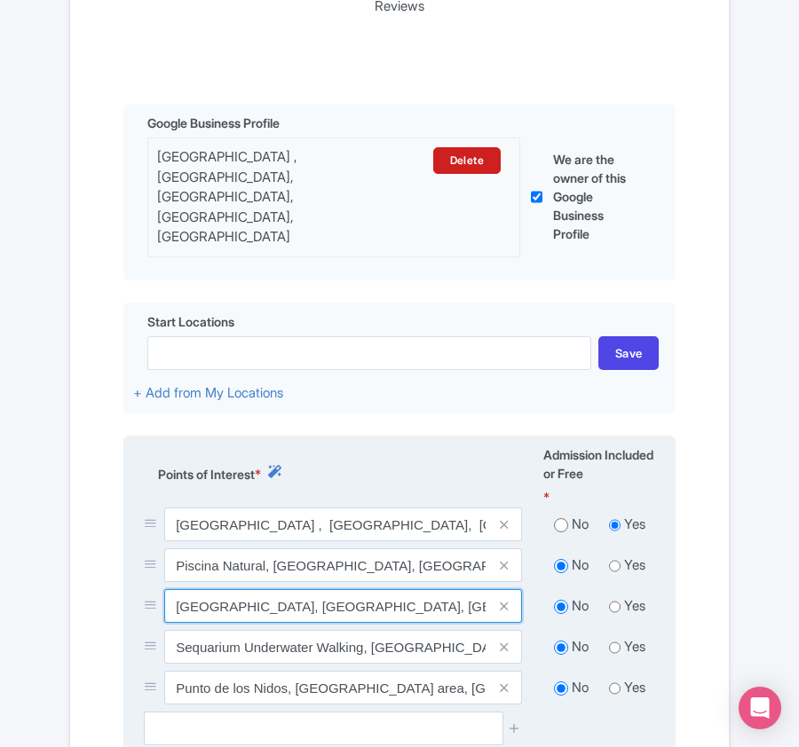
drag, startPoint x: 175, startPoint y: 583, endPoint x: 268, endPoint y: 582, distance: 93.2
click at [268, 589] on input "Laguna Bavaro, Punta Cana, Dominican Republic" at bounding box center [343, 606] width 358 height 34
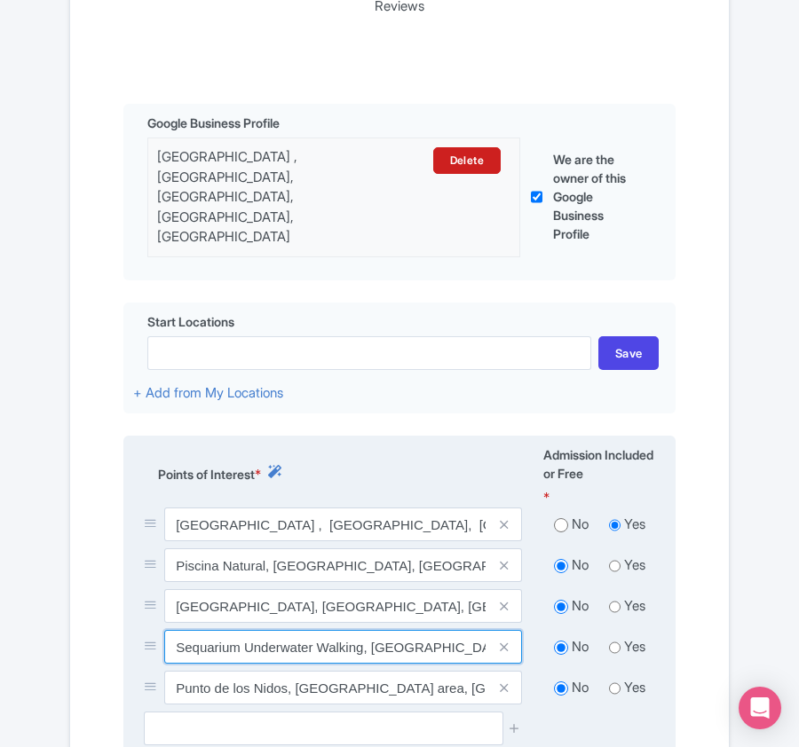
drag, startPoint x: 174, startPoint y: 628, endPoint x: 242, endPoint y: 628, distance: 68.3
click at [242, 630] on input "Sequarium Underwater Walking, Punta Cana, Dominican Republic" at bounding box center [343, 647] width 358 height 34
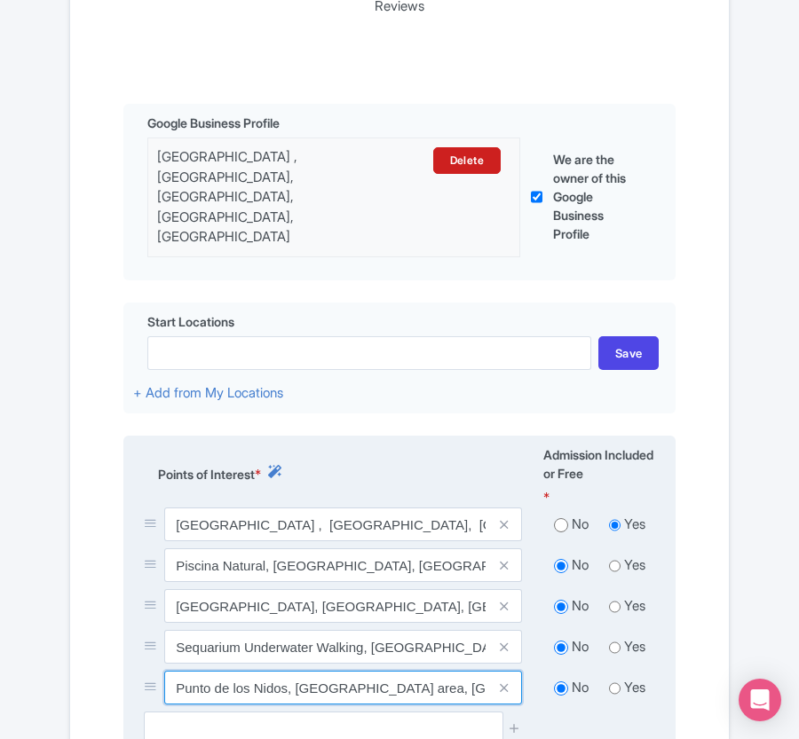
drag, startPoint x: 176, startPoint y: 666, endPoint x: 288, endPoint y: 658, distance: 112.1
click at [288, 671] on input "Punto de los Nidos, Snorkeling area, Cabeza De Toro, Punta Cana, Dominican Repu…" at bounding box center [343, 688] width 358 height 34
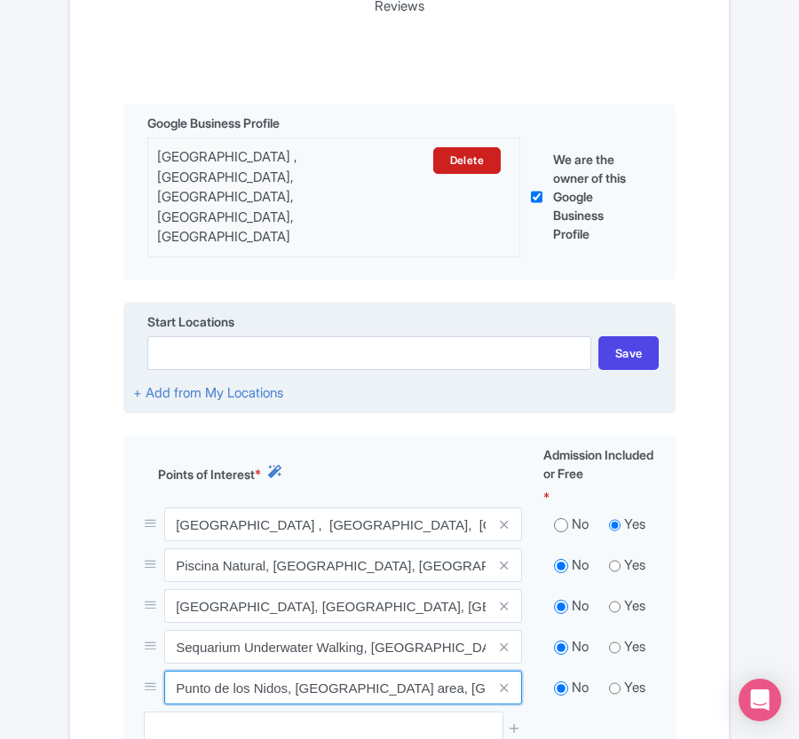
scroll to position [0, 0]
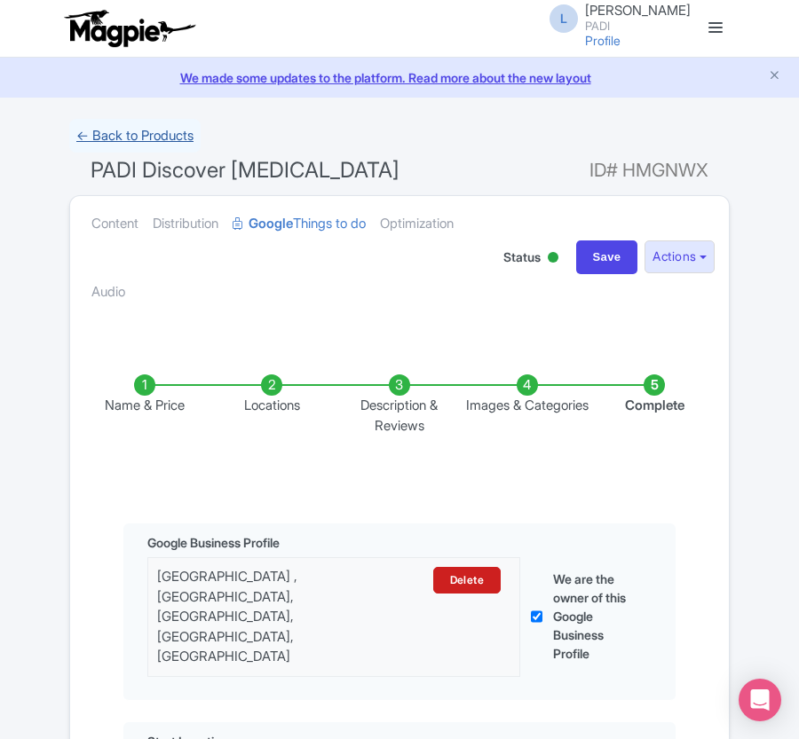
click at [105, 136] on link "← Back to Products" at bounding box center [134, 136] width 131 height 35
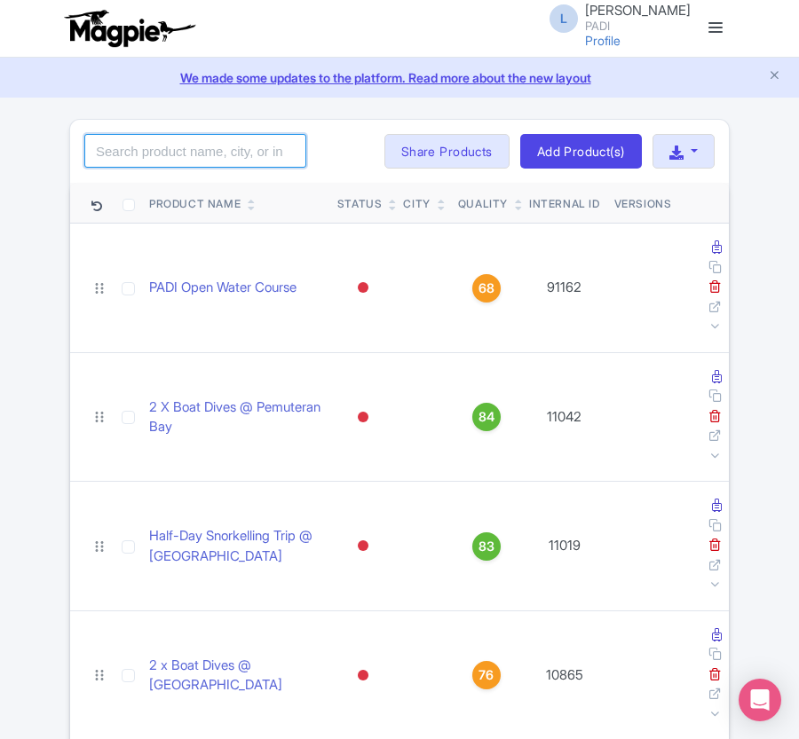
click at [136, 165] on input "search" at bounding box center [195, 151] width 222 height 34
paste input "62210"
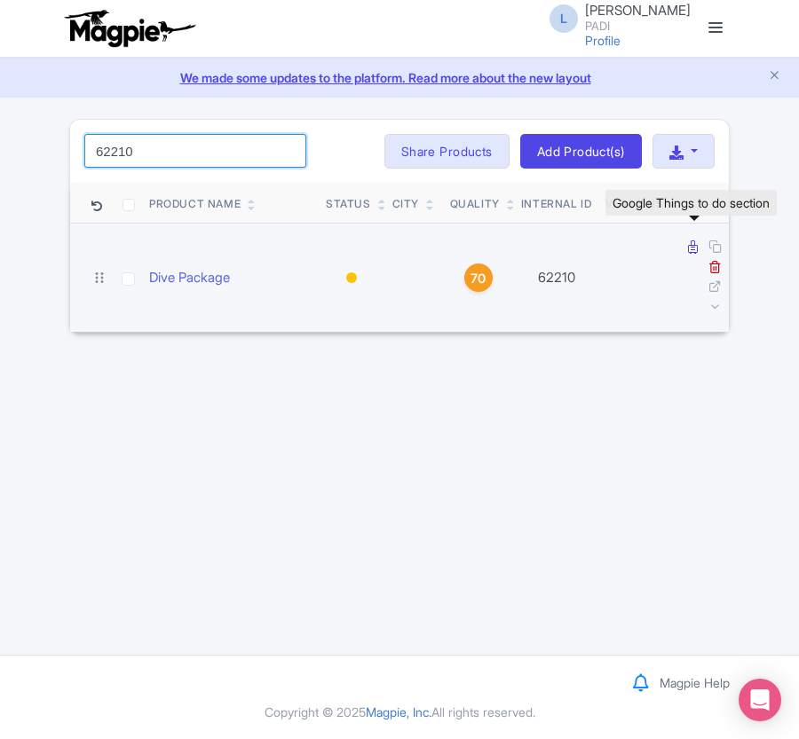
type input "62210"
click at [689, 248] on icon at bounding box center [693, 246] width 10 height 13
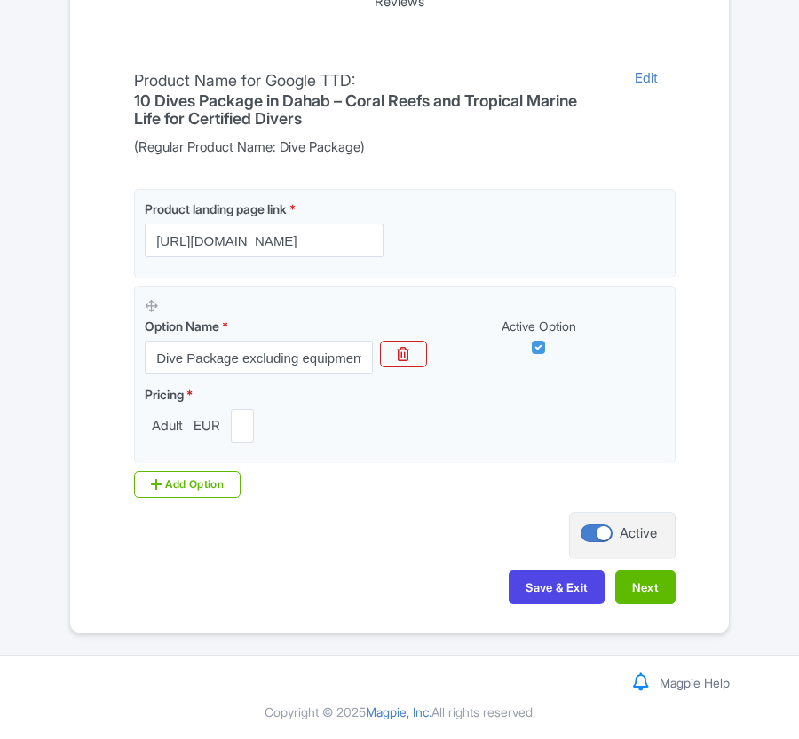
scroll to position [428, 0]
click at [647, 577] on button "Next" at bounding box center [645, 588] width 60 height 34
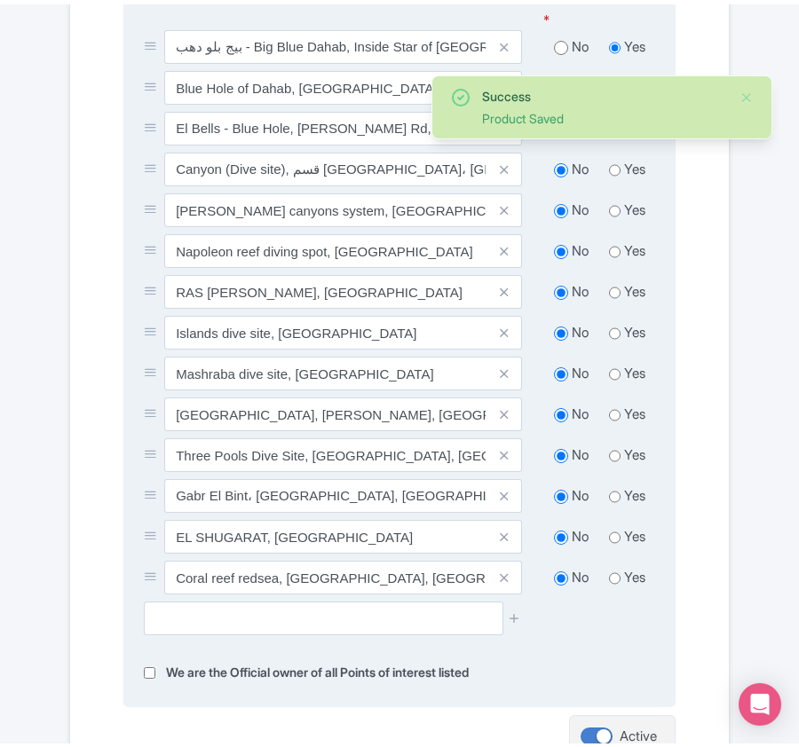
scroll to position [783, 0]
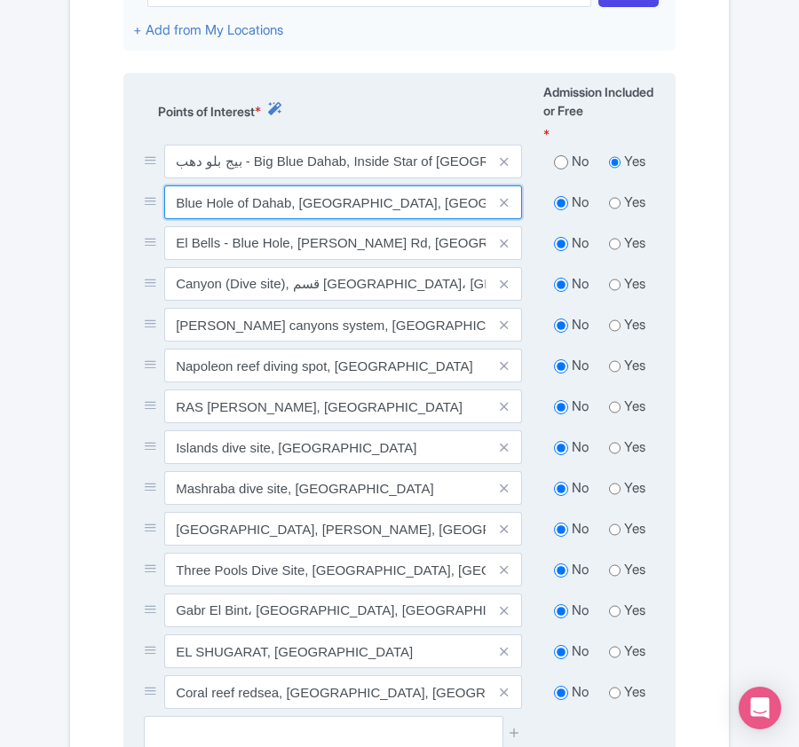
drag, startPoint x: 172, startPoint y: 181, endPoint x: 231, endPoint y: 178, distance: 58.6
click at [231, 185] on input "Blue Hole of Dahab, [GEOGRAPHIC_DATA], [GEOGRAPHIC_DATA]" at bounding box center [343, 202] width 358 height 34
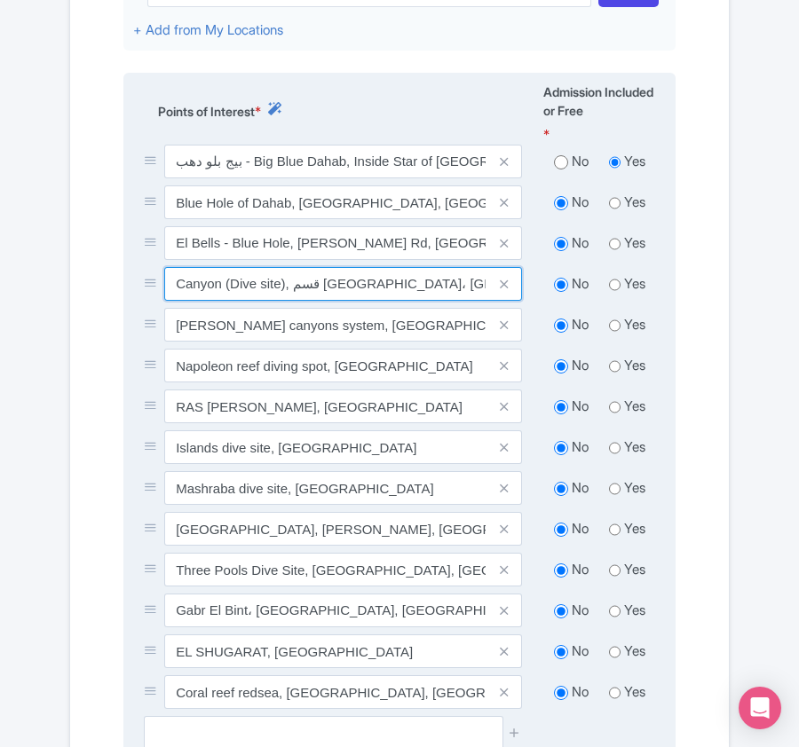
drag, startPoint x: 174, startPoint y: 261, endPoint x: 224, endPoint y: 263, distance: 49.7
click at [224, 267] on input "Canyon (Dive site), قسم [GEOGRAPHIC_DATA]، [GEOGRAPHIC_DATA]" at bounding box center [343, 284] width 358 height 34
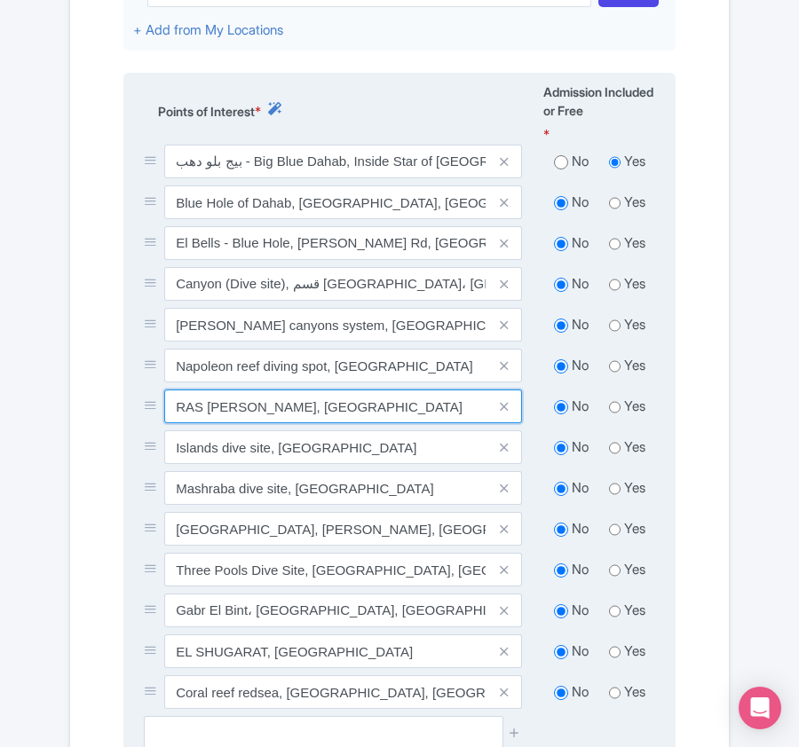
drag, startPoint x: 175, startPoint y: 385, endPoint x: 282, endPoint y: 385, distance: 107.4
click at [282, 390] on input "RAS [PERSON_NAME], [GEOGRAPHIC_DATA]" at bounding box center [343, 407] width 358 height 34
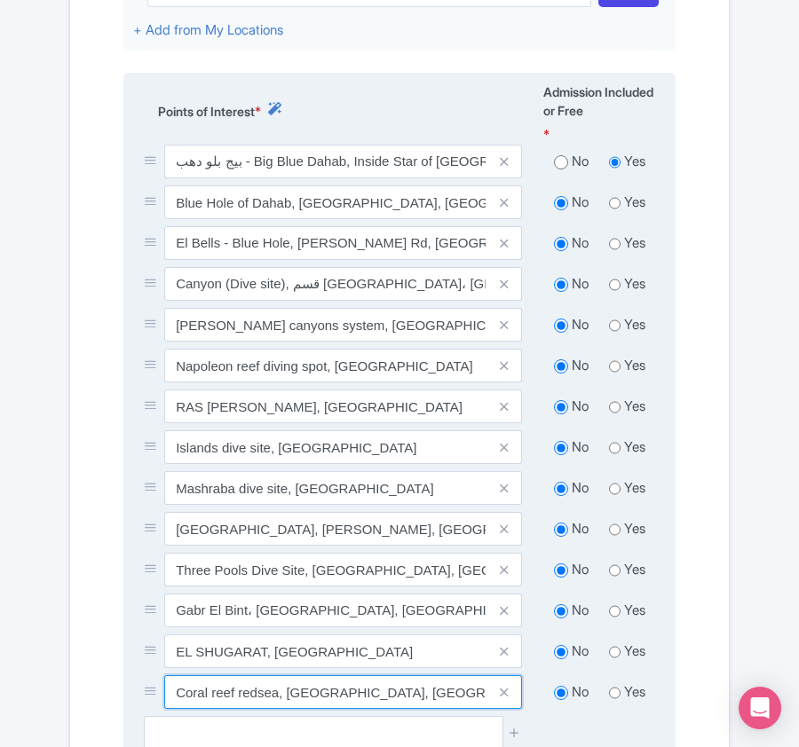
drag, startPoint x: 176, startPoint y: 671, endPoint x: 278, endPoint y: 669, distance: 102.1
click at [278, 675] on input "Coral reef redsea, [GEOGRAPHIC_DATA], [GEOGRAPHIC_DATA]" at bounding box center [343, 692] width 358 height 34
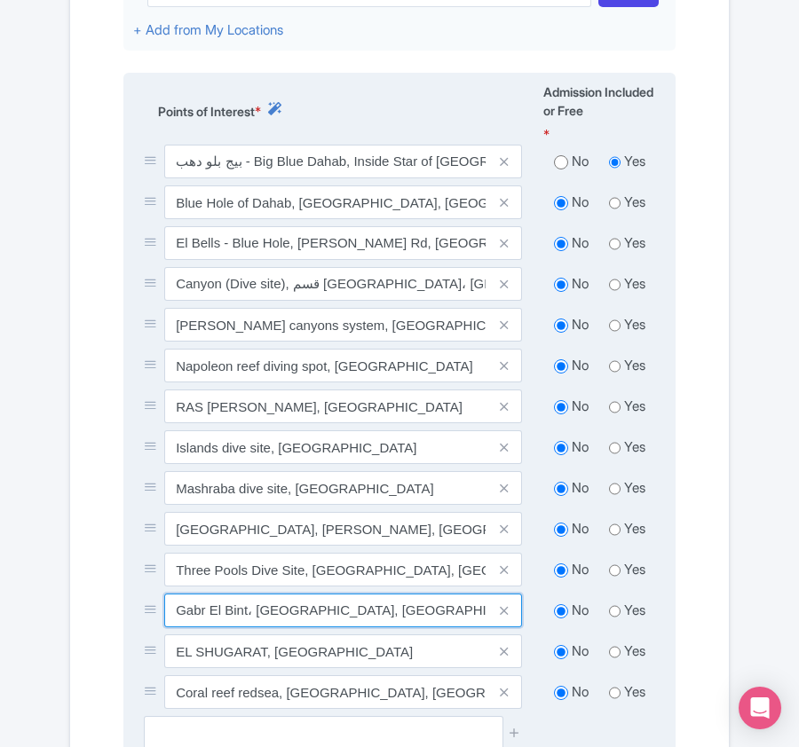
drag, startPoint x: 175, startPoint y: 590, endPoint x: 248, endPoint y: 587, distance: 73.7
click at [248, 594] on input "Gabr El Bint، [GEOGRAPHIC_DATA], [GEOGRAPHIC_DATA]" at bounding box center [343, 611] width 358 height 34
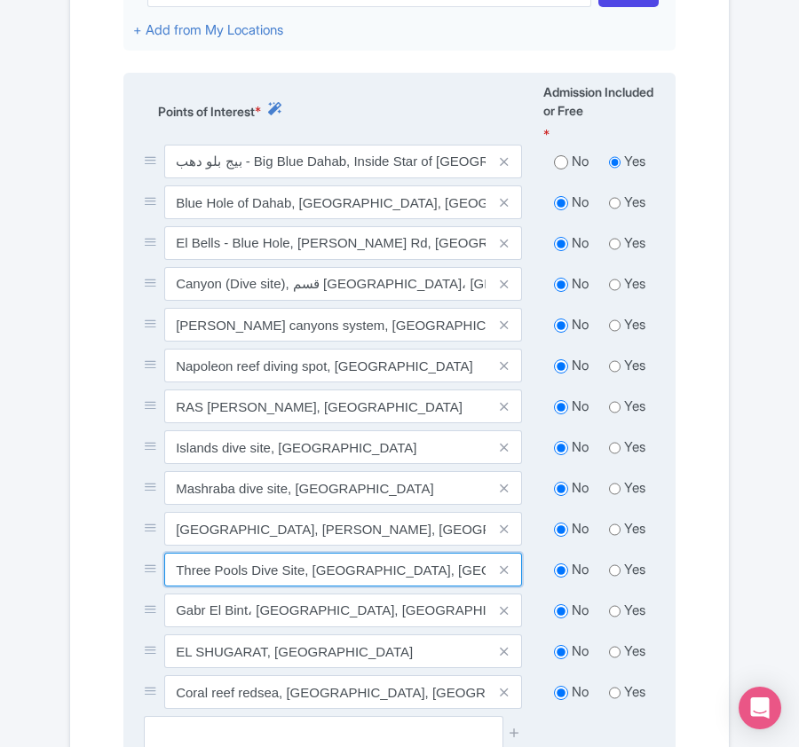
click at [245, 553] on input "Three Pools Dive Site, [GEOGRAPHIC_DATA], [GEOGRAPHIC_DATA]" at bounding box center [343, 570] width 358 height 34
click at [175, 553] on input "Three Pools Dive Site, [GEOGRAPHIC_DATA], [GEOGRAPHIC_DATA]" at bounding box center [343, 570] width 358 height 34
drag, startPoint x: 176, startPoint y: 540, endPoint x: 303, endPoint y: 544, distance: 126.9
click at [303, 553] on input "Three Pools Dive Site, [GEOGRAPHIC_DATA], [GEOGRAPHIC_DATA]" at bounding box center [343, 570] width 358 height 34
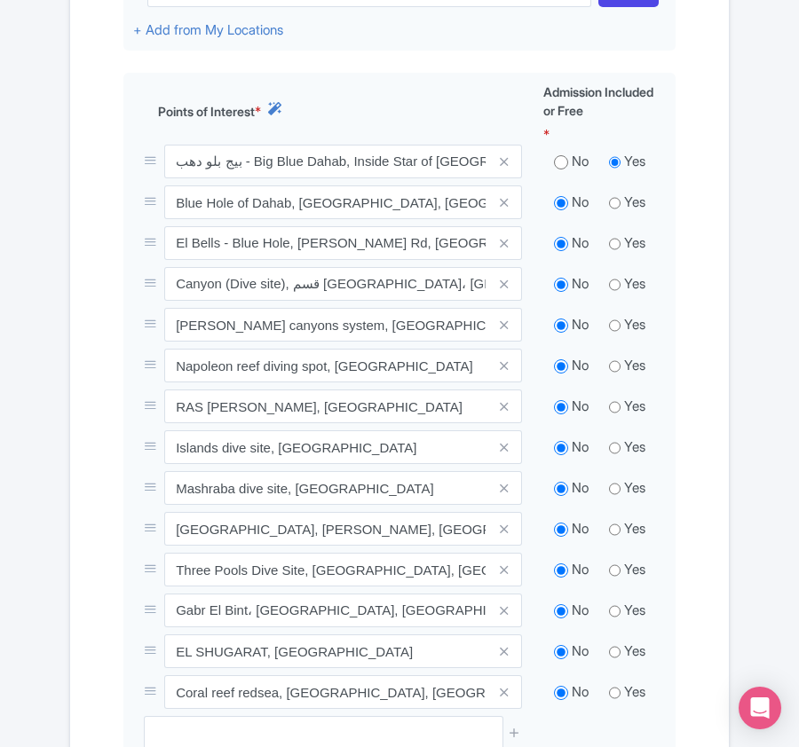
click at [78, 614] on div "Name & Price Locations Description & Reviews Images & Categories Complete Edit …" at bounding box center [399, 247] width 658 height 1383
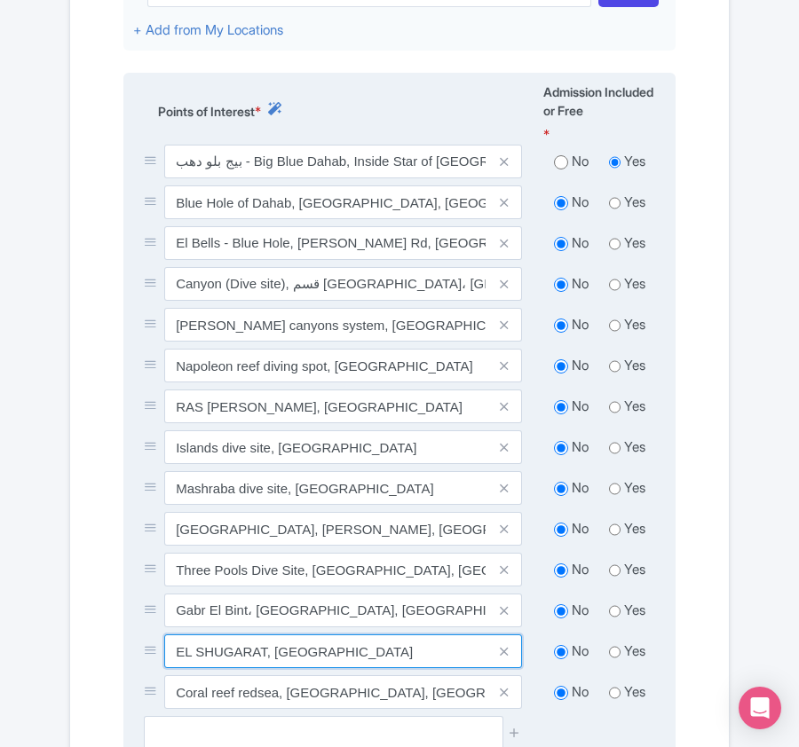
drag, startPoint x: 175, startPoint y: 625, endPoint x: 268, endPoint y: 611, distance: 94.1
click at [268, 611] on div "بيج بلو دهب - Big Blue Dahab, Inside Star of [GEOGRAPHIC_DATA], [GEOGRAPHIC_DAT…" at bounding box center [399, 430] width 532 height 571
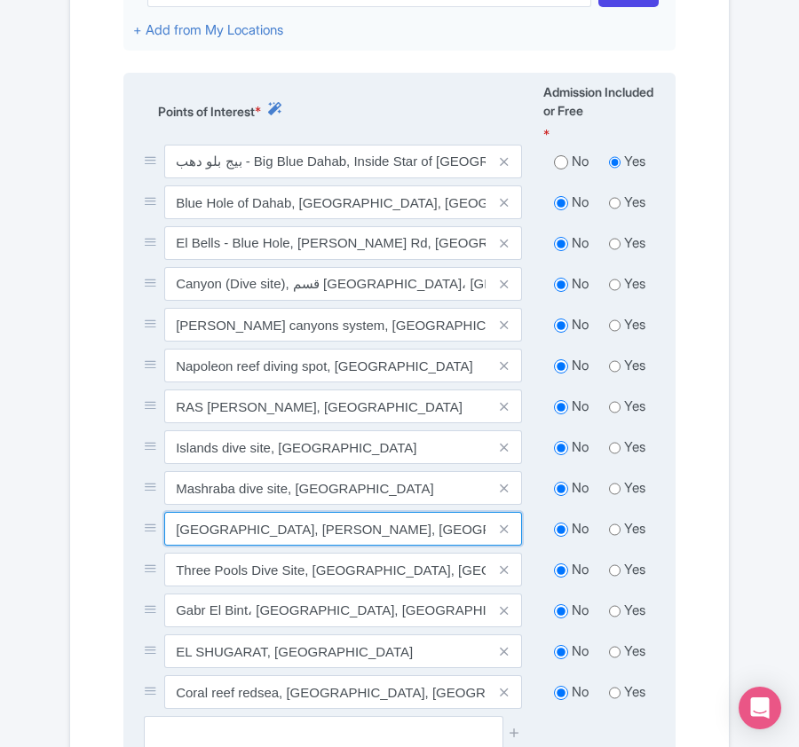
drag, startPoint x: 178, startPoint y: 508, endPoint x: 302, endPoint y: 506, distance: 123.4
click at [302, 512] on input "[GEOGRAPHIC_DATA], [PERSON_NAME], [GEOGRAPHIC_DATA], [GEOGRAPHIC_DATA]" at bounding box center [343, 529] width 358 height 34
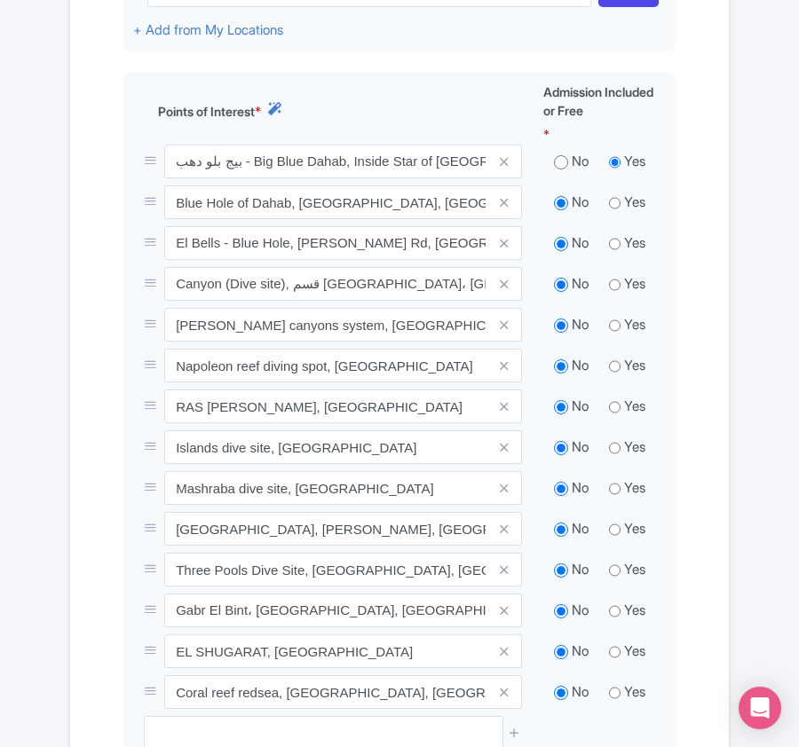
click at [43, 650] on div "Success Product Saved ← Back to Products Dive Package ID# ECSWUV Content Distri…" at bounding box center [399, 156] width 799 height 1640
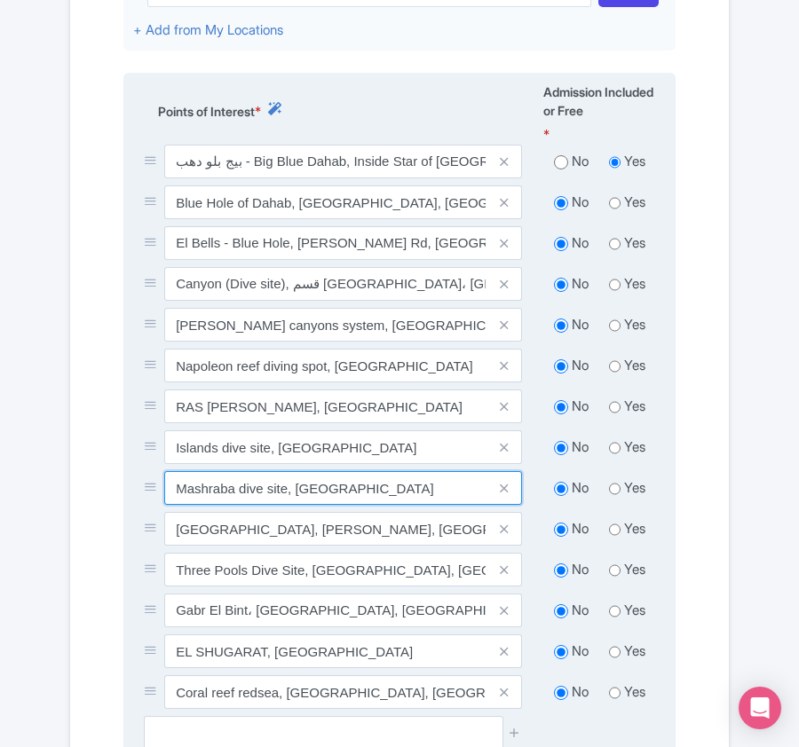
drag, startPoint x: 172, startPoint y: 463, endPoint x: 234, endPoint y: 467, distance: 62.2
click at [234, 471] on input "Mashraba dive site, [GEOGRAPHIC_DATA]" at bounding box center [343, 488] width 358 height 34
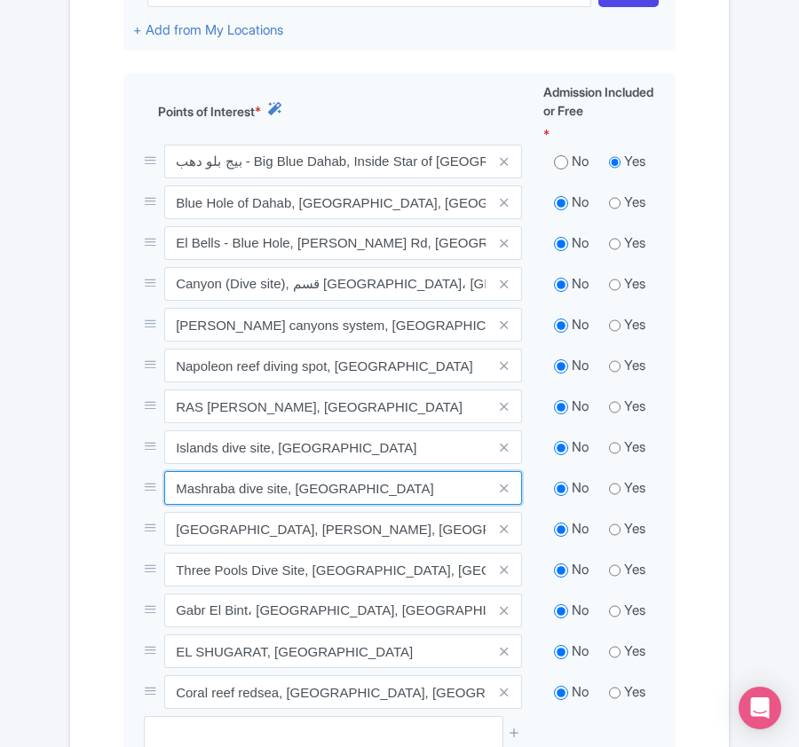
drag, startPoint x: 339, startPoint y: 469, endPoint x: -2, endPoint y: 469, distance: 340.8
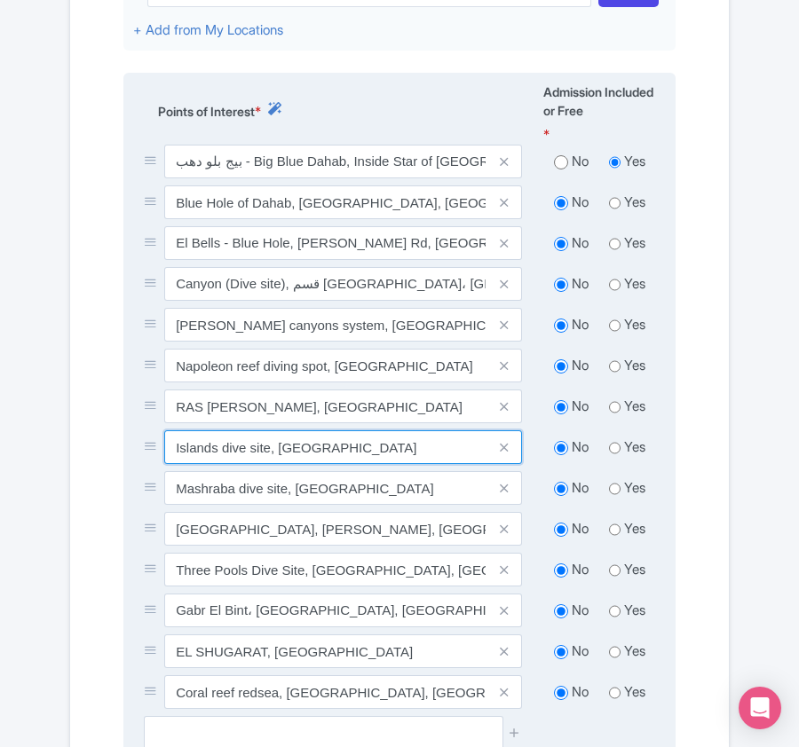
drag, startPoint x: 175, startPoint y: 419, endPoint x: 331, endPoint y: 417, distance: 156.2
click at [331, 430] on input "Islands dive site, [GEOGRAPHIC_DATA]" at bounding box center [343, 447] width 358 height 34
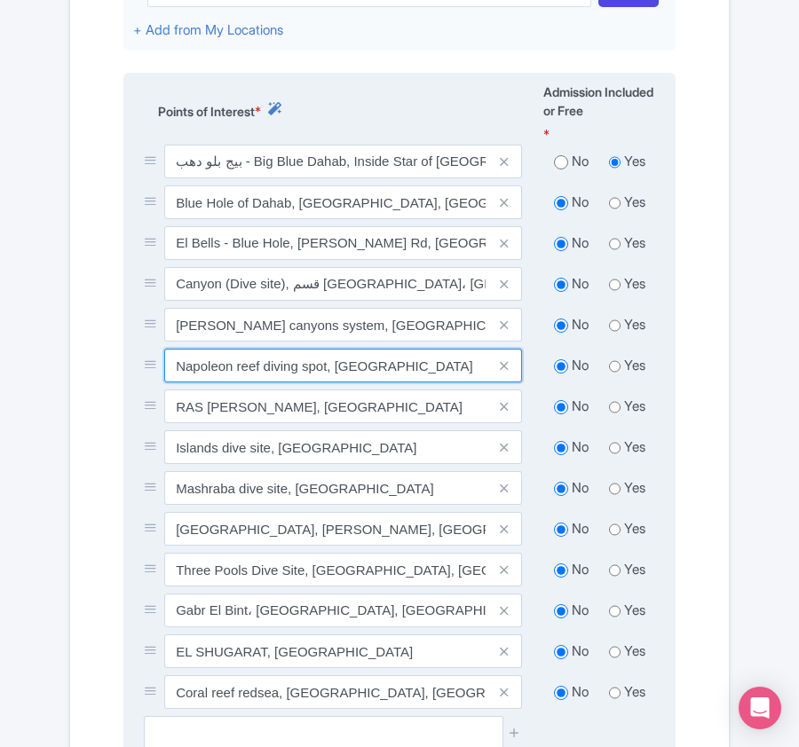
drag, startPoint x: 174, startPoint y: 332, endPoint x: 383, endPoint y: 332, distance: 209.4
click at [383, 349] on input "Napoleon reef diving spot, [GEOGRAPHIC_DATA]" at bounding box center [343, 366] width 358 height 34
